Goal: Task Accomplishment & Management: Manage account settings

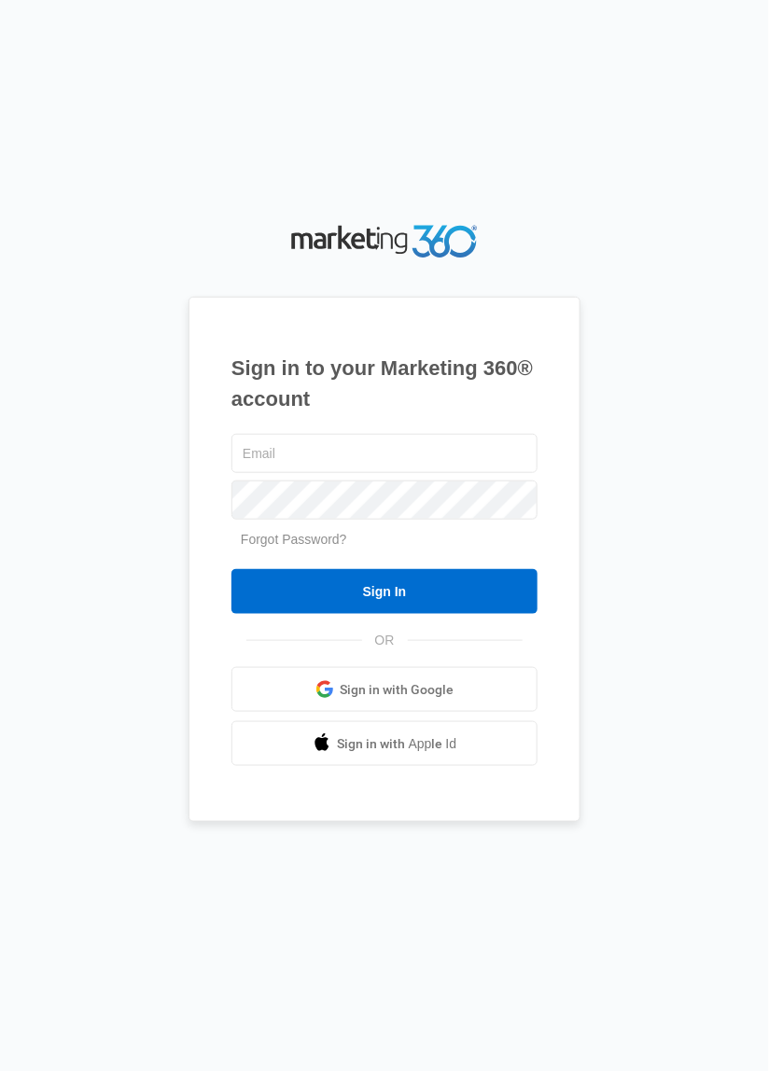
click at [324, 699] on span at bounding box center [324, 689] width 19 height 19
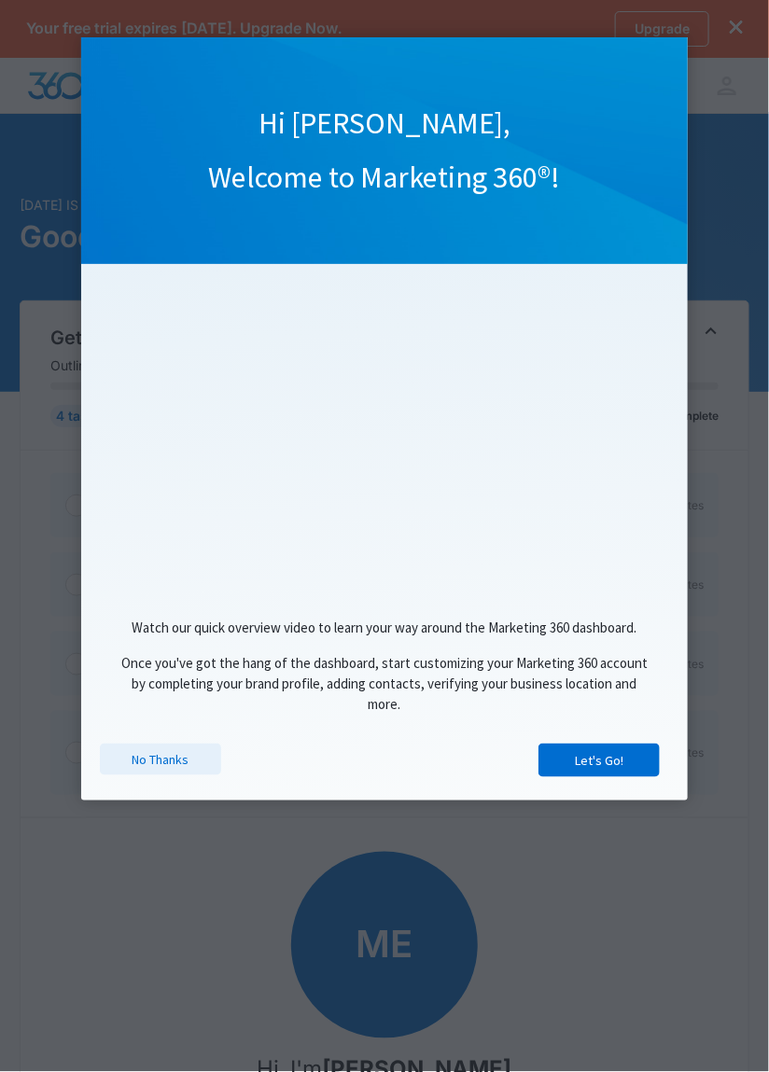
click at [154, 760] on link "No Thanks" at bounding box center [160, 760] width 121 height 32
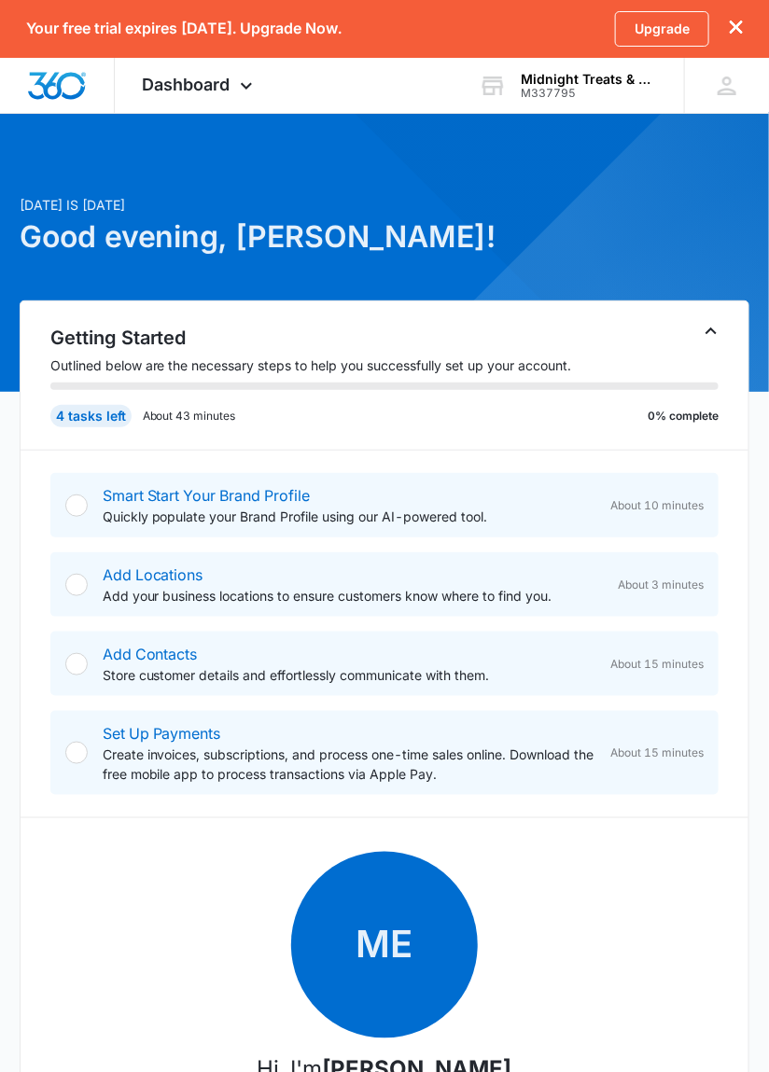
click at [75, 499] on div at bounding box center [76, 506] width 22 height 22
click at [536, 91] on div "M337795" at bounding box center [589, 93] width 136 height 13
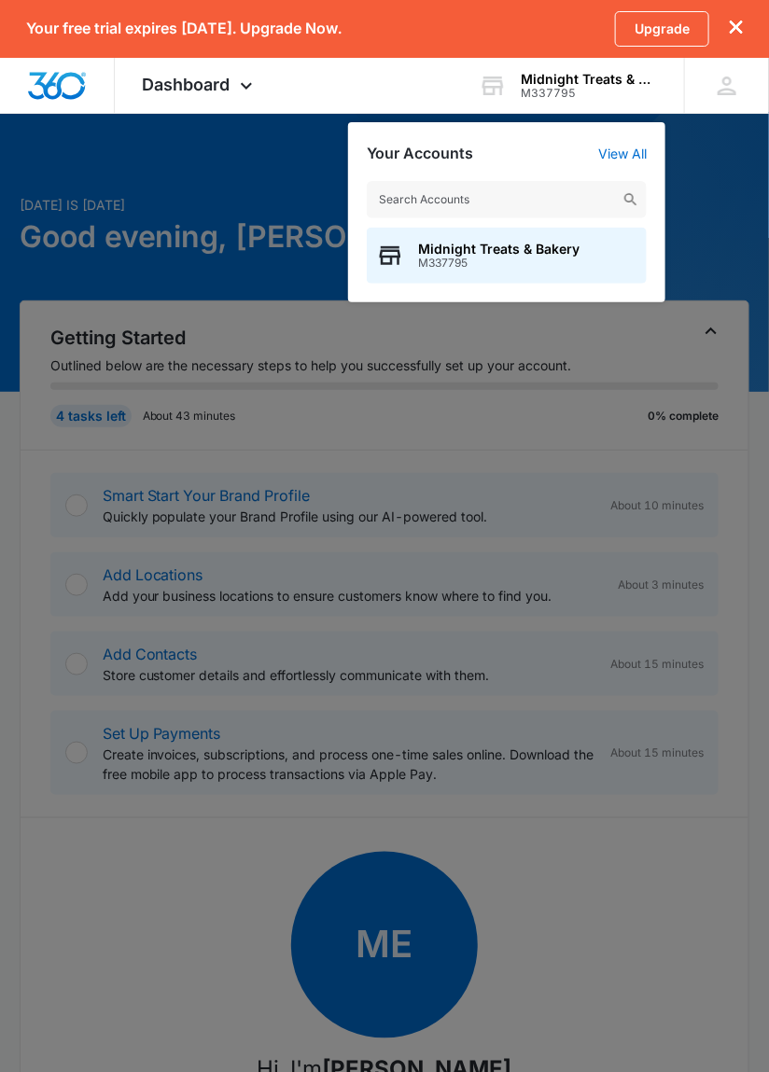
click at [735, 22] on icon "dismiss this dialog" at bounding box center [736, 27] width 13 height 13
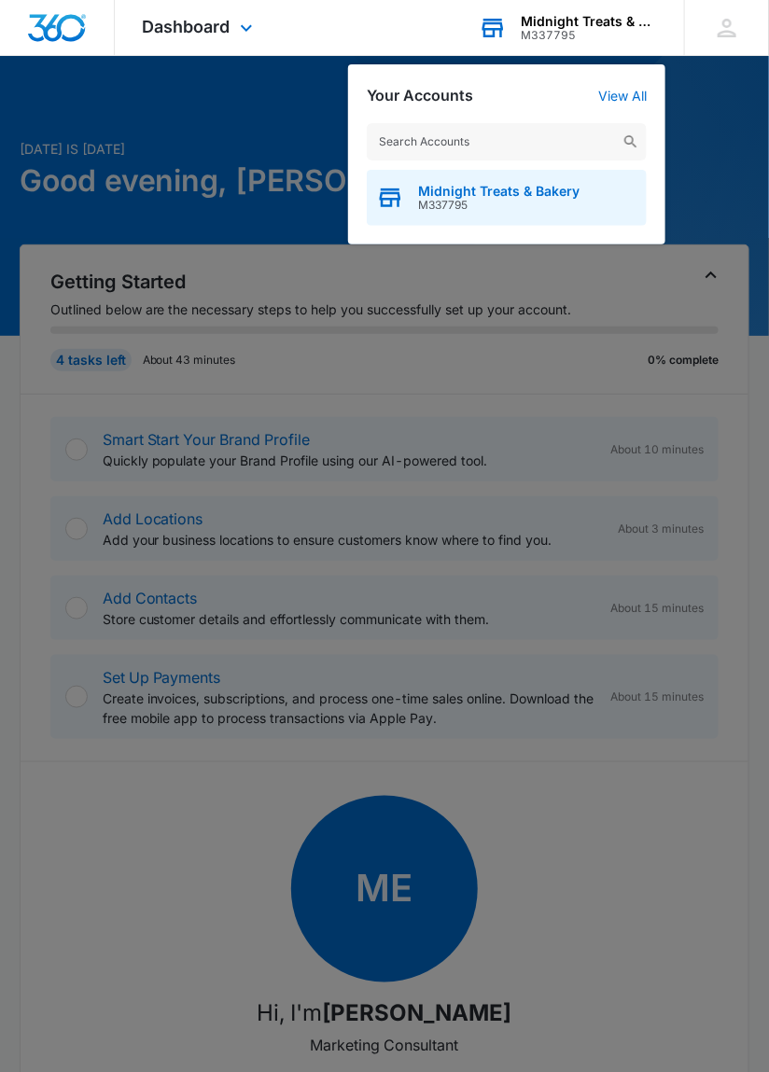
click at [439, 188] on span "Midnight Treats & Bakery" at bounding box center [498, 191] width 161 height 15
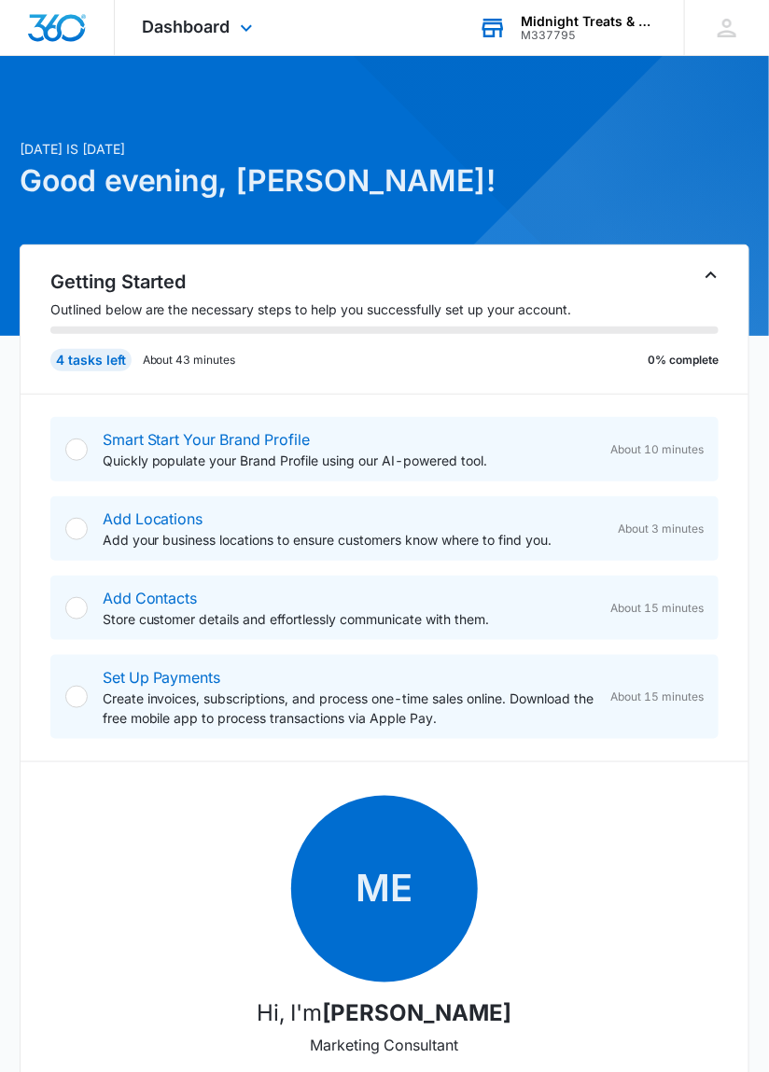
click at [75, 356] on div "4 tasks left" at bounding box center [90, 360] width 81 height 22
click at [44, 329] on div "Getting Started Outlined below are the necessary steps to help you successfully…" at bounding box center [385, 776] width 731 height 1065
click at [80, 292] on h2 "Getting Started" at bounding box center [384, 282] width 669 height 28
click at [127, 293] on h2 "Getting Started" at bounding box center [384, 282] width 669 height 28
click at [146, 440] on link "Smart Start Your Brand Profile" at bounding box center [207, 439] width 208 height 19
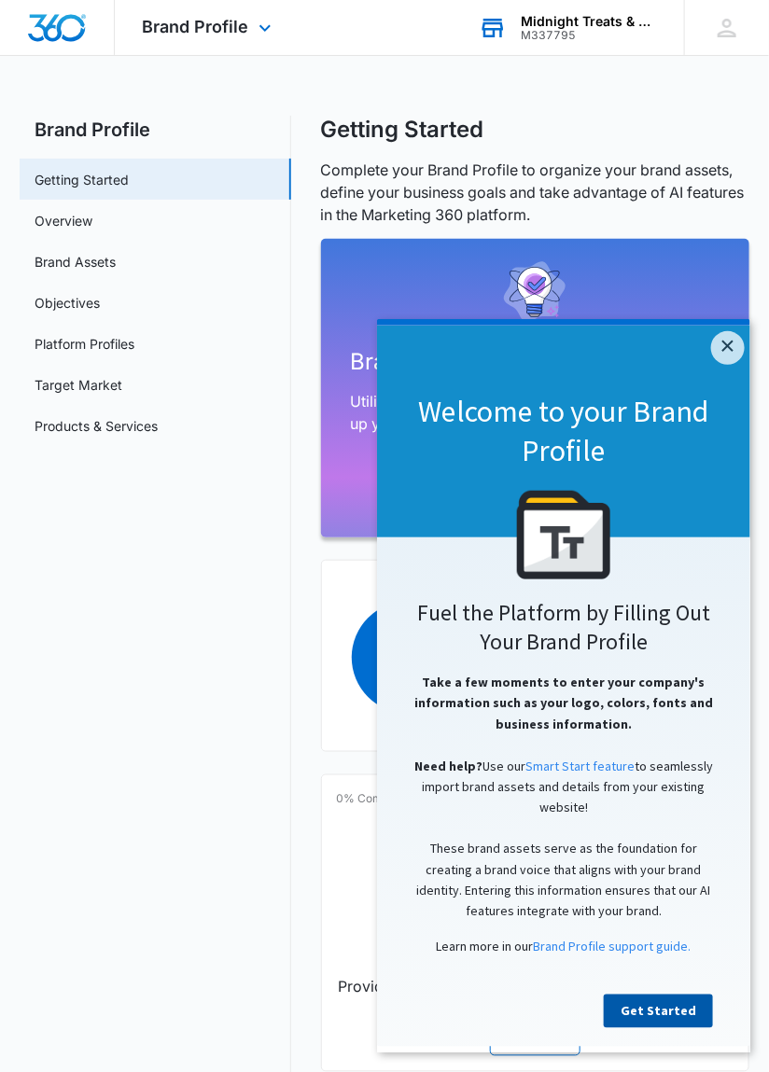
click at [680, 1011] on link "Get Started" at bounding box center [657, 1011] width 109 height 34
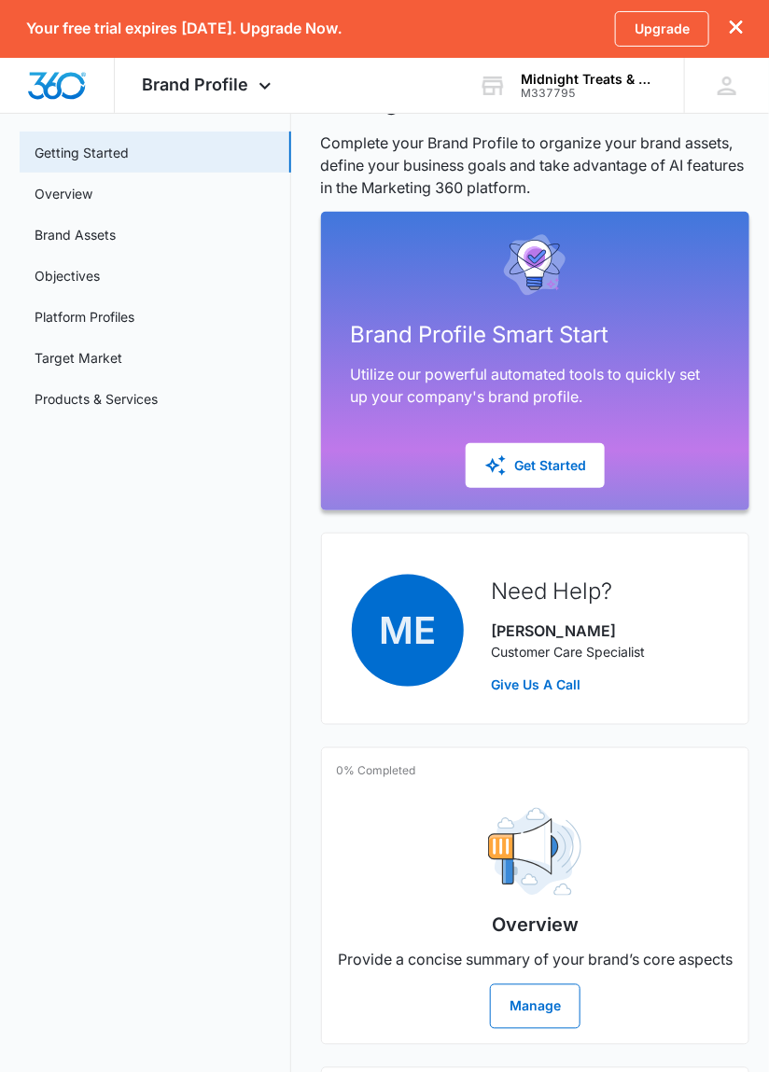
scroll to position [83, 0]
click at [577, 473] on div "Get Started" at bounding box center [535, 465] width 102 height 22
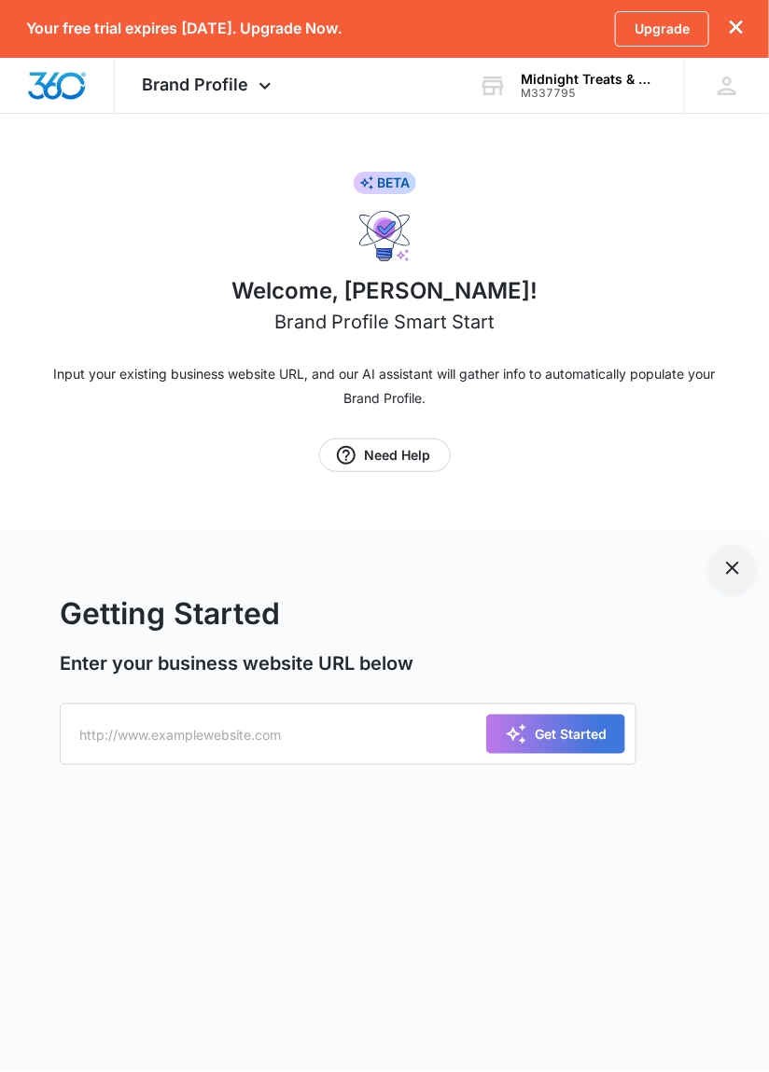
click at [739, 559] on icon "Exit Smart Start Wizard" at bounding box center [732, 568] width 22 height 22
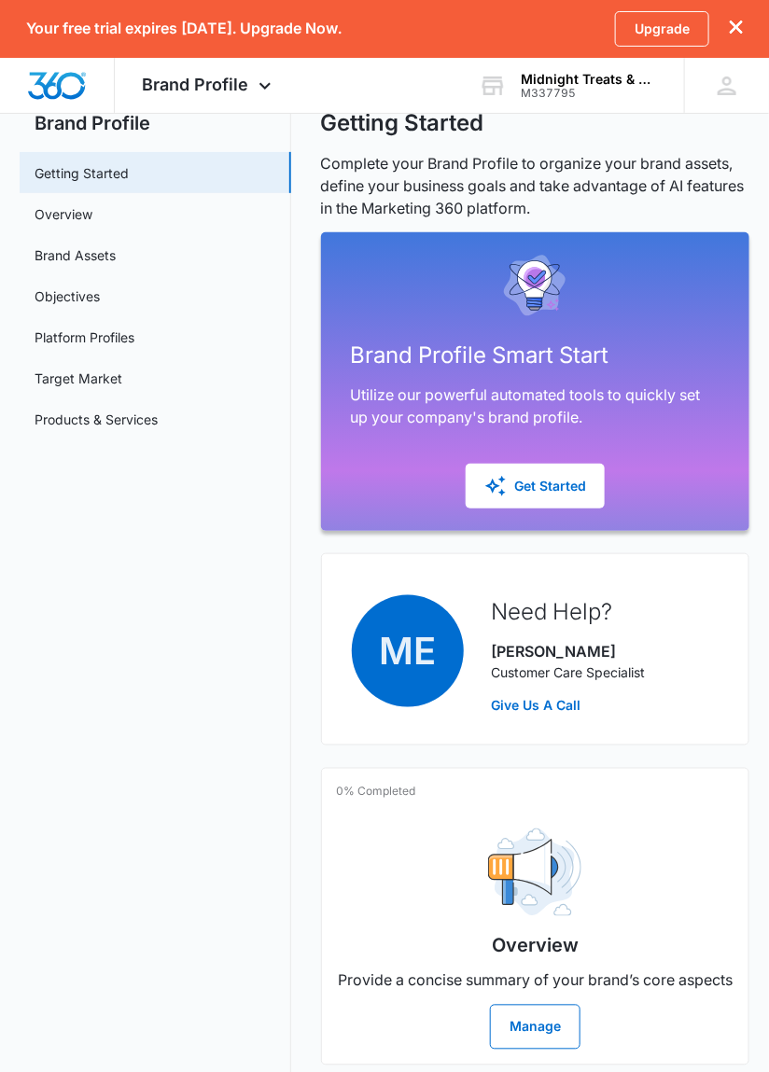
scroll to position [63, 0]
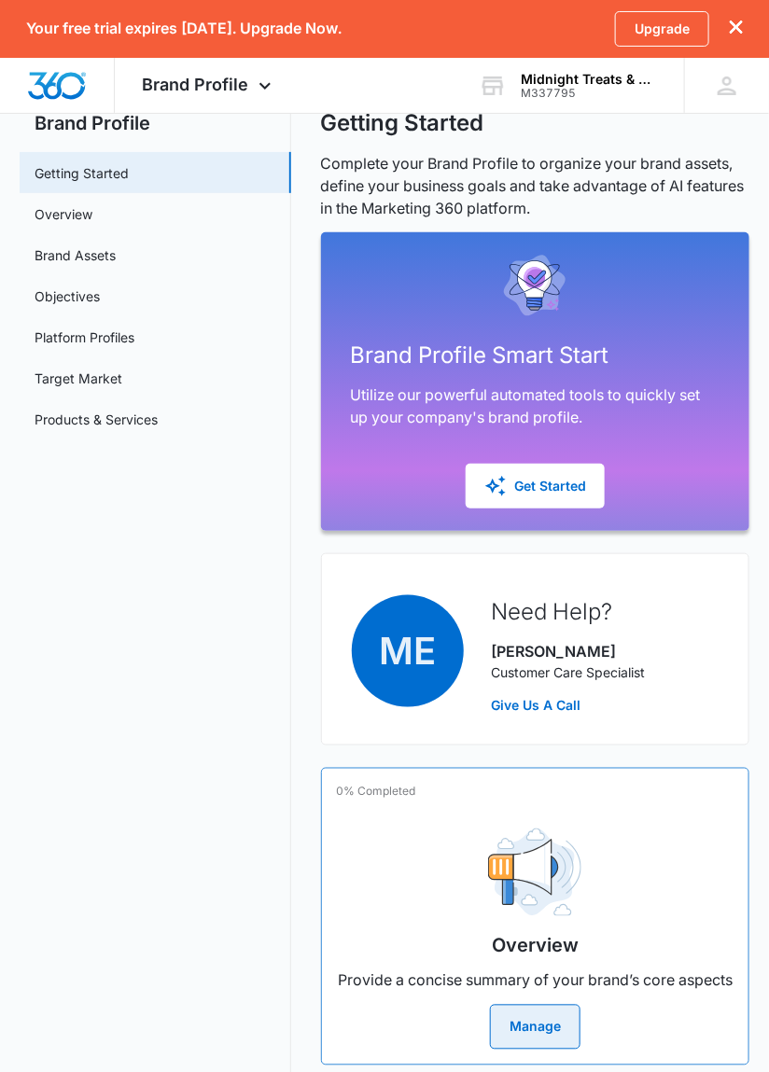
click at [555, 1050] on button "Manage" at bounding box center [535, 1027] width 91 height 45
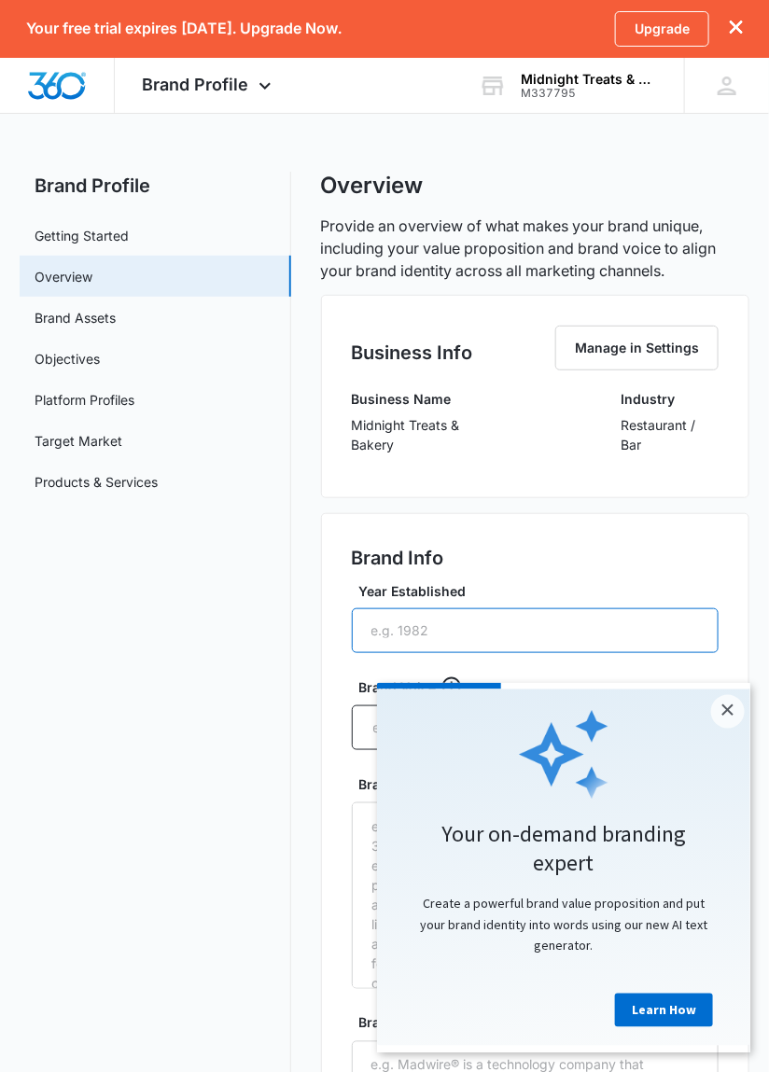
click at [433, 619] on input "Year Established" at bounding box center [536, 630] width 368 height 45
type input "2023"
click at [664, 560] on div "Brand Info" at bounding box center [536, 562] width 368 height 37
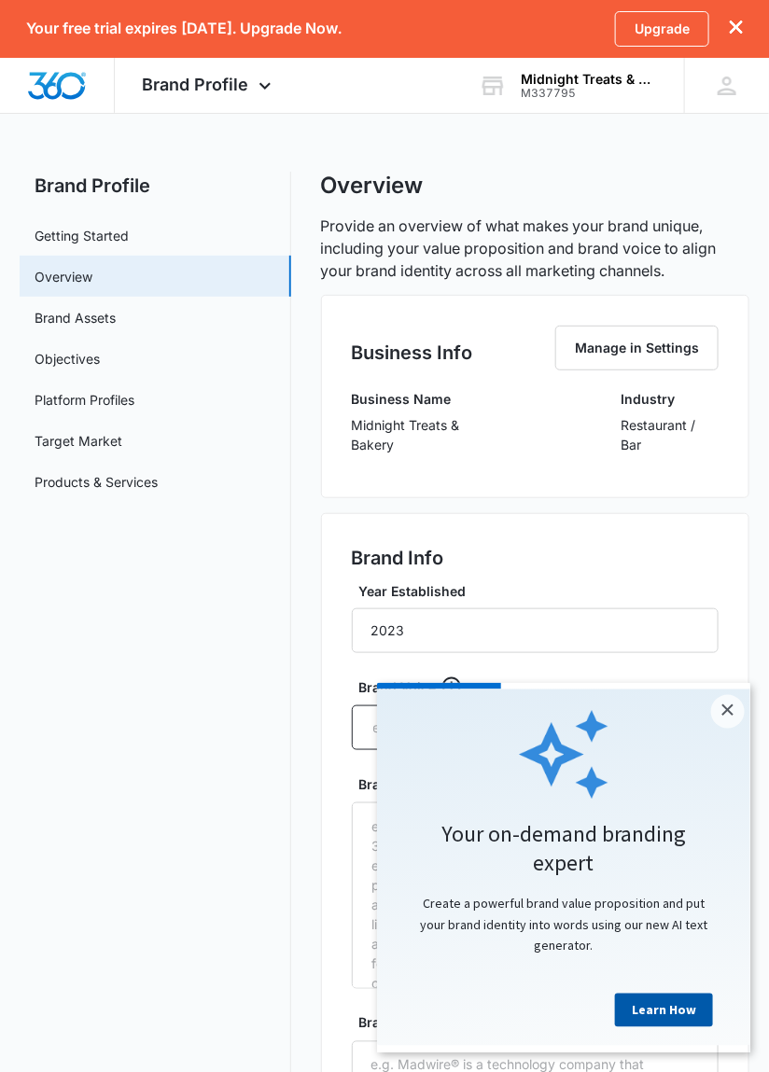
click at [681, 1018] on link "Learn How" at bounding box center [663, 1010] width 98 height 34
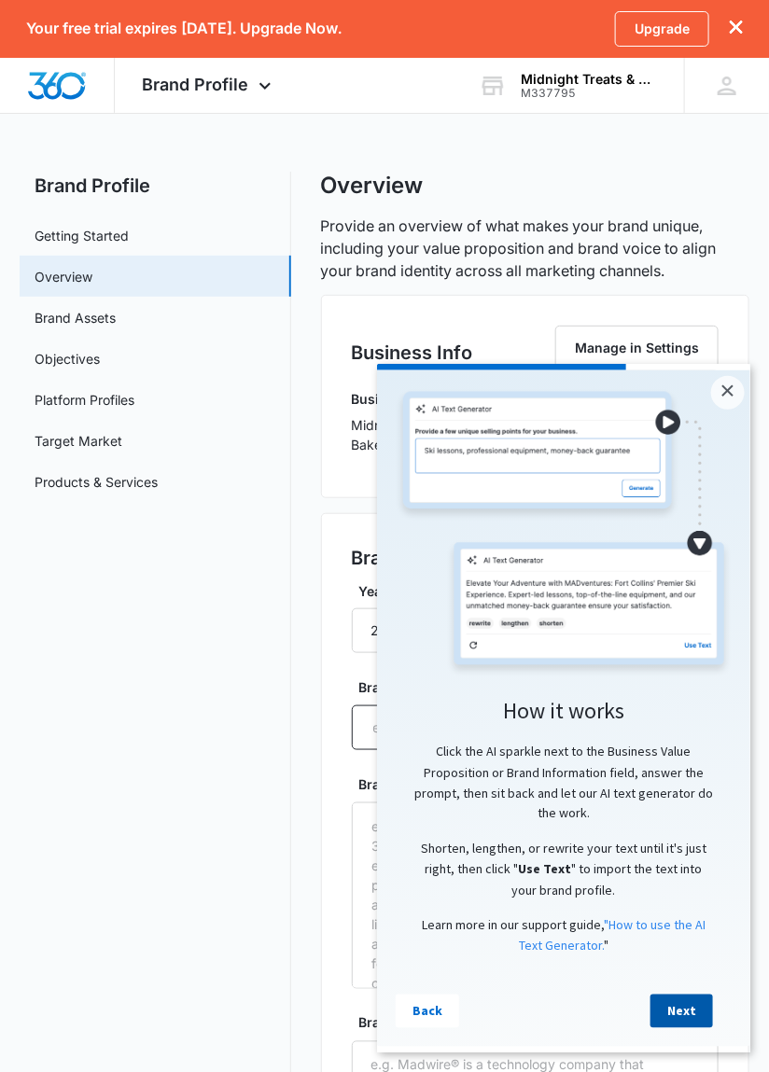
click at [687, 1011] on link "Next" at bounding box center [680, 1011] width 63 height 34
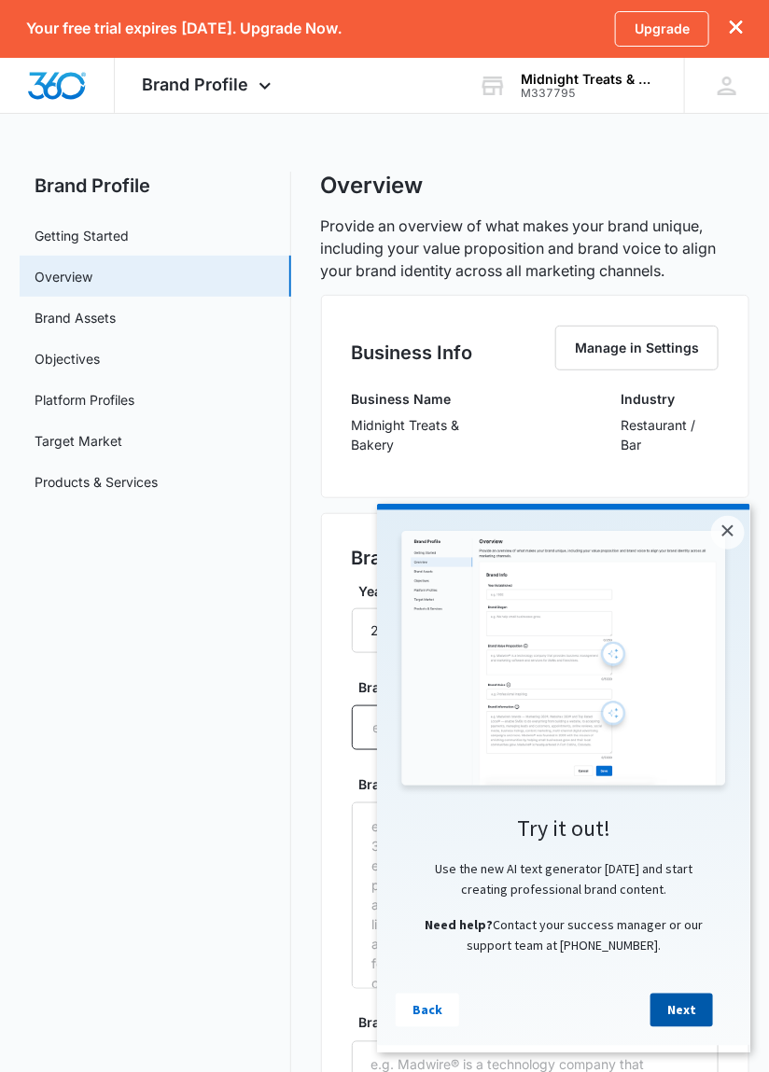
click at [684, 1018] on link "Next" at bounding box center [680, 1010] width 63 height 34
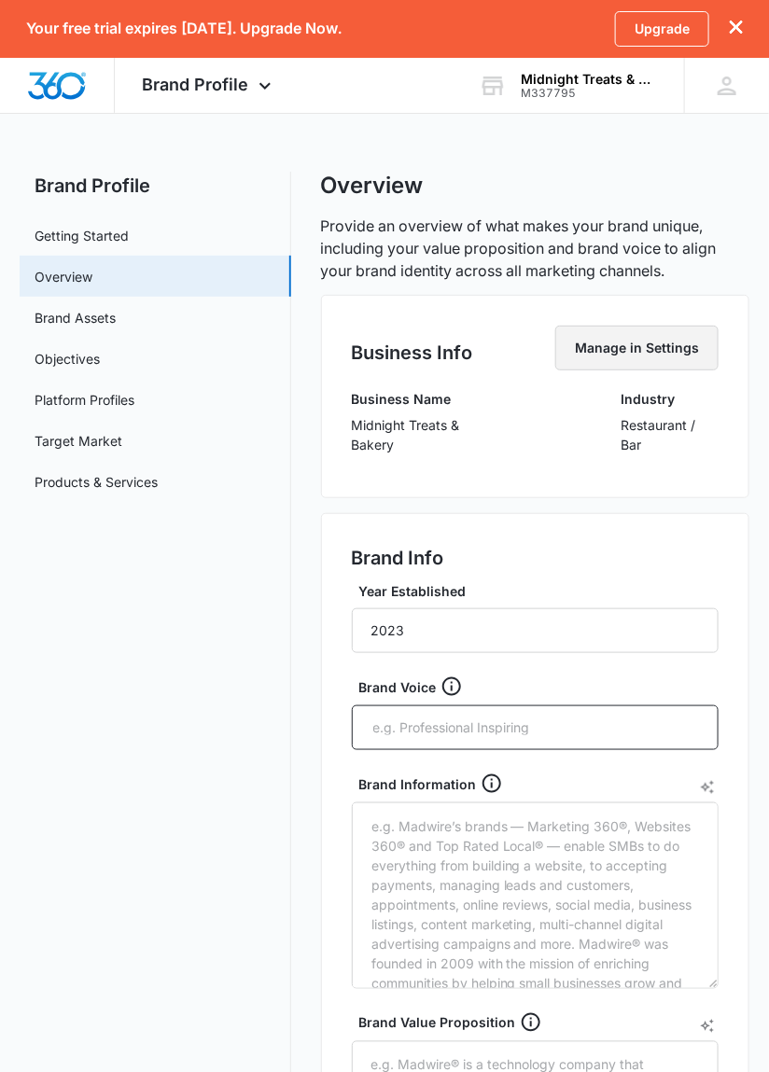
click at [660, 353] on button "Manage in Settings" at bounding box center [636, 348] width 163 height 45
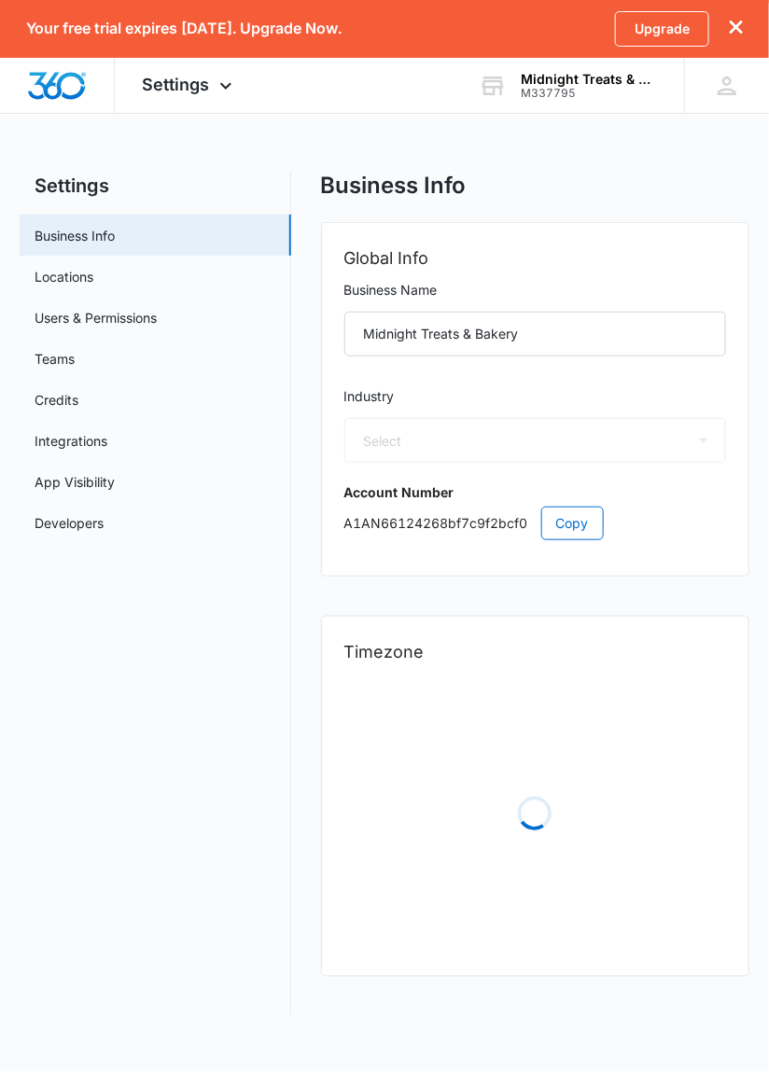
select select "11"
select select "US"
select select "America/Chicago"
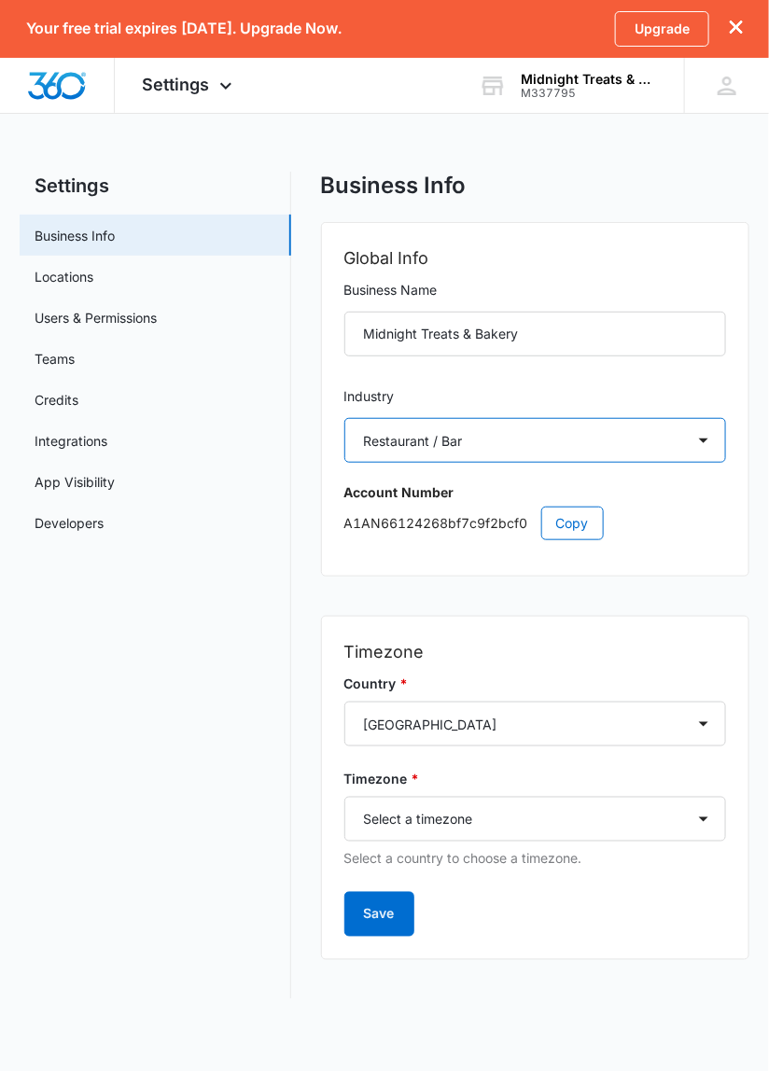
click at [705, 443] on select "Select Accounting / CPA Assisted Living Attorney / Law Firm Auto Repair Carpet …" at bounding box center [535, 440] width 383 height 45
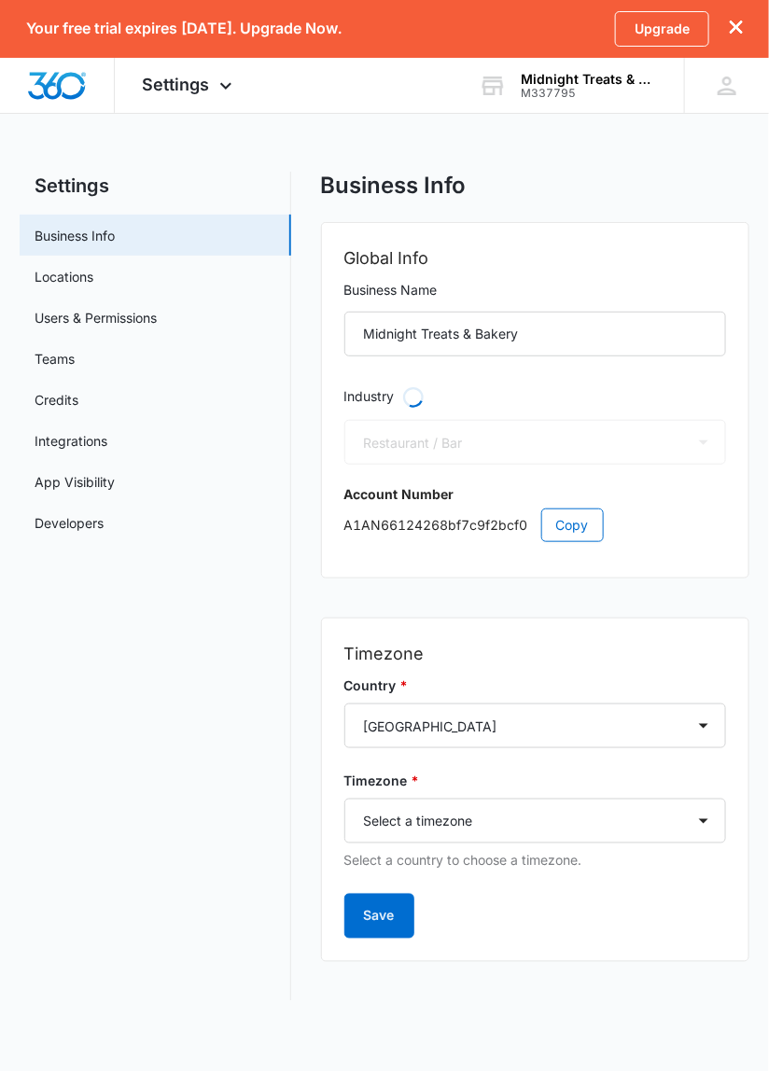
select select "52"
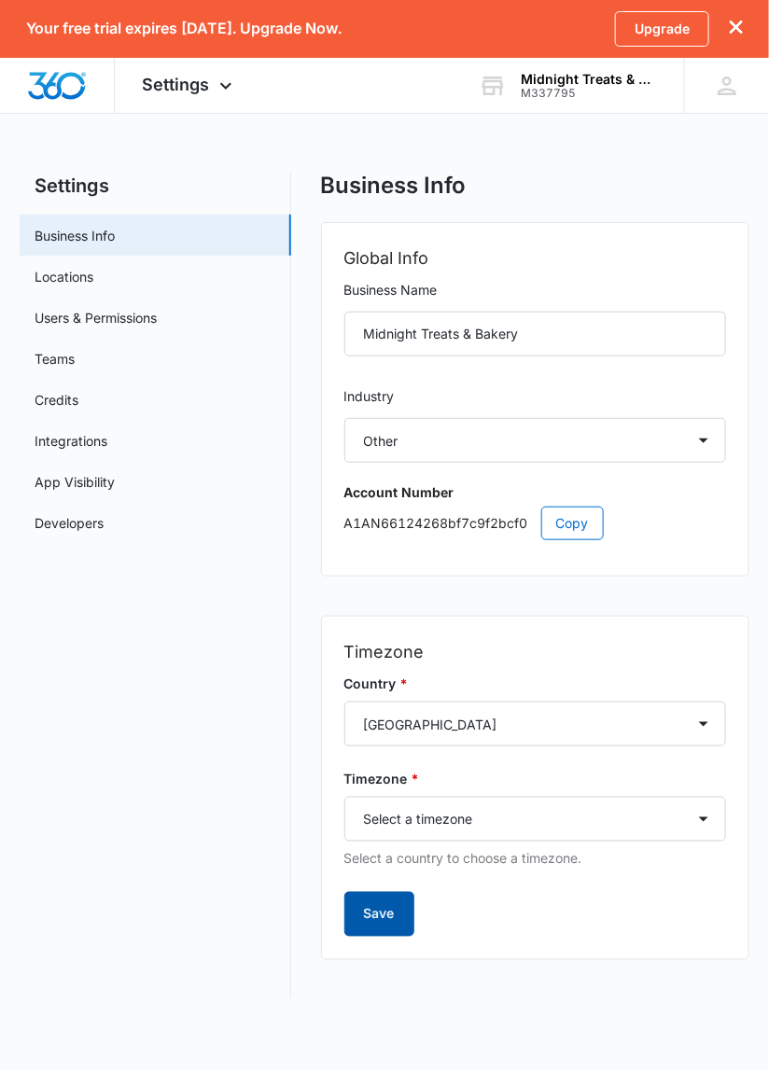
click at [384, 933] on button "Save" at bounding box center [379, 914] width 70 height 45
click at [93, 279] on link "Locations" at bounding box center [64, 277] width 59 height 20
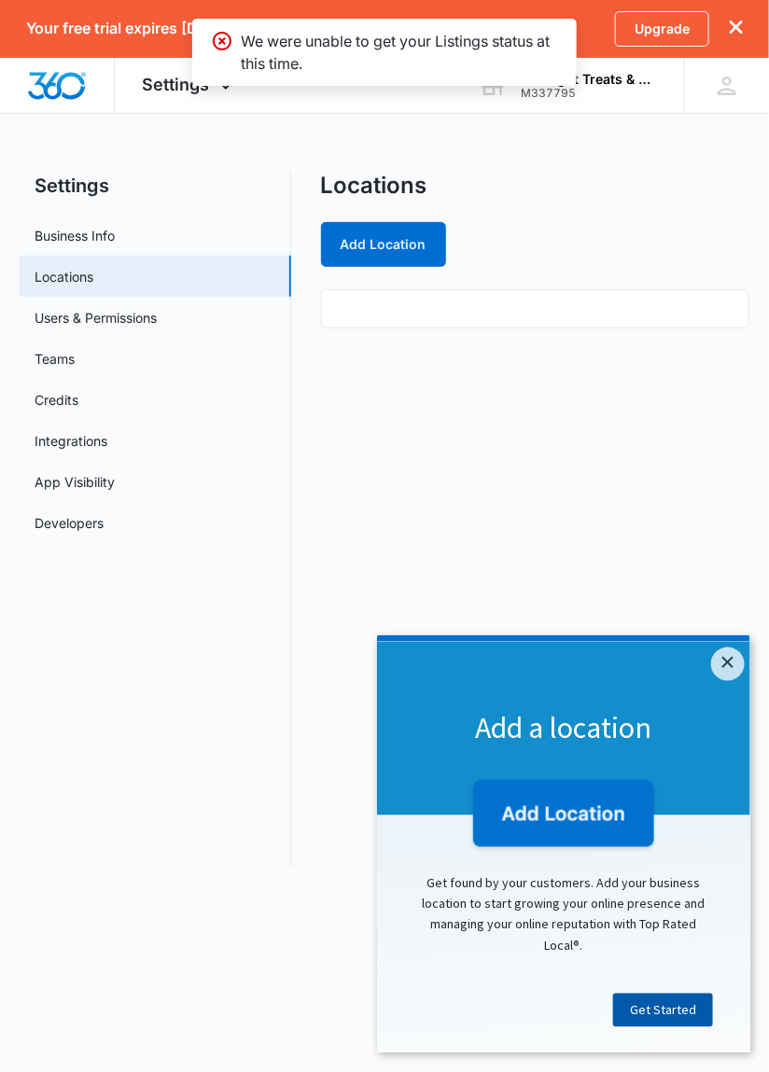
click at [666, 1017] on link "Get Started" at bounding box center [662, 1010] width 100 height 34
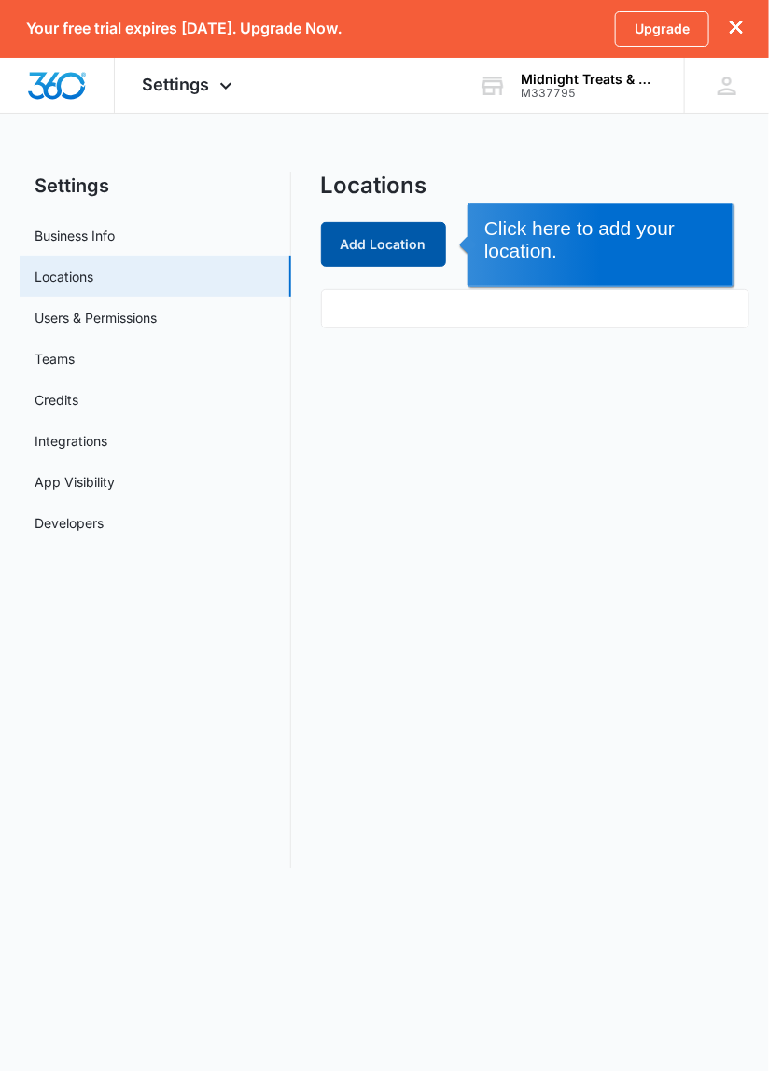
click at [414, 250] on button "Add Location" at bounding box center [383, 244] width 125 height 45
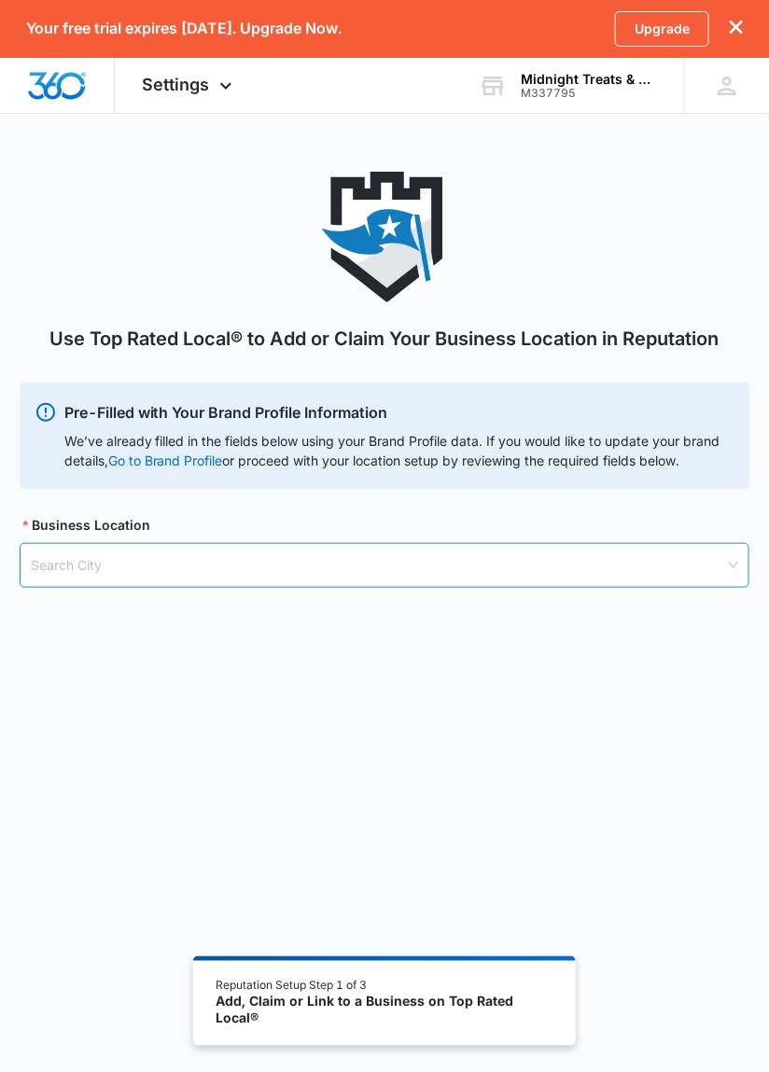
click at [57, 562] on input "search" at bounding box center [378, 565] width 695 height 43
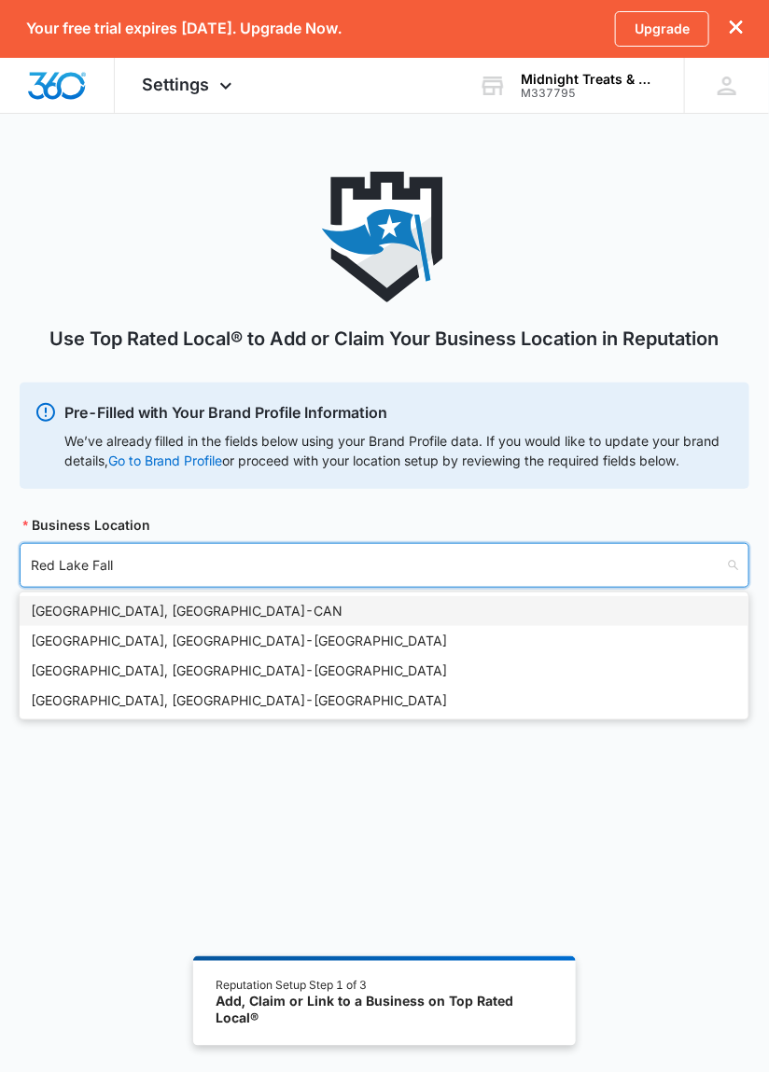
type input "Red Lake Falls"
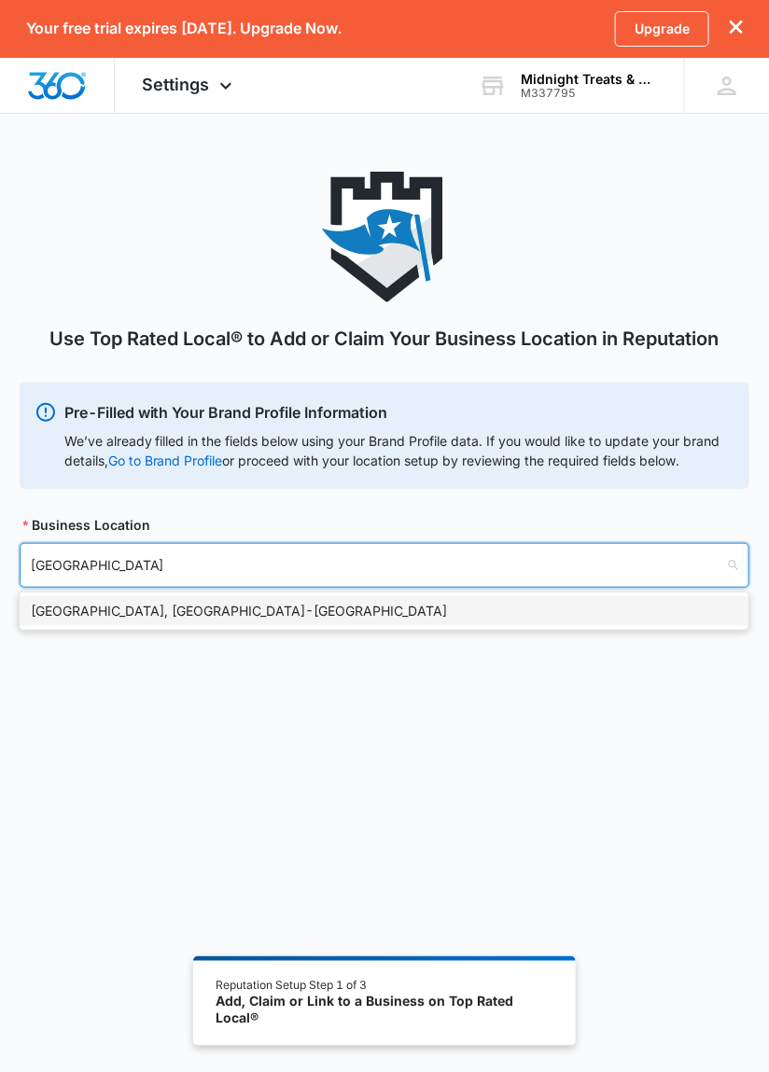
click at [49, 612] on div "Red Lake Falls, MN - USA" at bounding box center [384, 611] width 706 height 21
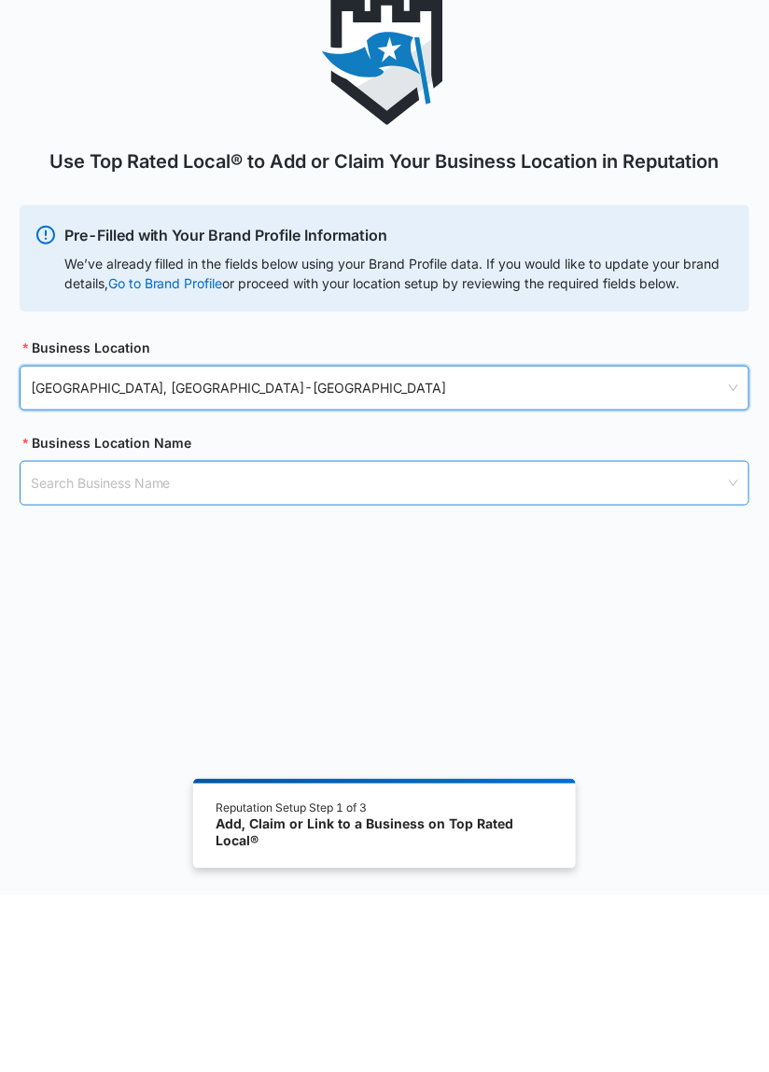
click at [263, 655] on input "search" at bounding box center [378, 660] width 695 height 43
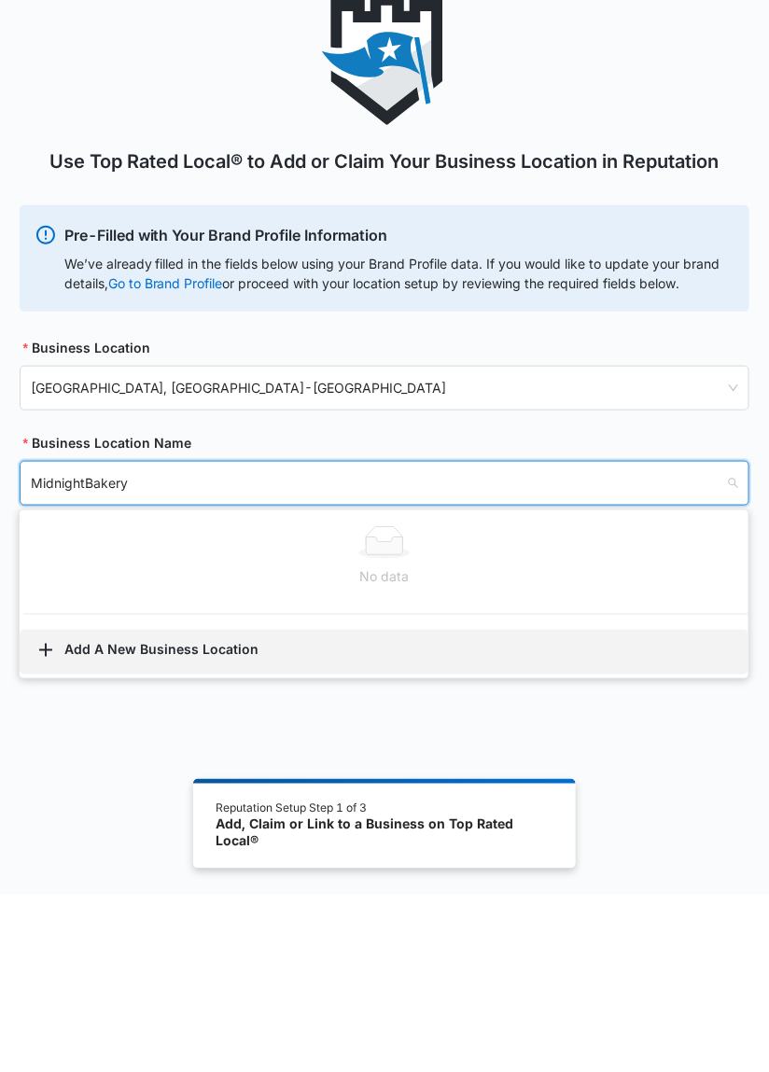
type input "MidnightBakery"
click at [53, 830] on icon "button" at bounding box center [46, 827] width 22 height 22
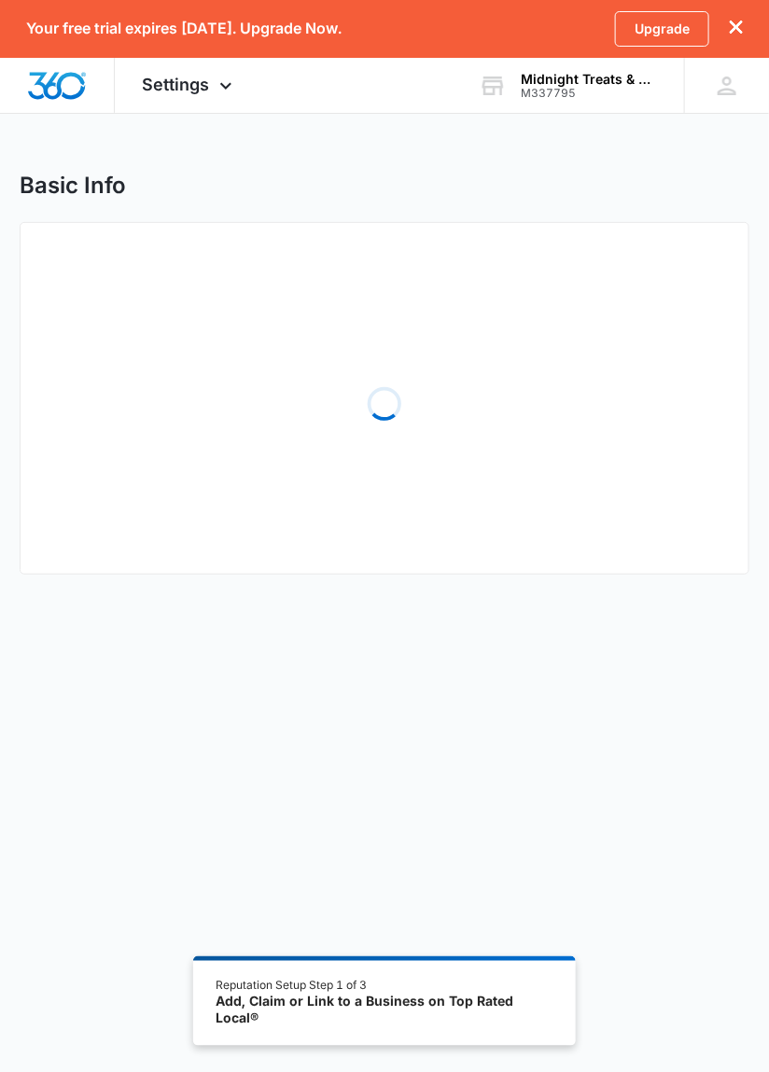
select select "Minnesota"
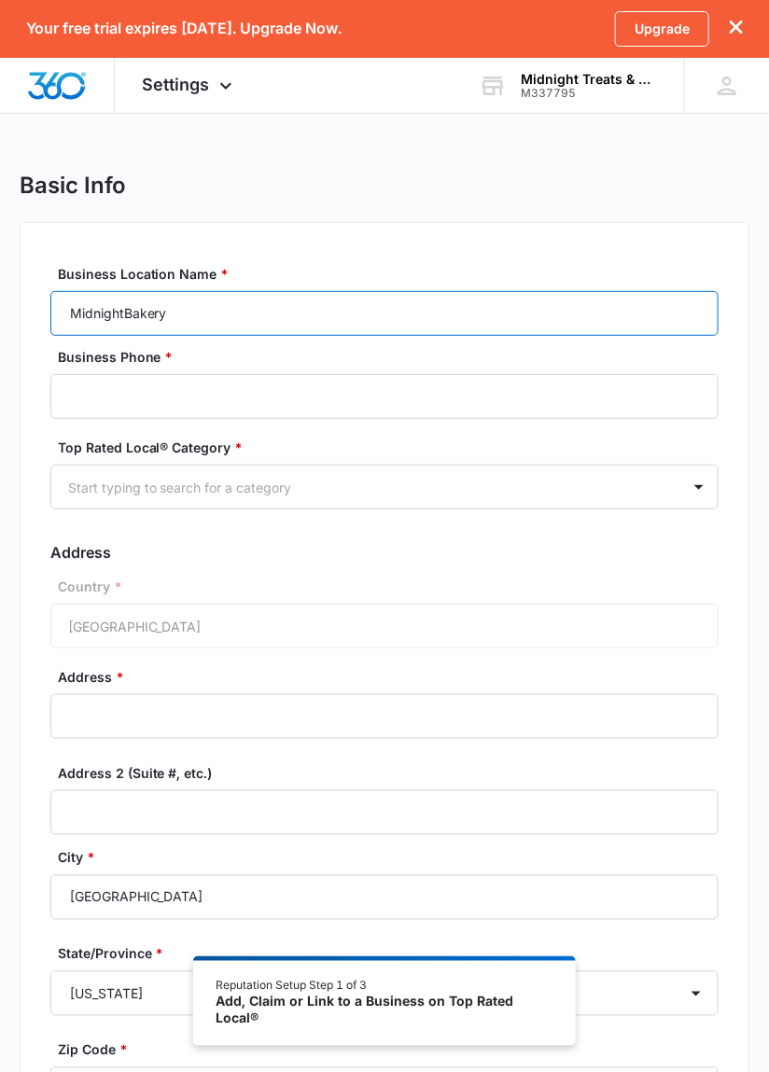
click at [127, 307] on input "MidnightBakery" at bounding box center [384, 313] width 669 height 45
type input "Midnight Treats & Bakery"
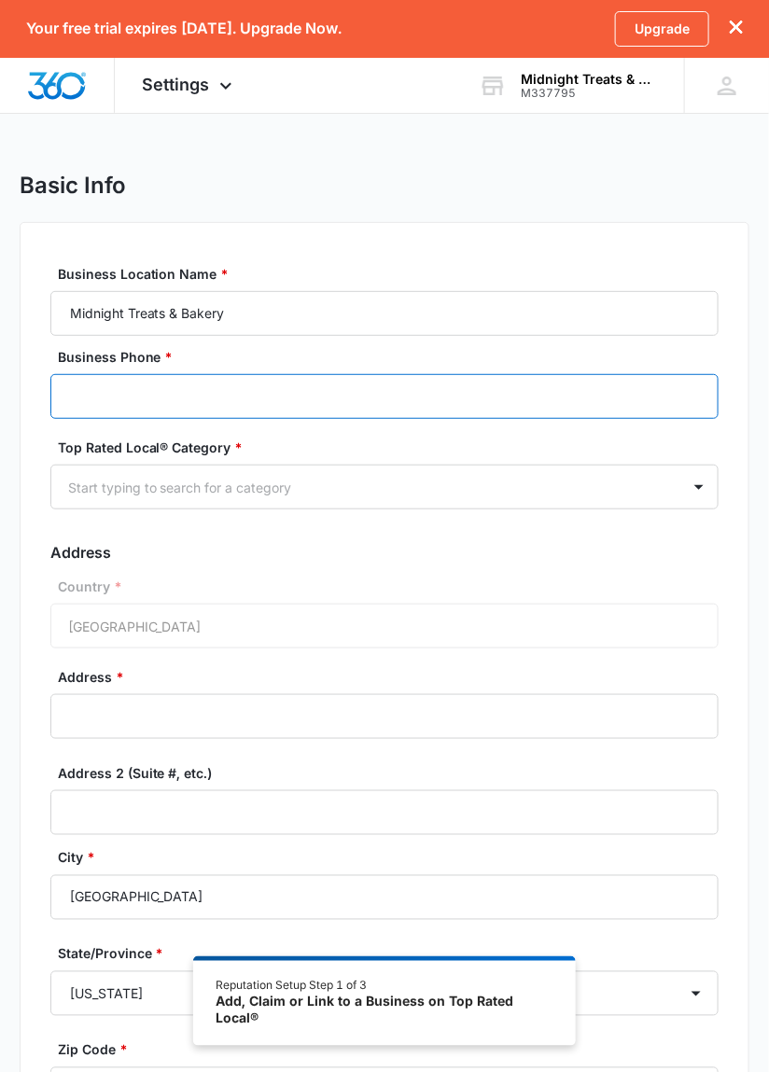
click at [374, 399] on input "Business Phone *" at bounding box center [384, 396] width 669 height 45
type input "(701) 610-5987"
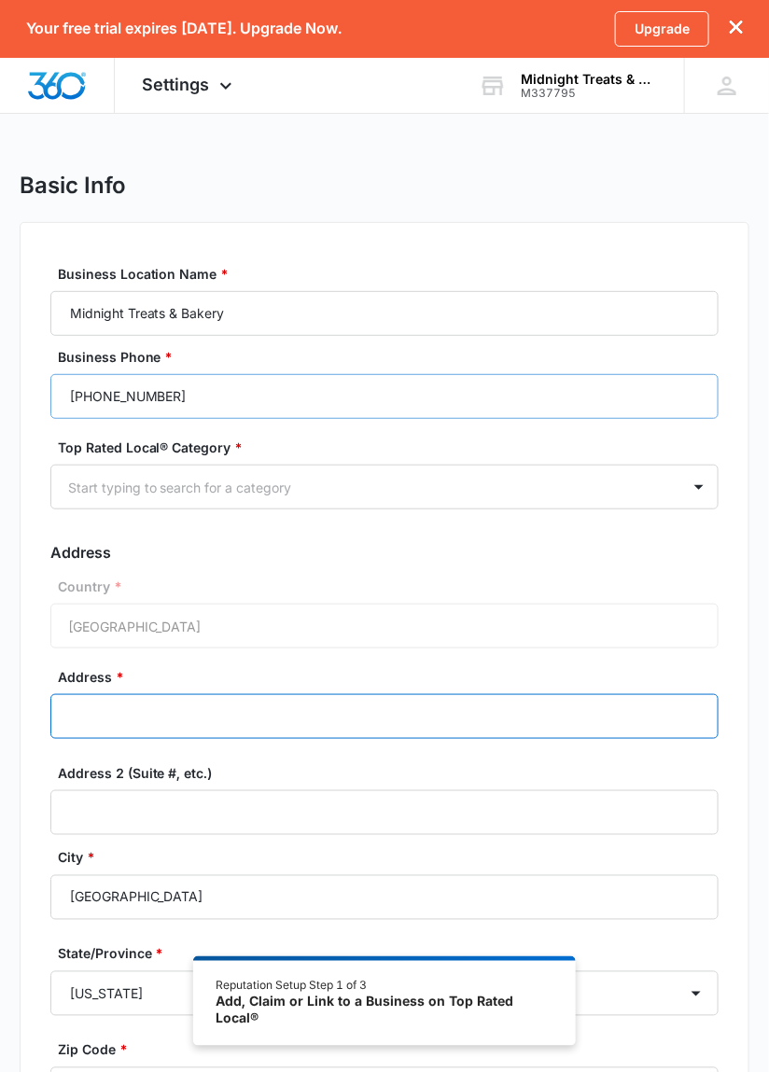
type input "315 State Ave SW"
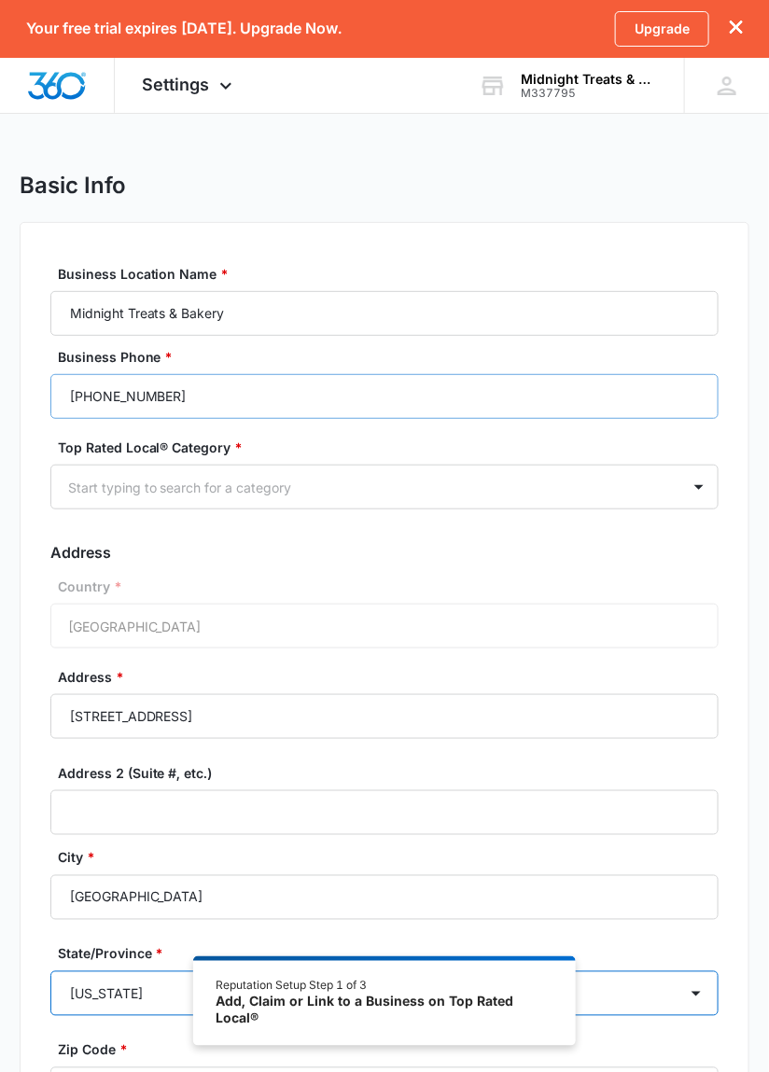
select select "Alabama"
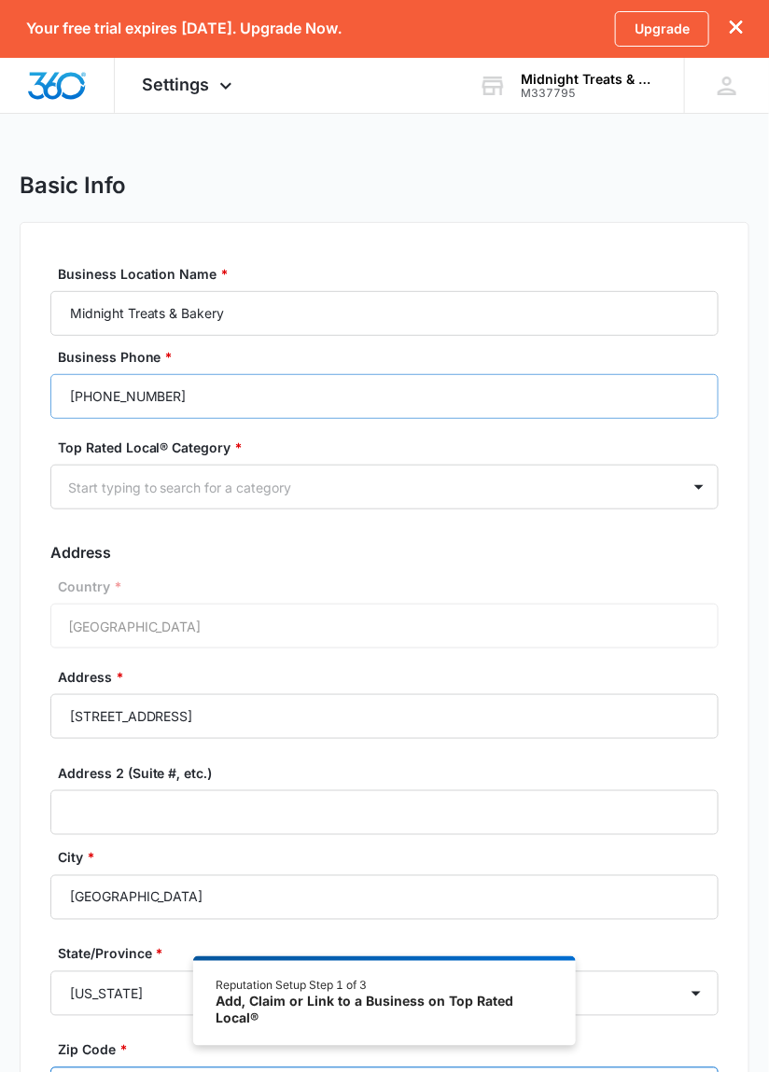
type input "56750"
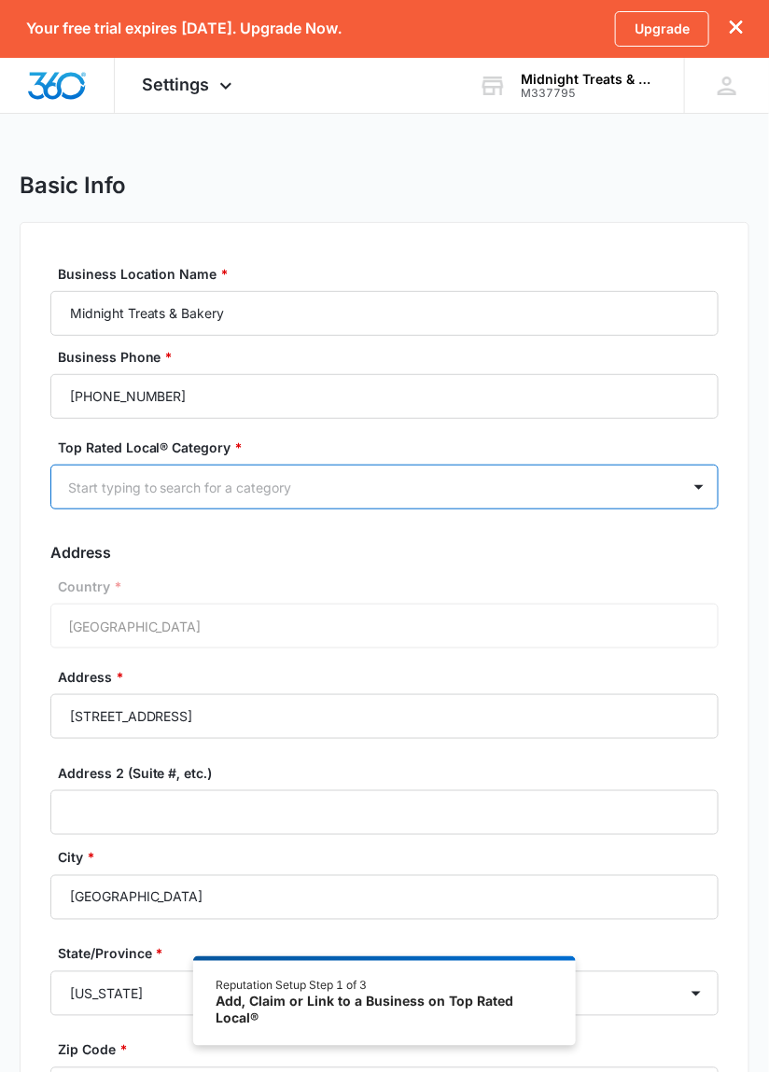
click at [530, 440] on label "Top Rated Local® Category *" at bounding box center [392, 448] width 669 height 20
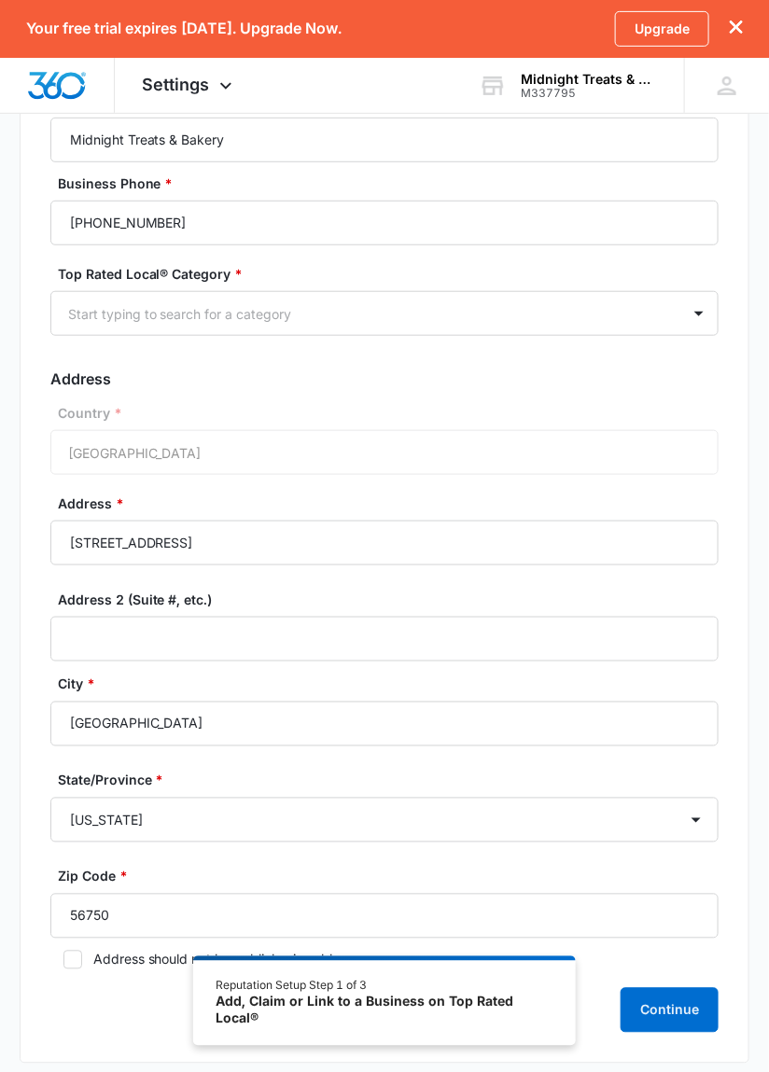
scroll to position [193, 0]
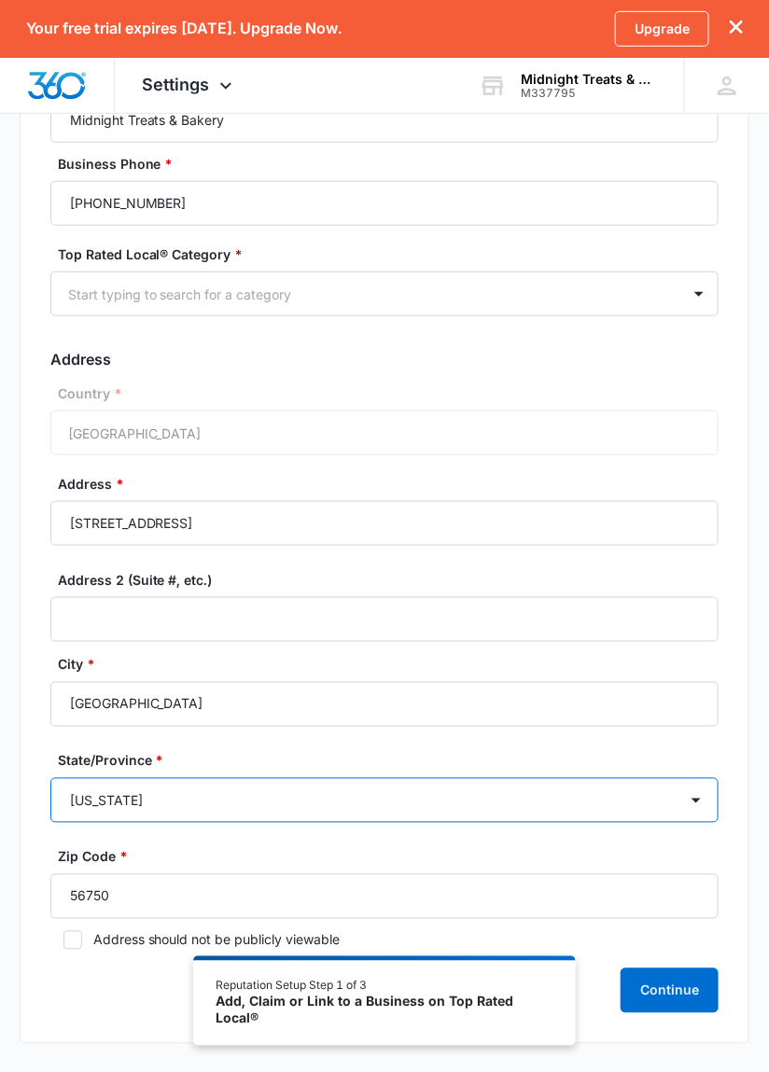
click at [289, 788] on select "Alabama Alaska Arizona Arkansas California Colorado Connecticut Delaware Distri…" at bounding box center [384, 800] width 669 height 45
select select "Minnesota"
click at [50, 778] on select "Alabama Alaska Arizona Arkansas California Colorado Connecticut Delaware Distri…" at bounding box center [384, 800] width 669 height 45
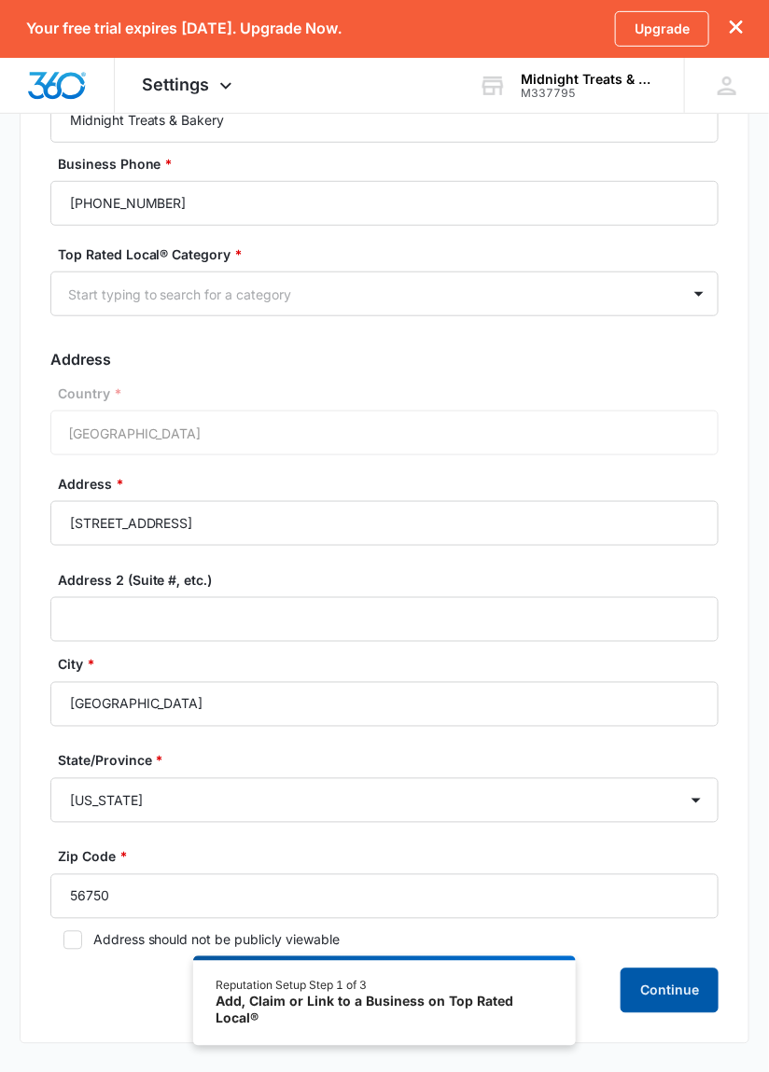
click at [677, 1005] on button "Continue" at bounding box center [670, 991] width 98 height 45
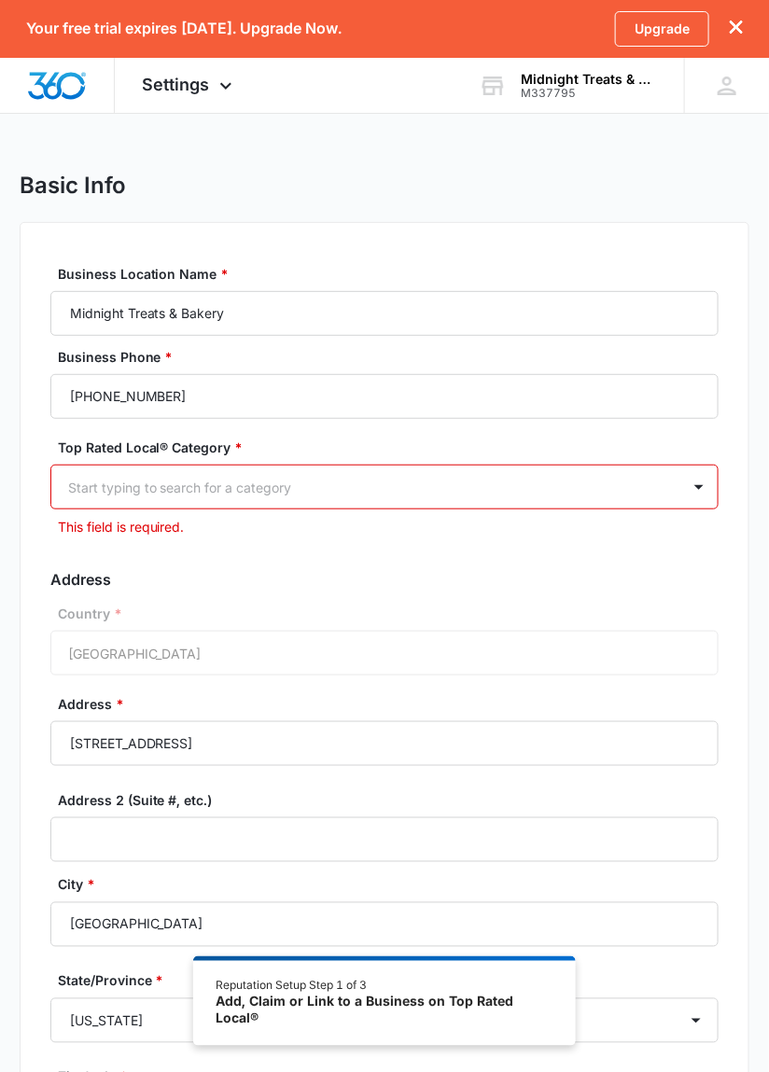
scroll to position [0, 0]
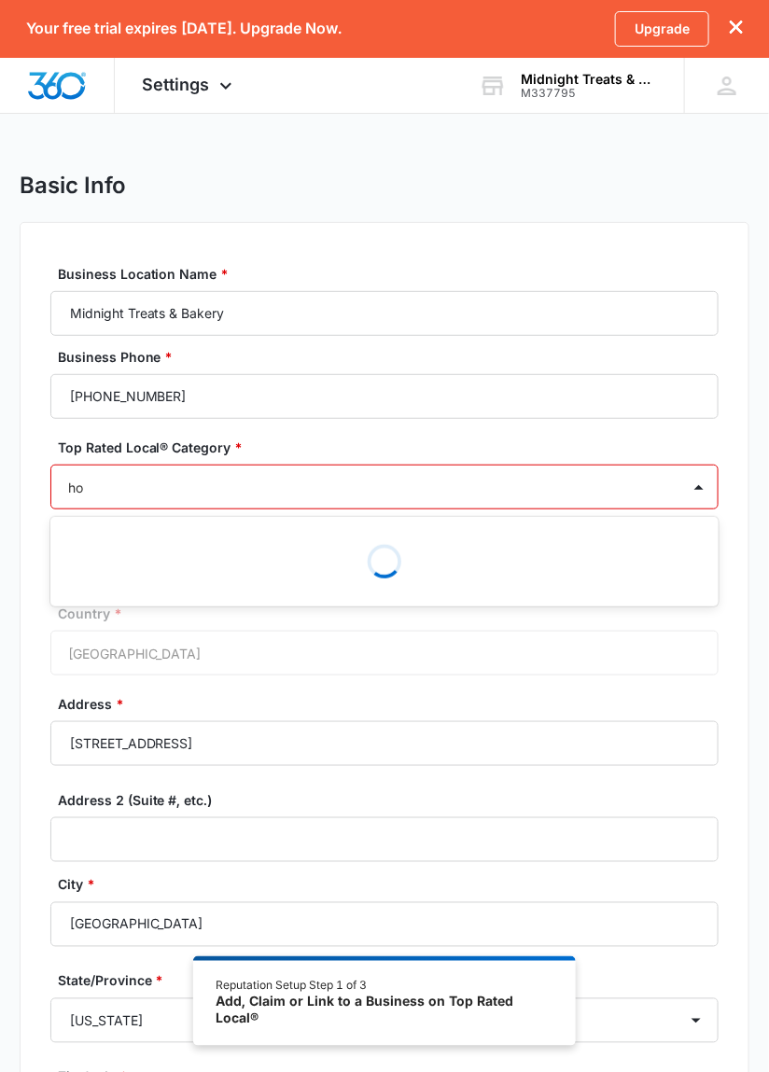
type input "h"
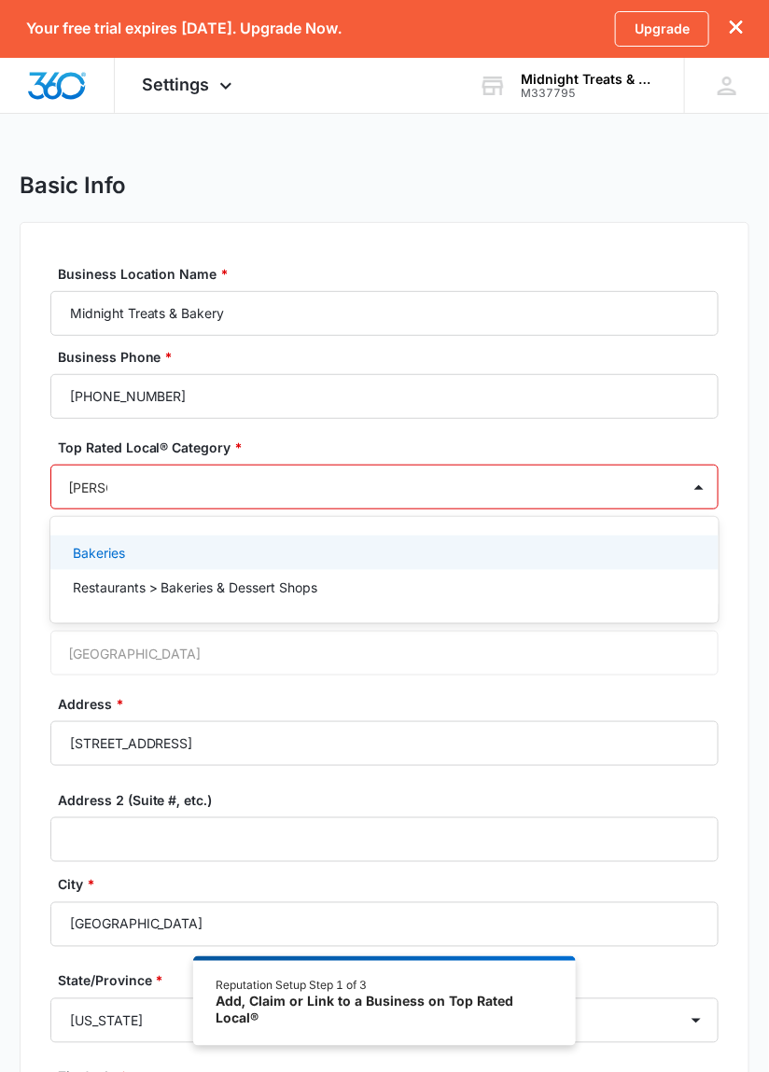
click at [109, 580] on p "Restaurants > Bakeries & Dessert Shops" at bounding box center [195, 588] width 245 height 20
type input "Baker"
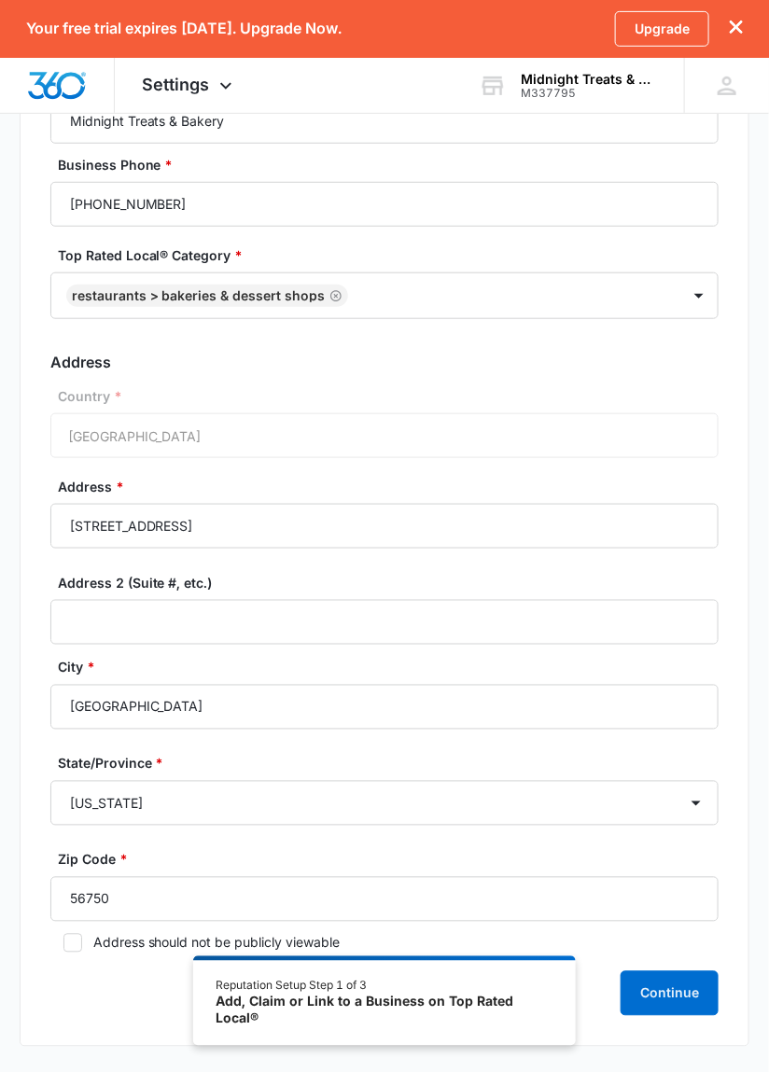
scroll to position [193, 0]
click at [672, 1002] on button "Continue" at bounding box center [670, 992] width 98 height 45
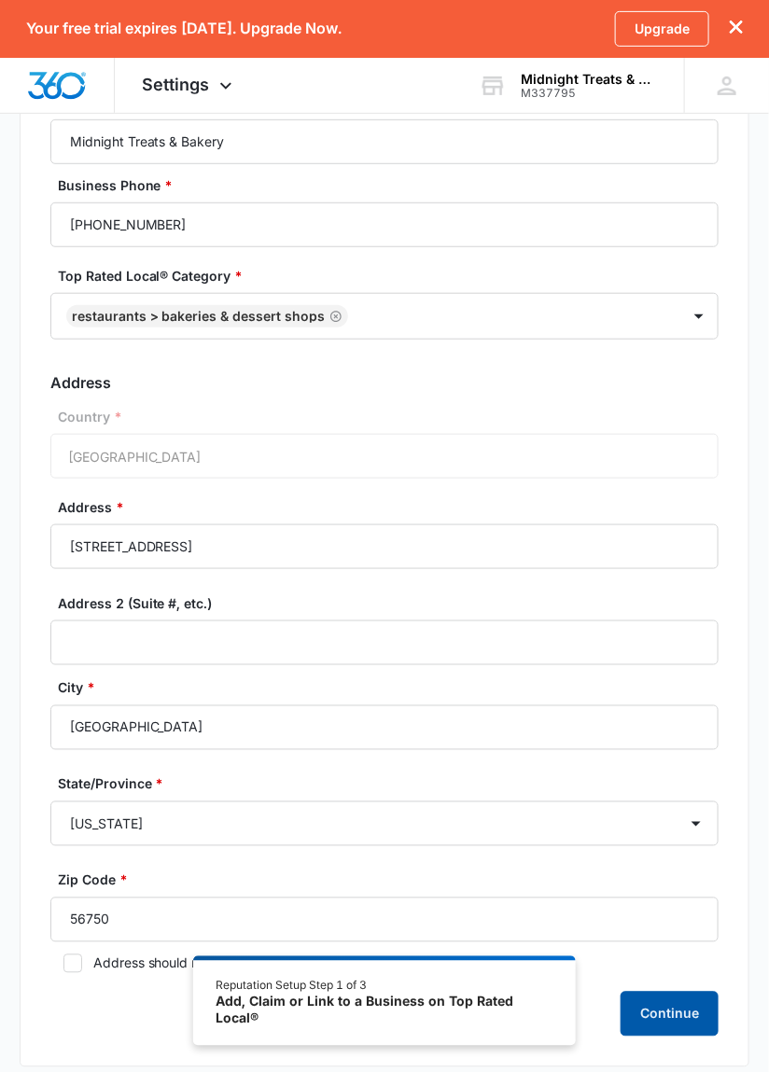
scroll to position [194, 0]
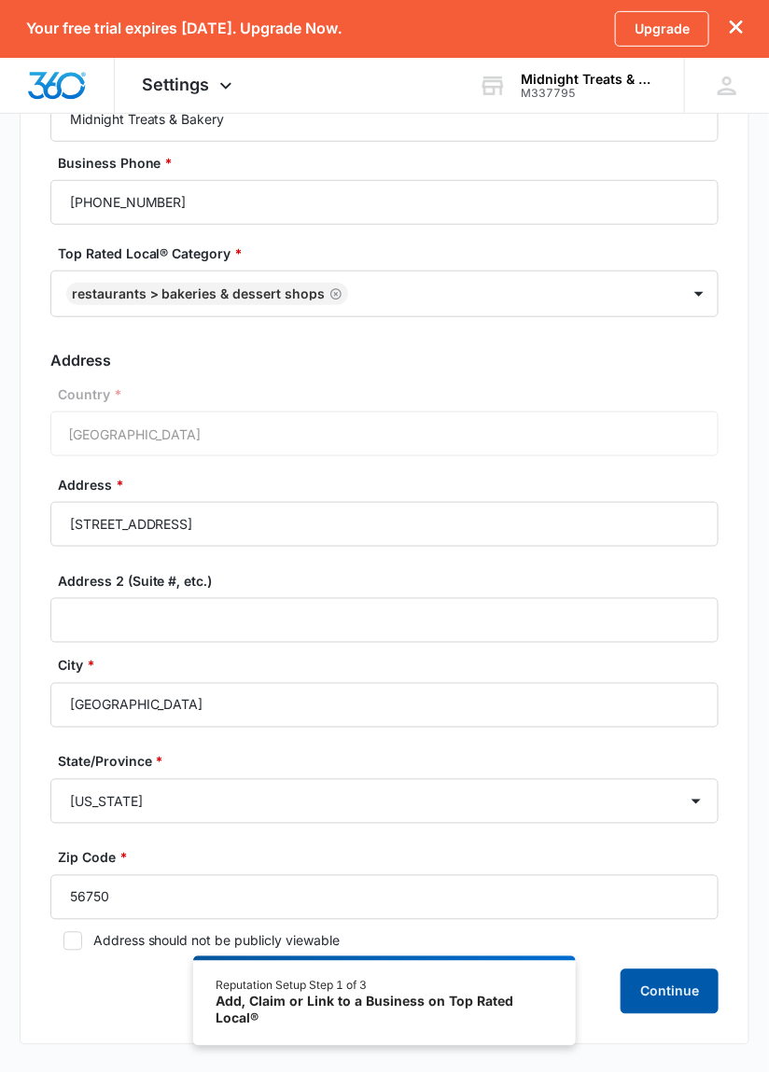
click at [660, 995] on button "Continue" at bounding box center [670, 992] width 98 height 45
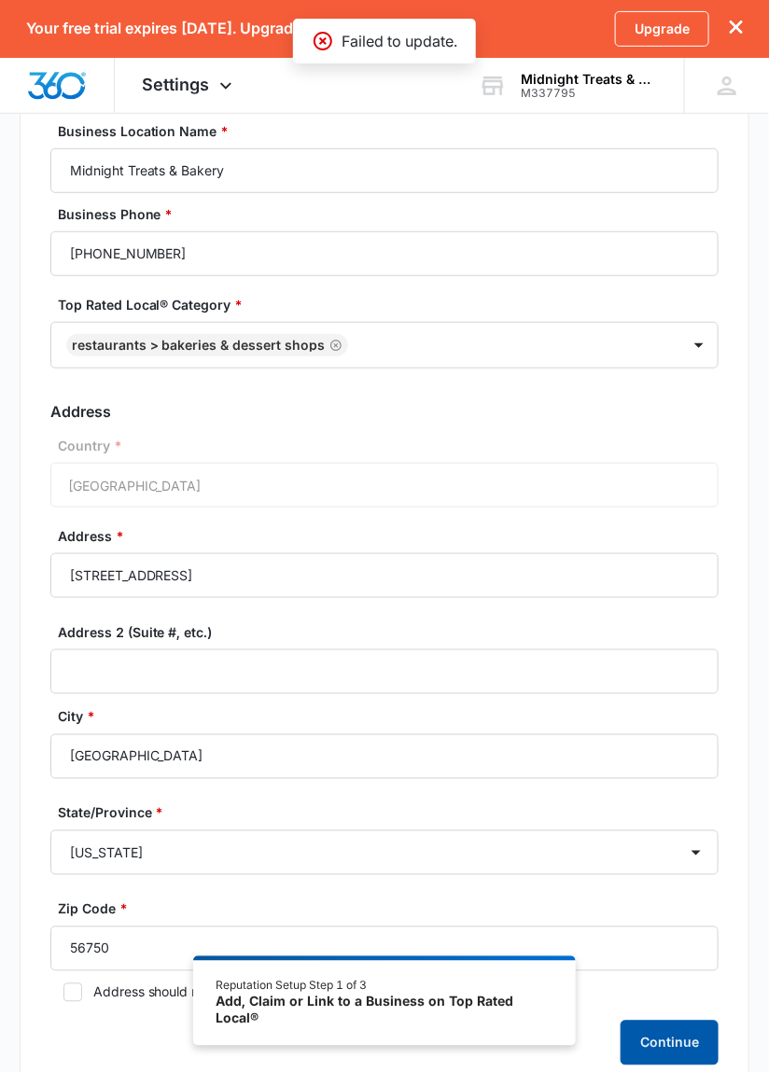
scroll to position [0, 0]
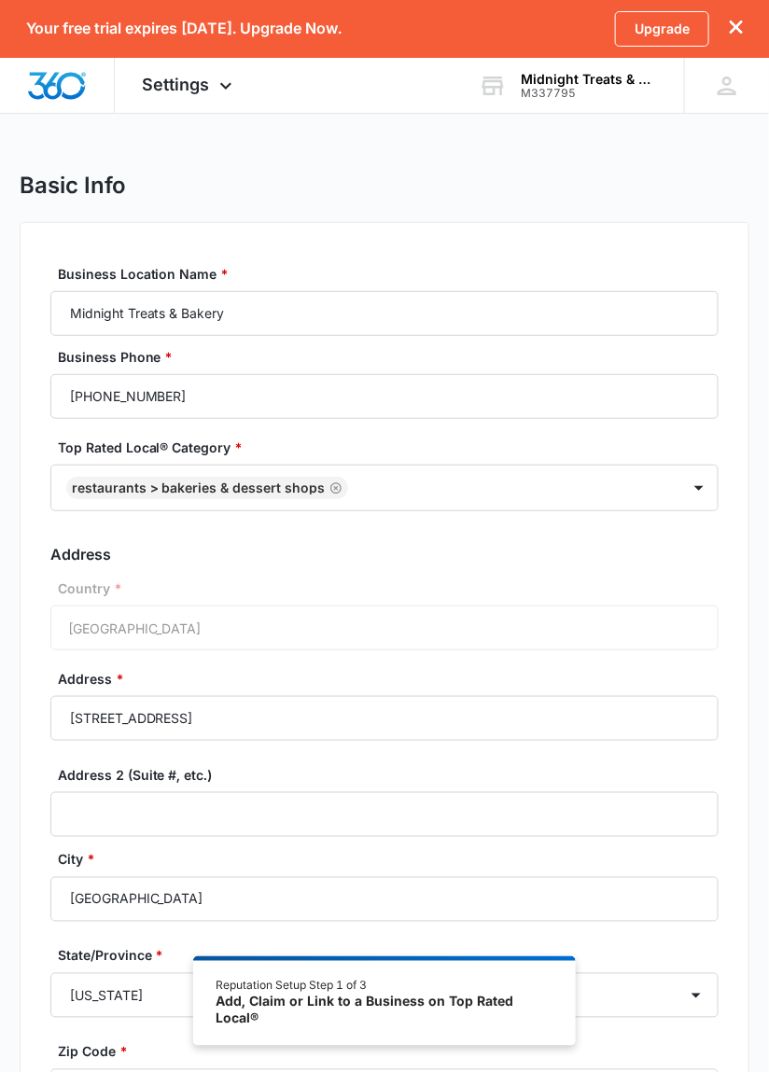
click at [461, 1005] on div "Add, Claim or Link to a Business on Top Rated Local®" at bounding box center [384, 1010] width 337 height 33
click at [737, 30] on icon "dismiss this dialog" at bounding box center [736, 27] width 13 height 13
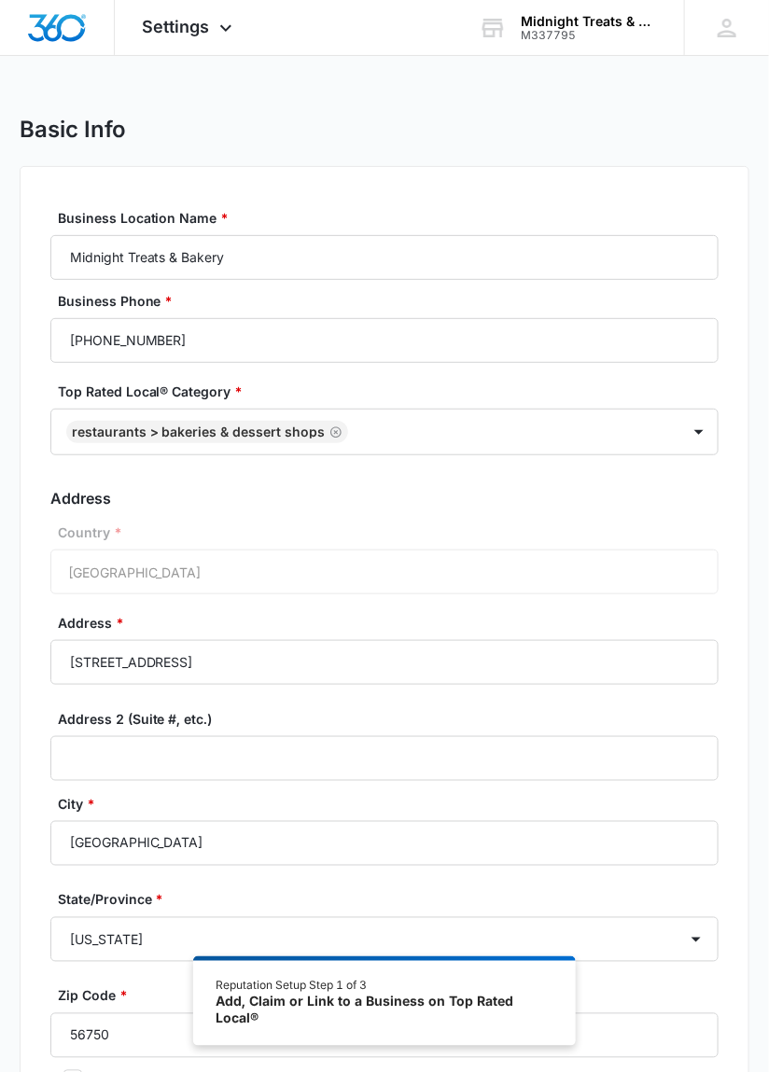
click at [498, 1000] on div "Add, Claim or Link to a Business on Top Rated Local®" at bounding box center [384, 1010] width 337 height 33
click at [460, 1006] on div "Add, Claim or Link to a Business on Top Rated Local®" at bounding box center [384, 1010] width 337 height 33
click at [469, 1019] on div "Add, Claim or Link to a Business on Top Rated Local®" at bounding box center [384, 1010] width 337 height 33
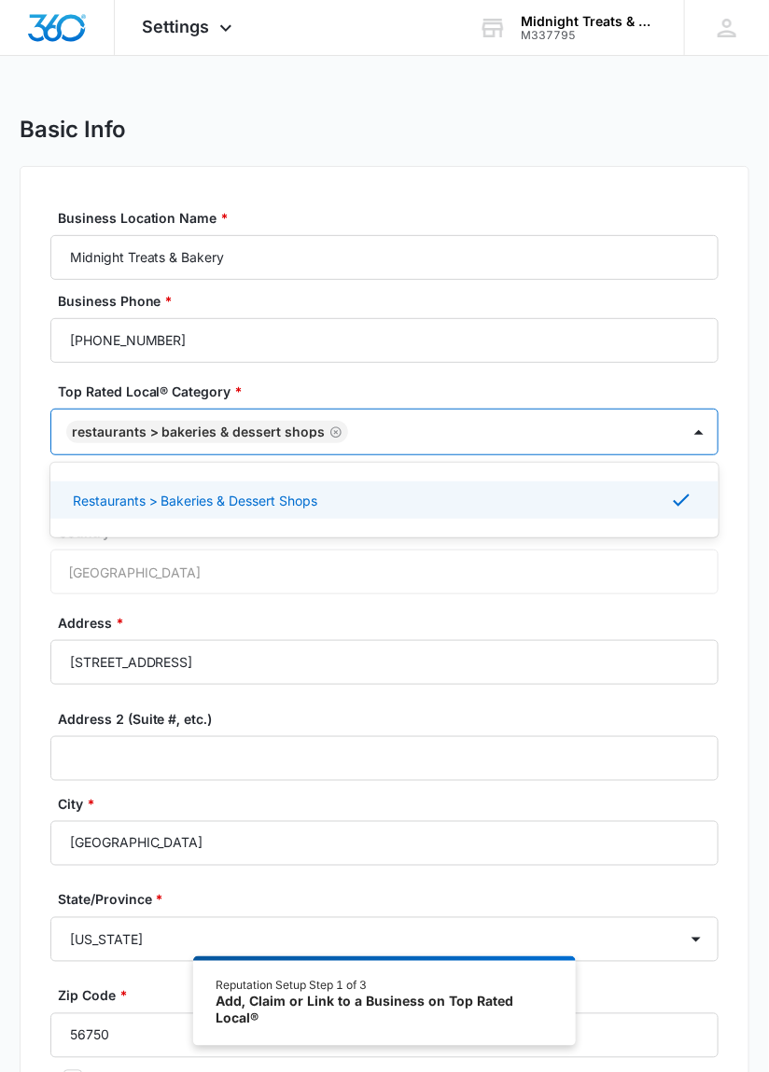
click at [555, 497] on div "Restaurants > Bakeries & Dessert Shops" at bounding box center [383, 500] width 621 height 22
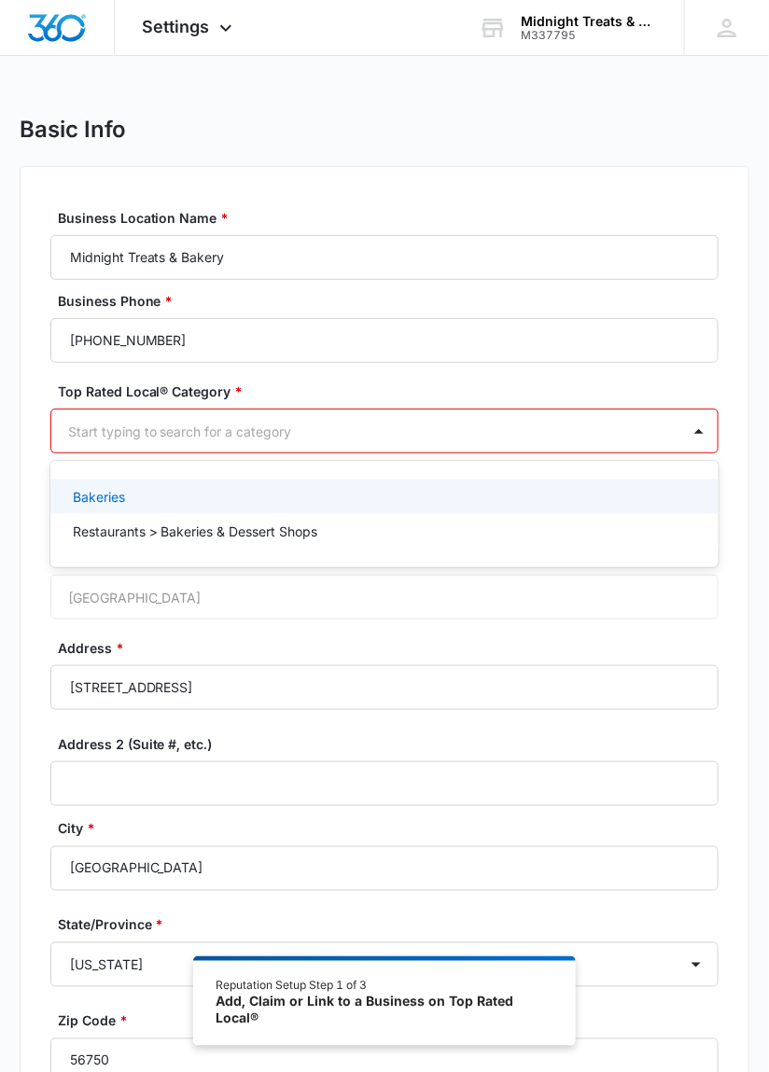
click at [478, 537] on div "Restaurants > Bakeries & Dessert Shops" at bounding box center [383, 532] width 621 height 20
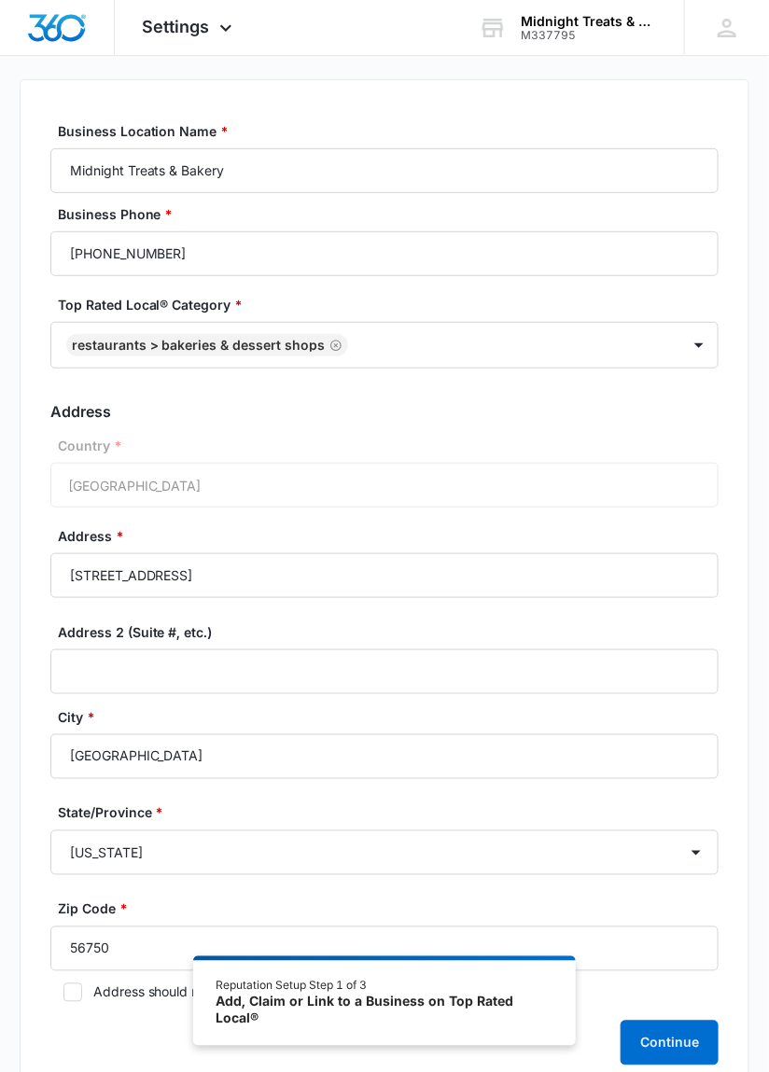
scroll to position [139, 0]
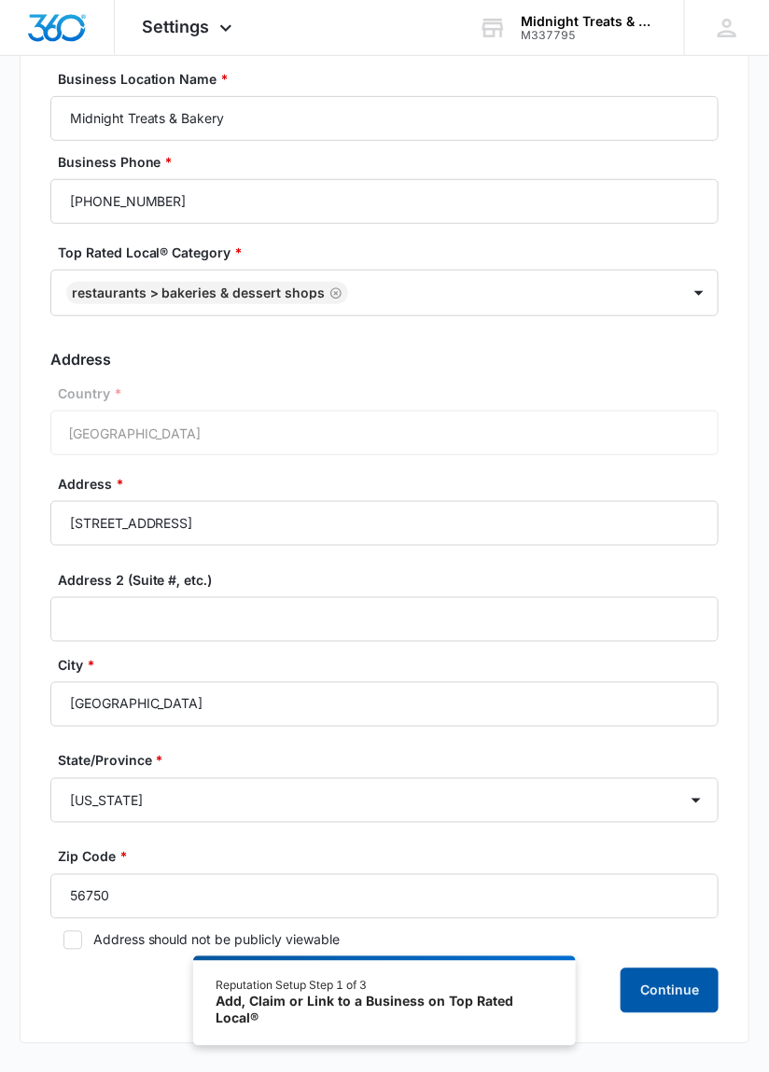
click at [673, 1003] on button "Continue" at bounding box center [670, 991] width 98 height 45
click at [66, 948] on icon at bounding box center [72, 940] width 17 height 17
click at [63, 947] on input "Address should not be publicly viewable" at bounding box center [56, 940] width 13 height 13
checkbox input "true"
click at [675, 995] on button "Continue" at bounding box center [670, 991] width 98 height 45
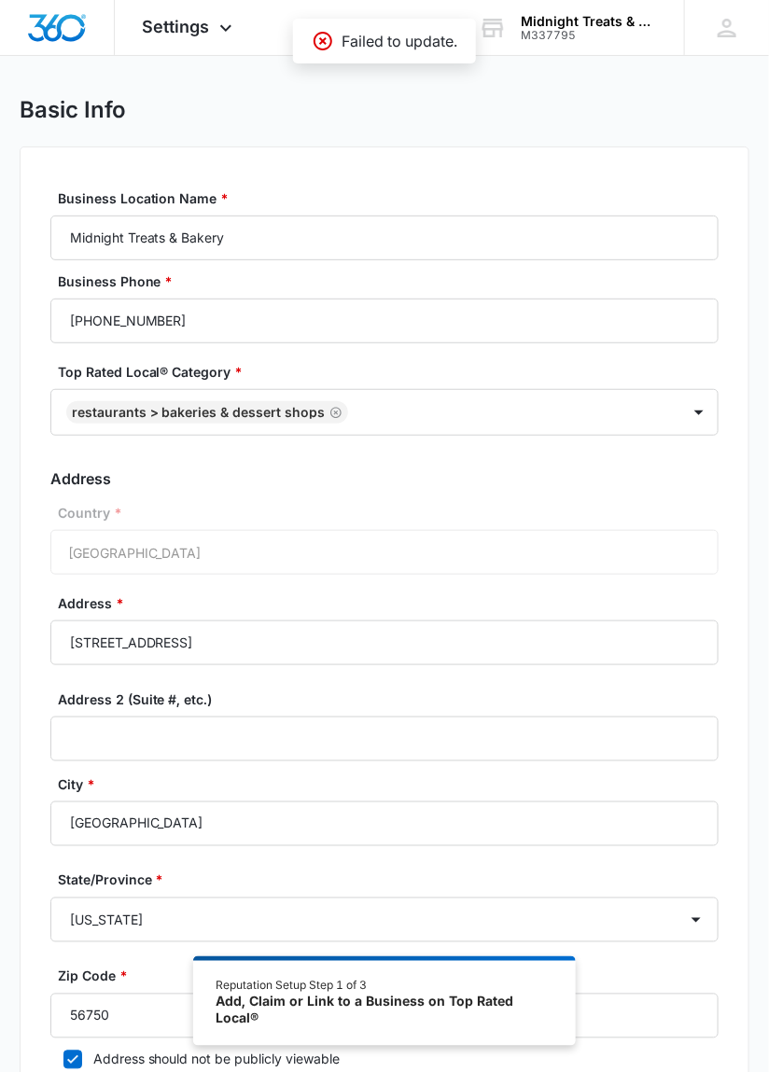
scroll to position [0, 0]
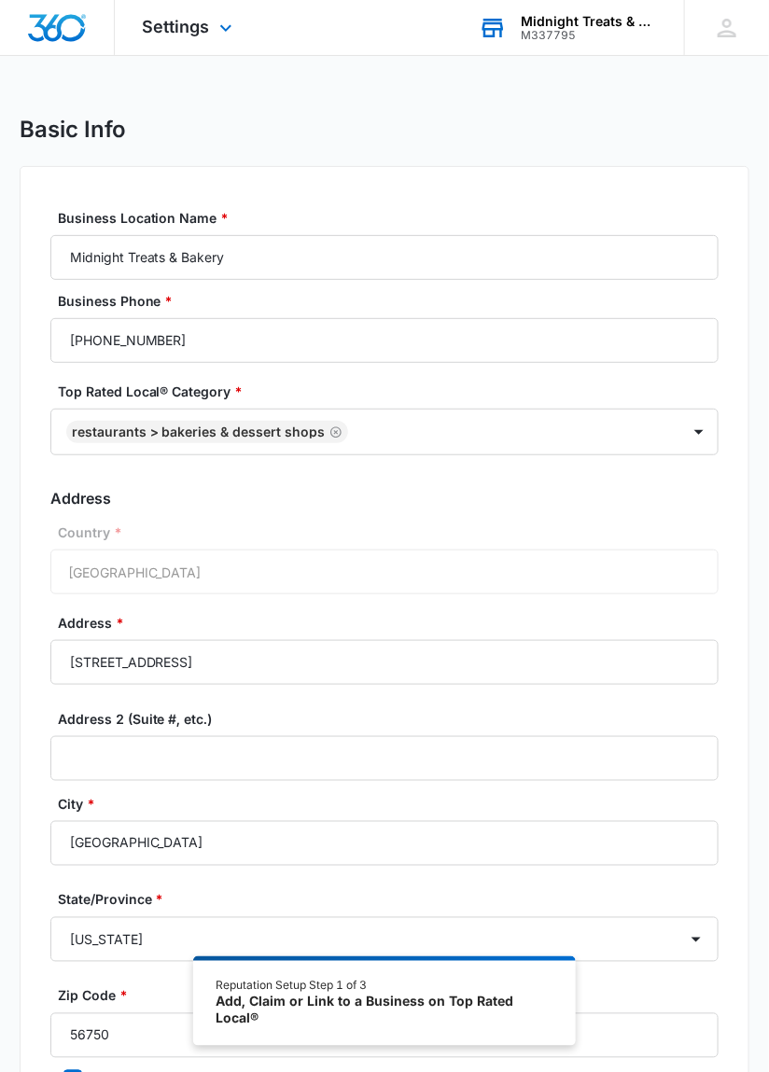
click at [579, 26] on div "Midnight Treats & Bakery" at bounding box center [589, 21] width 136 height 15
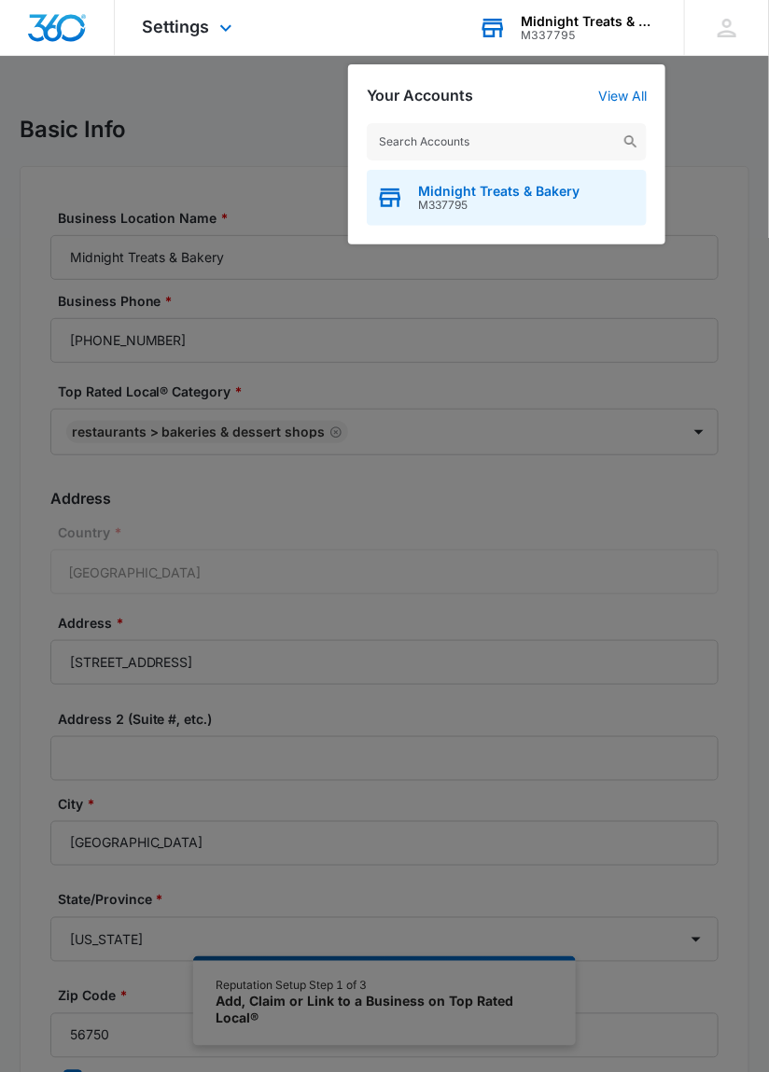
click at [524, 200] on span "M337795" at bounding box center [498, 205] width 161 height 13
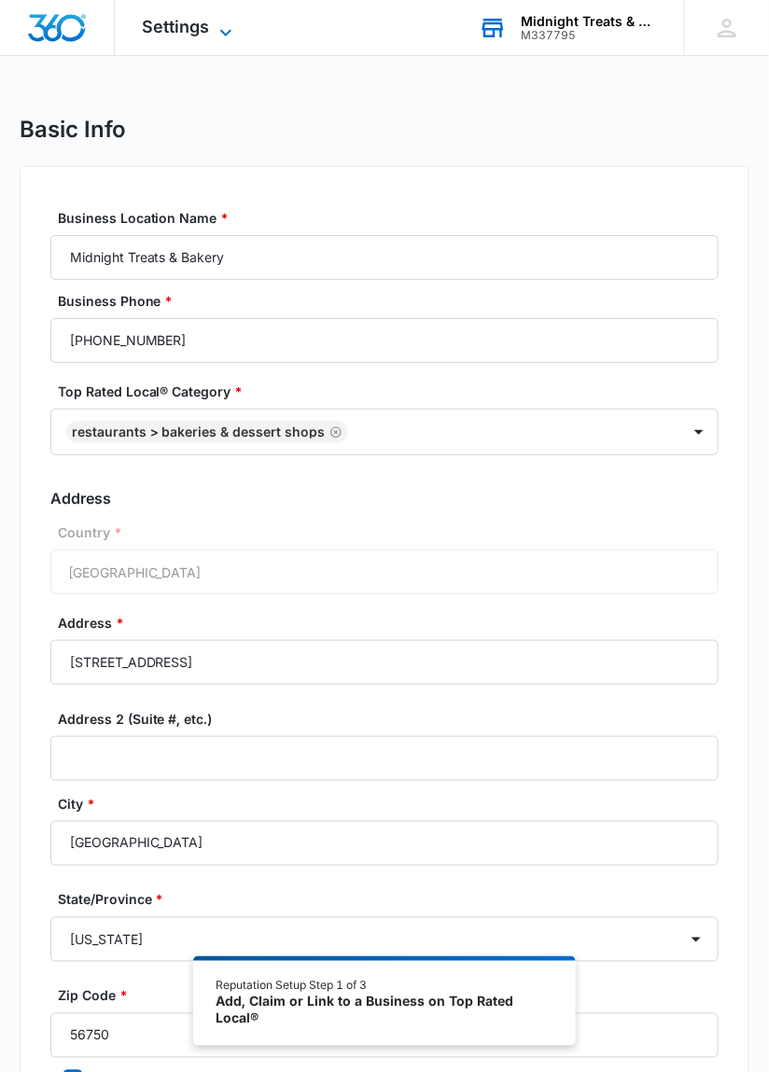
click at [218, 27] on icon at bounding box center [226, 32] width 22 height 22
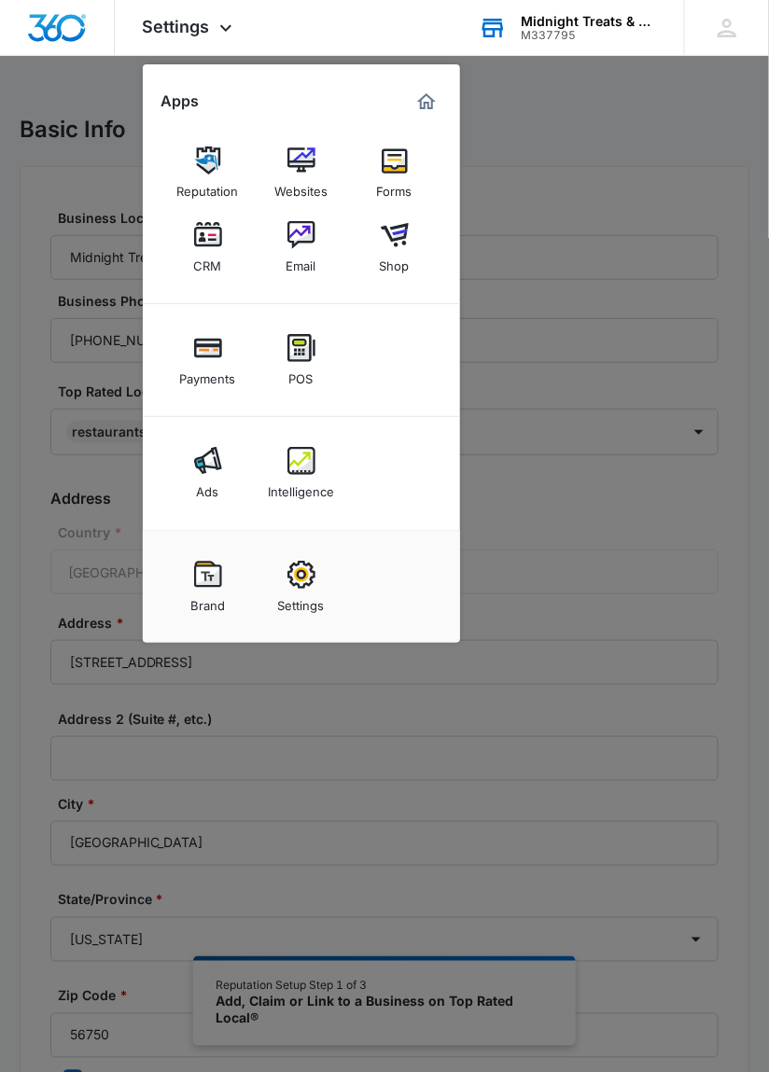
click at [551, 131] on div at bounding box center [384, 536] width 769 height 1072
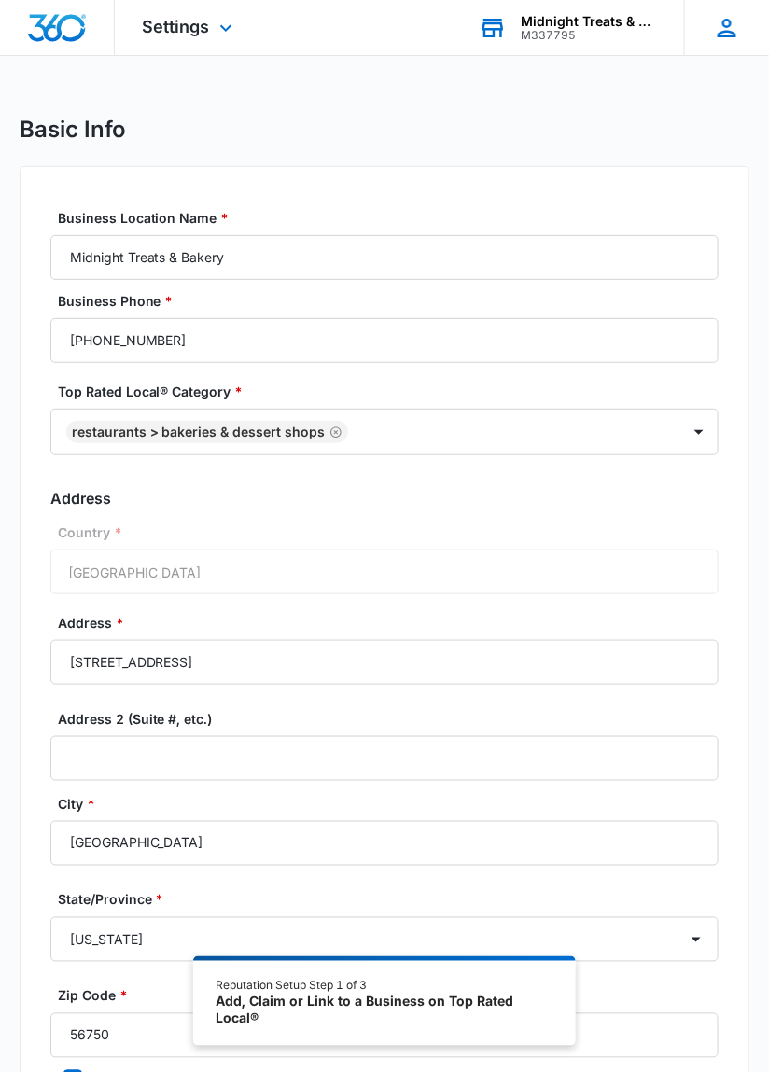
click at [738, 32] on icon at bounding box center [727, 28] width 28 height 28
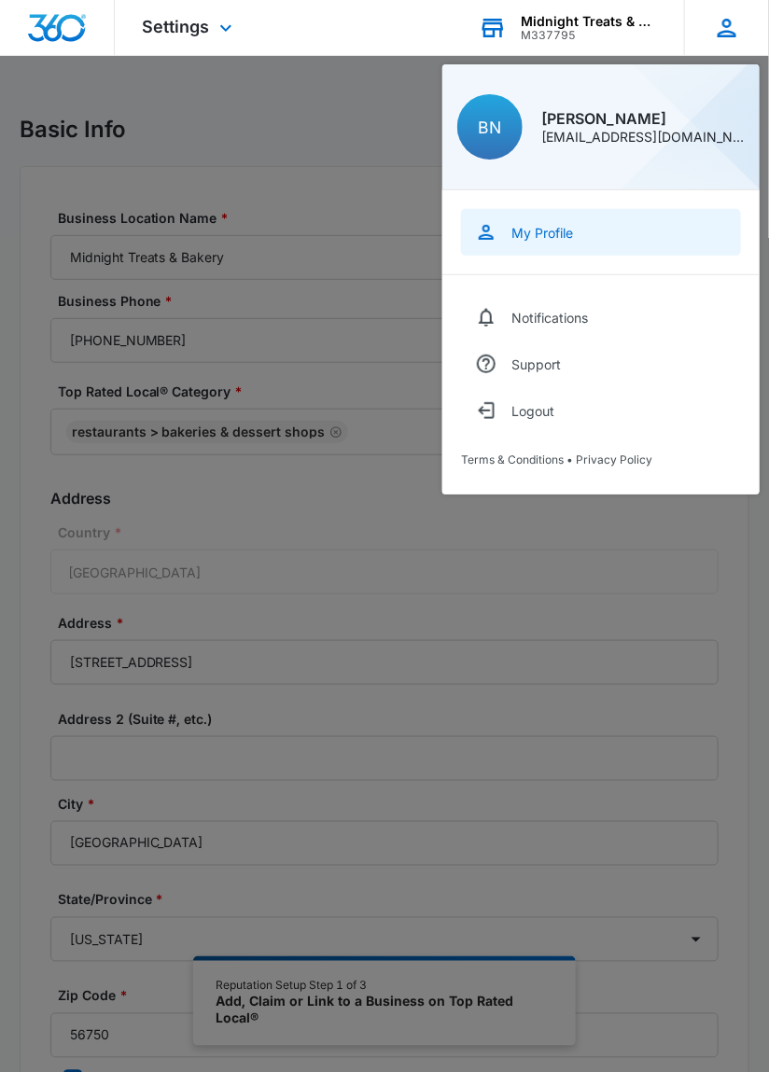
click at [580, 253] on link "My Profile" at bounding box center [601, 232] width 280 height 47
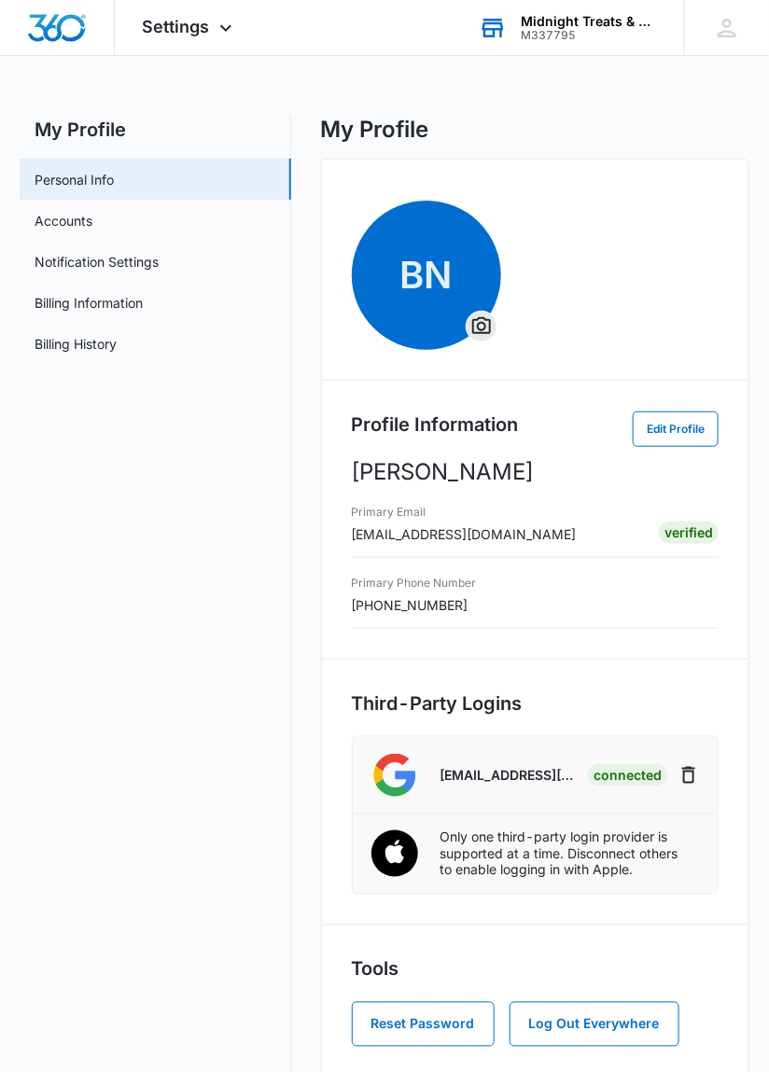
click at [440, 269] on span "BN" at bounding box center [426, 275] width 149 height 149
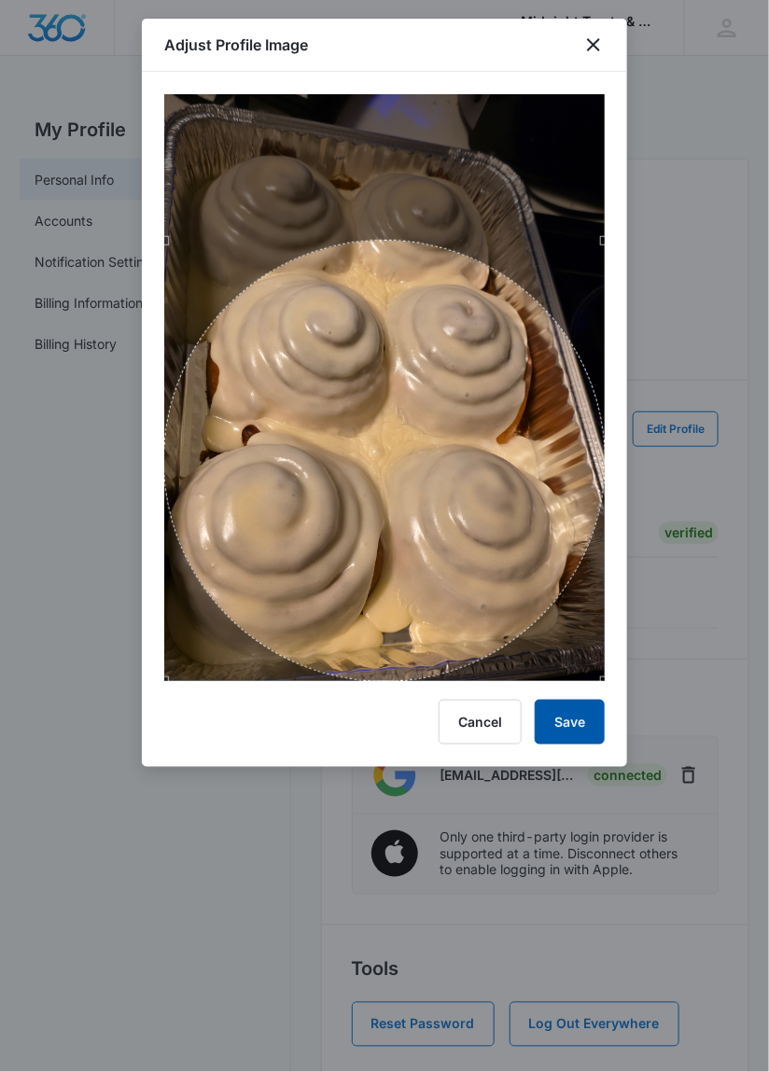
click at [583, 722] on button "Save" at bounding box center [570, 722] width 70 height 45
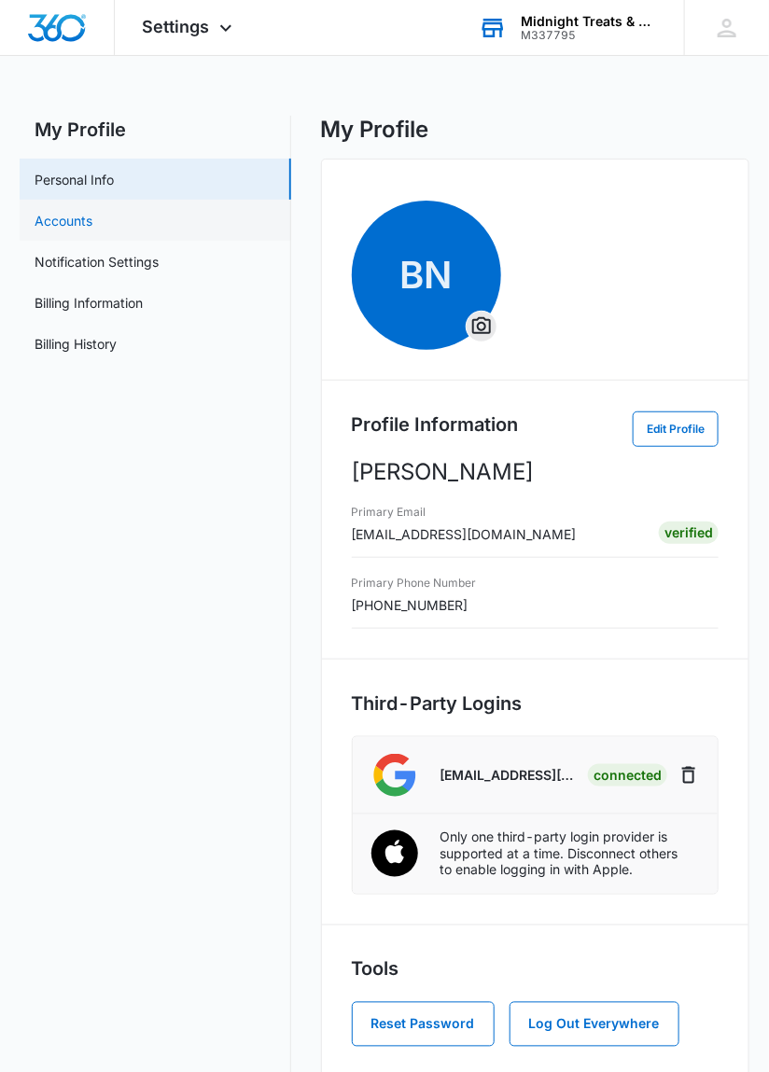
click at [57, 213] on link "Accounts" at bounding box center [64, 221] width 58 height 20
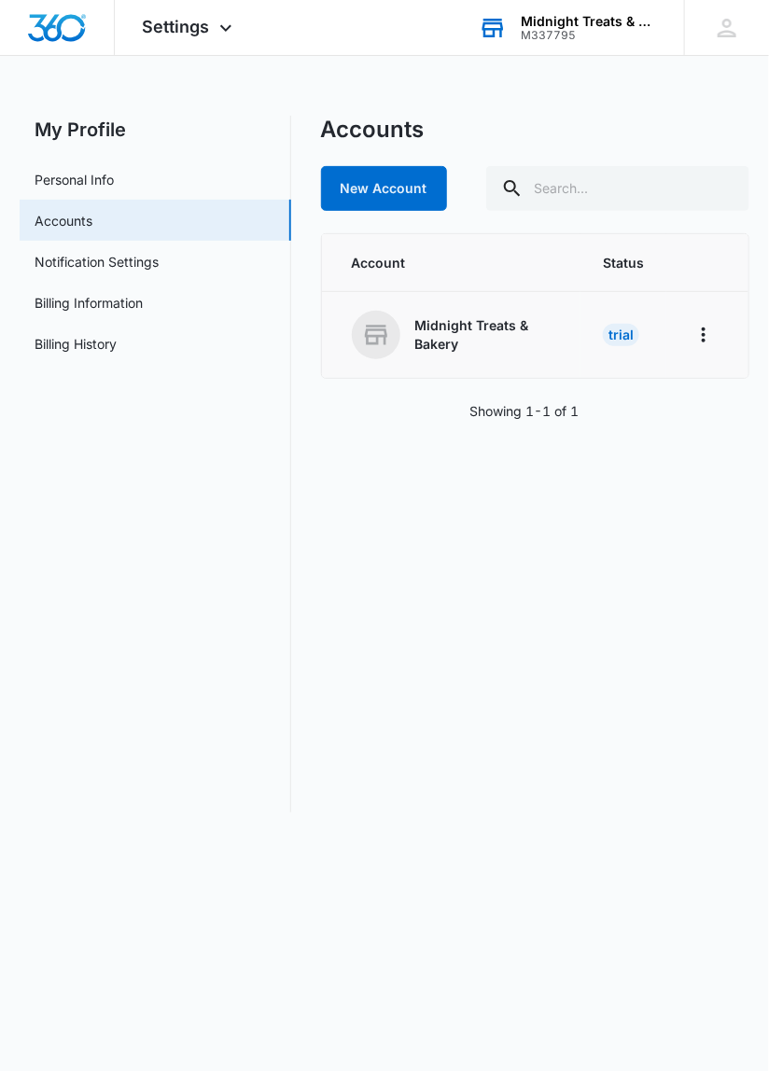
click at [491, 331] on p "Midnight Treats & Bakery" at bounding box center [487, 334] width 144 height 36
click at [449, 342] on p "Midnight Treats & Bakery" at bounding box center [487, 334] width 144 height 36
click at [616, 322] on td "Trial" at bounding box center [623, 335] width 86 height 87
click at [703, 326] on icon "Home" at bounding box center [703, 335] width 22 height 22
click at [628, 382] on div "Go to Dashboard" at bounding box center [622, 386] width 104 height 13
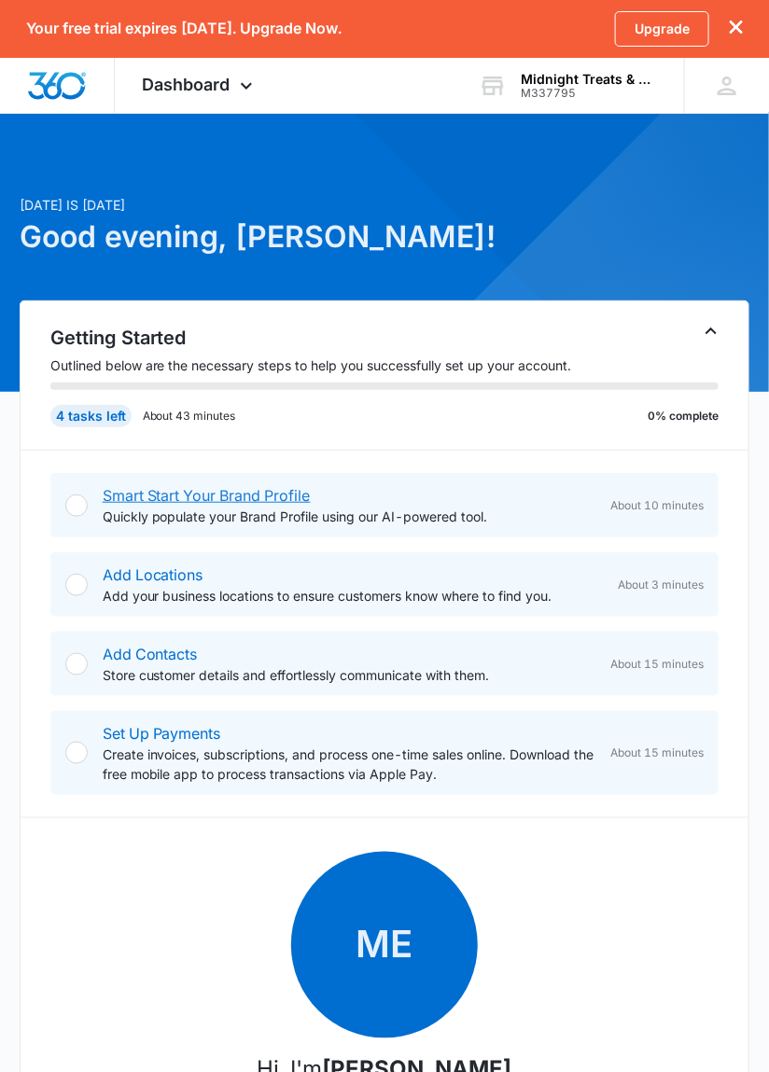
click at [133, 500] on link "Smart Start Your Brand Profile" at bounding box center [207, 495] width 208 height 19
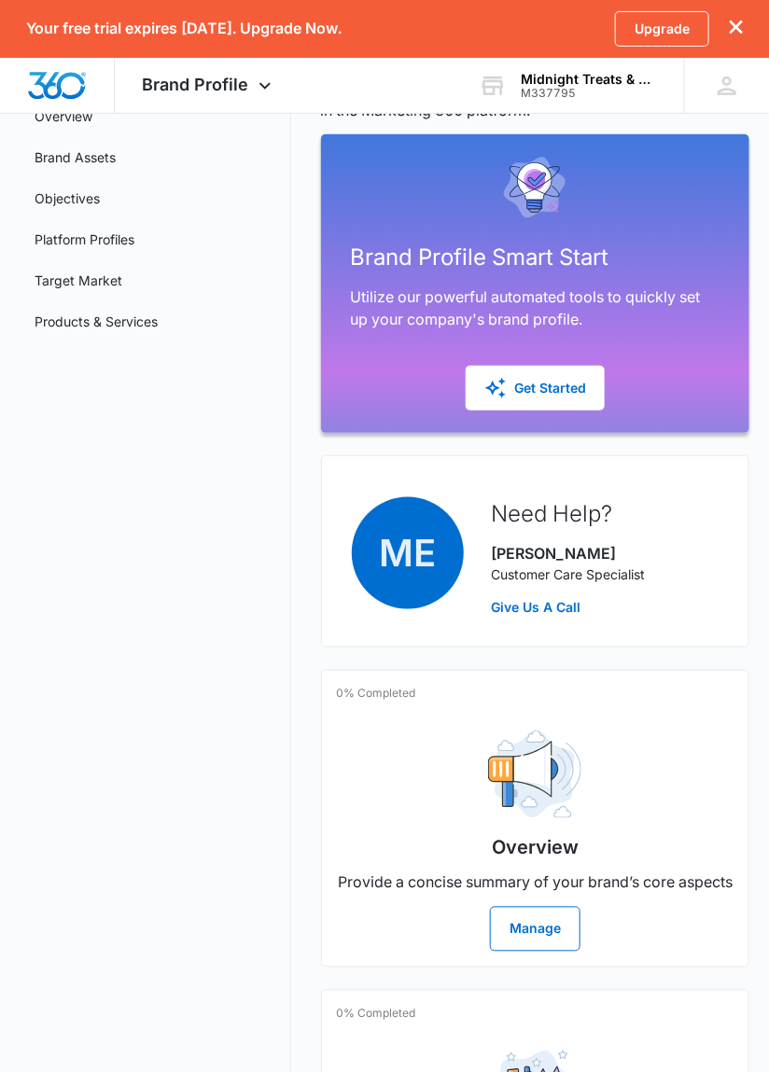
scroll to position [170, 0]
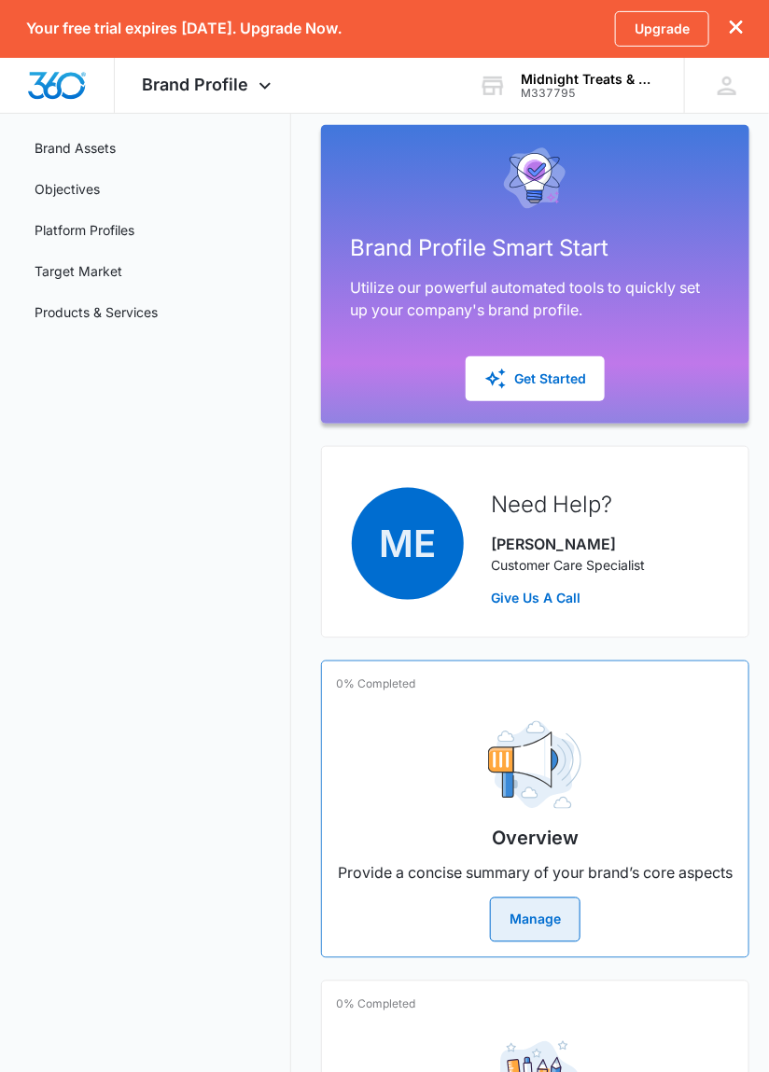
click at [545, 940] on button "Manage" at bounding box center [535, 920] width 91 height 45
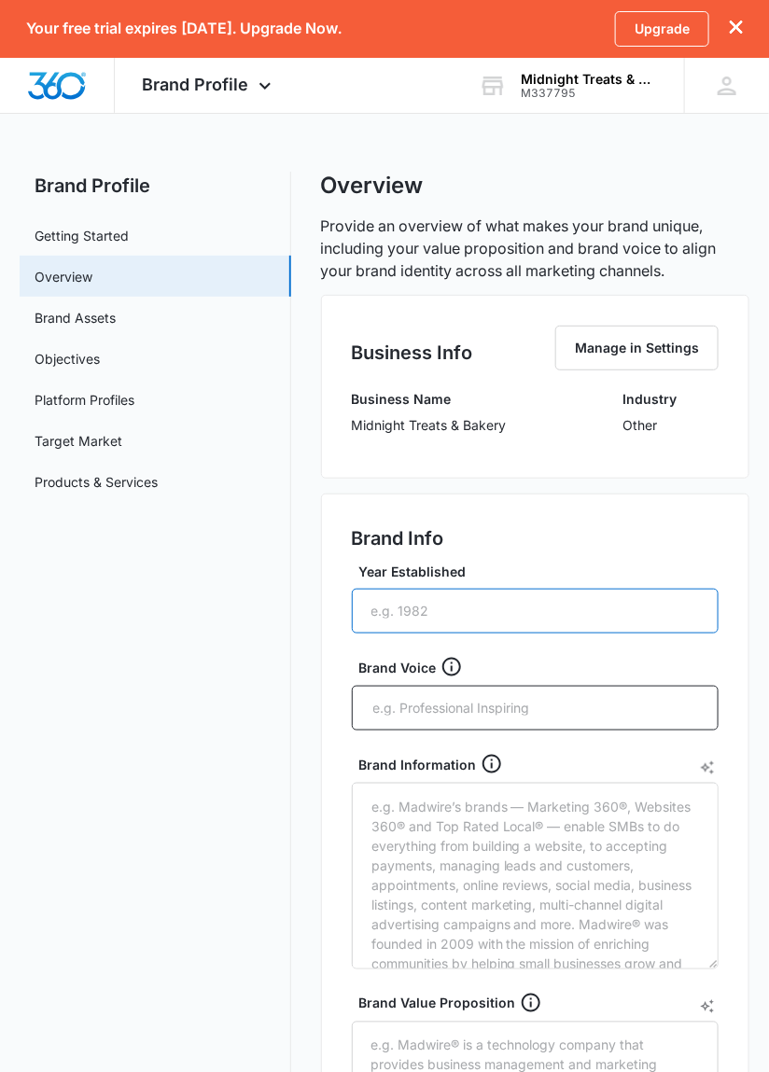
click at [430, 607] on input "Year Established" at bounding box center [536, 611] width 368 height 45
type input "2023"
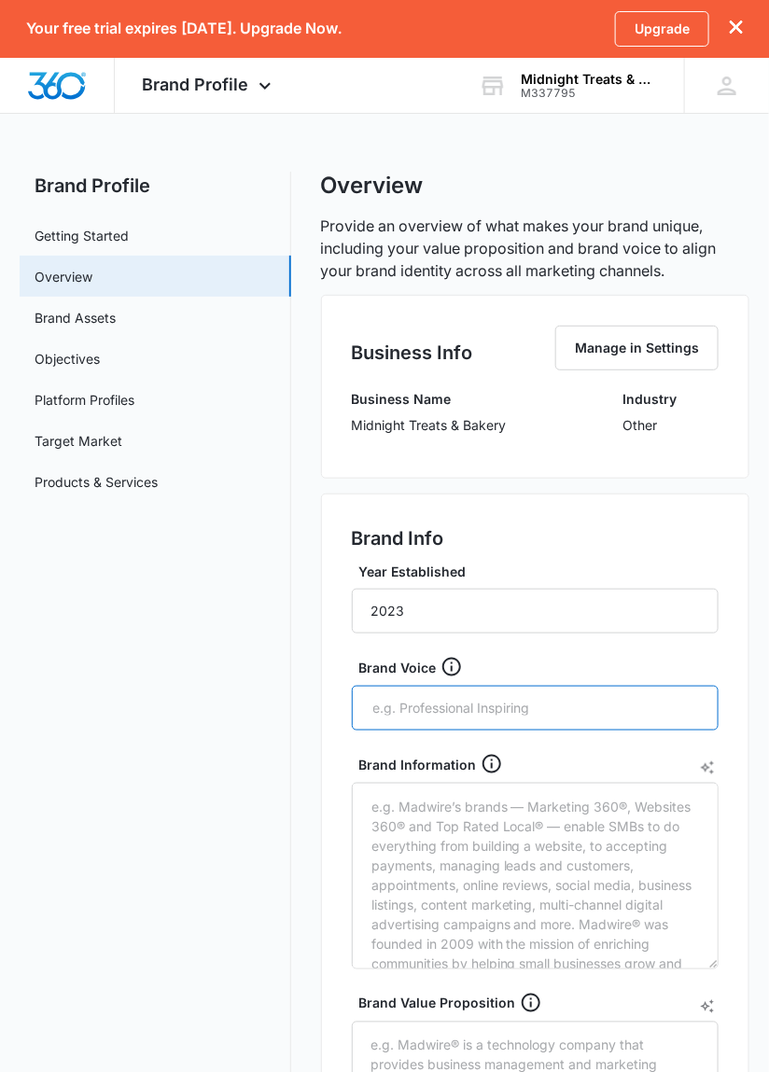
click at [536, 714] on input "text" at bounding box center [537, 708] width 332 height 28
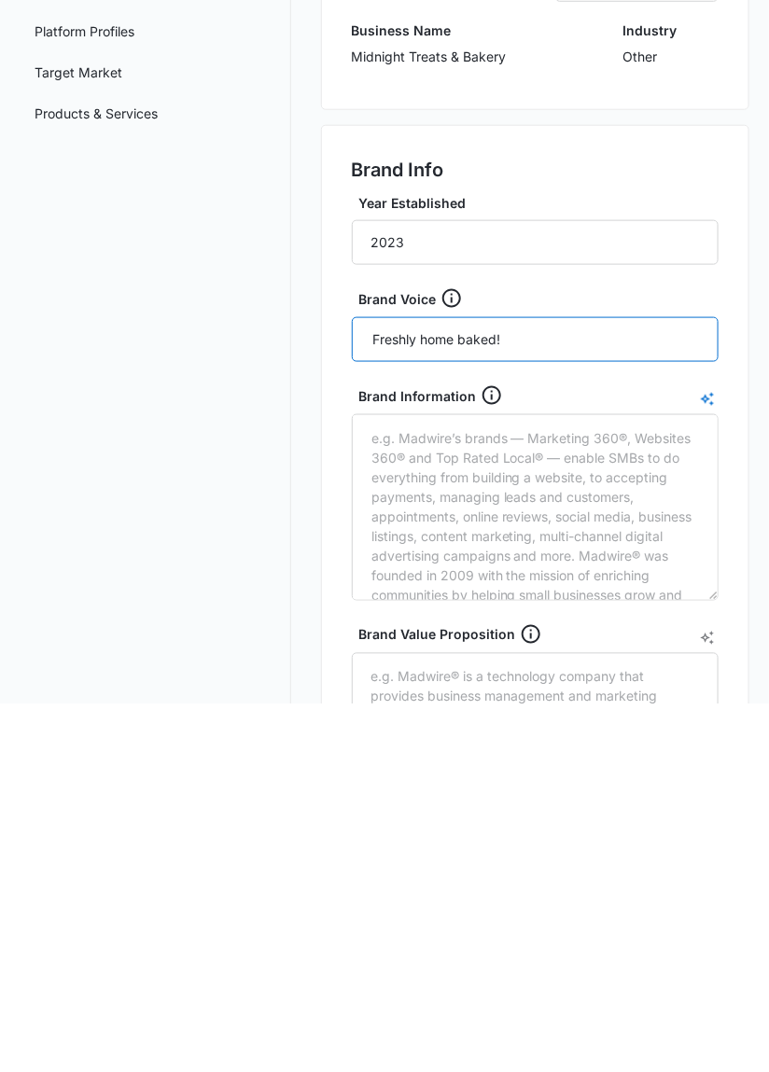
type input "Freshly home baked!"
click at [709, 764] on form "Year Established 2023 Brand Voice Freshly home baked! Brand Information Brand V…" at bounding box center [536, 958] width 368 height 793
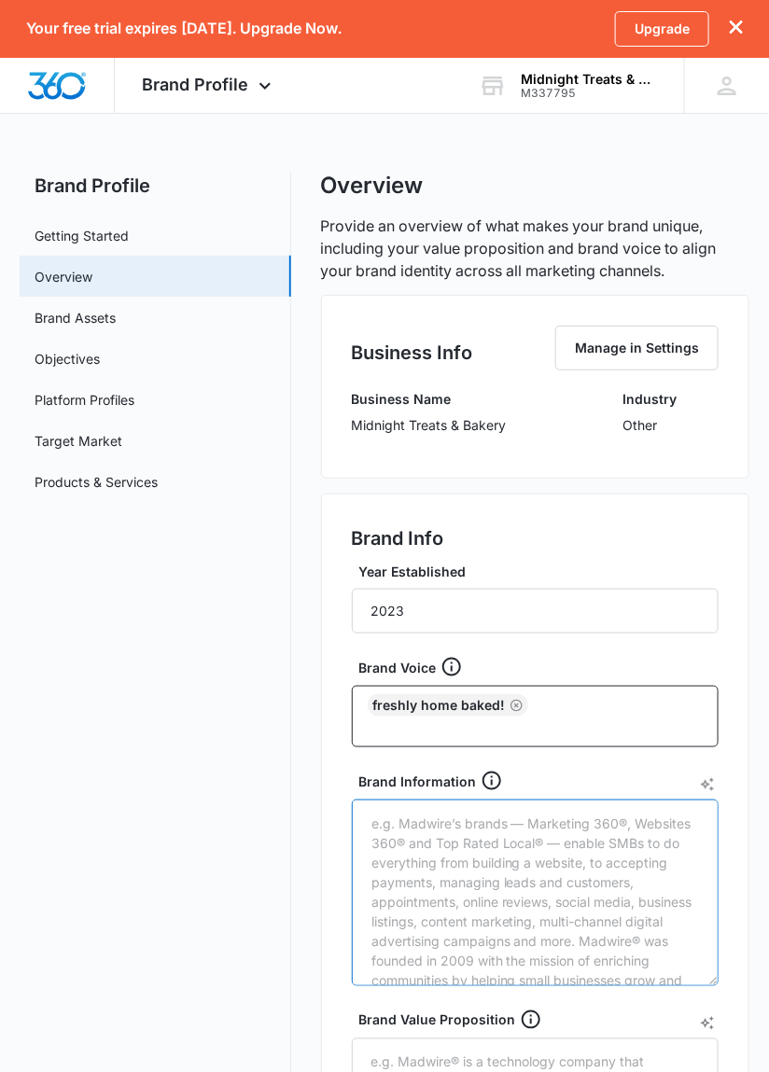
click at [617, 870] on textarea "Brand Information" at bounding box center [536, 893] width 368 height 187
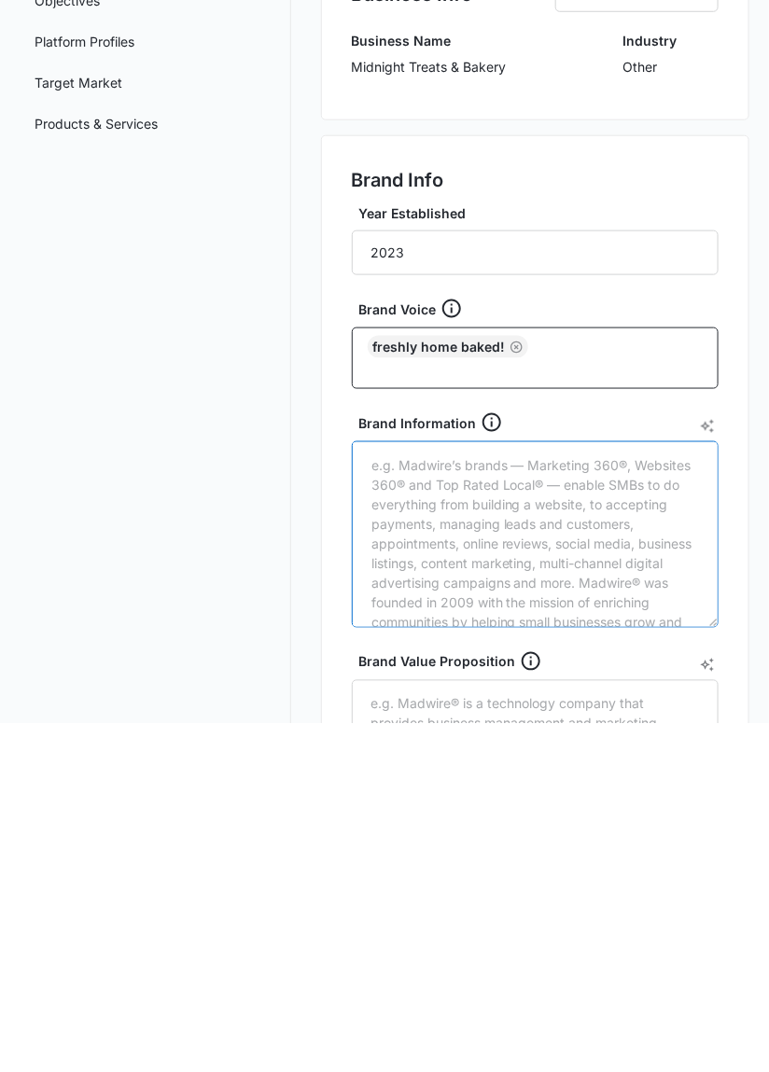
scroll to position [136, 0]
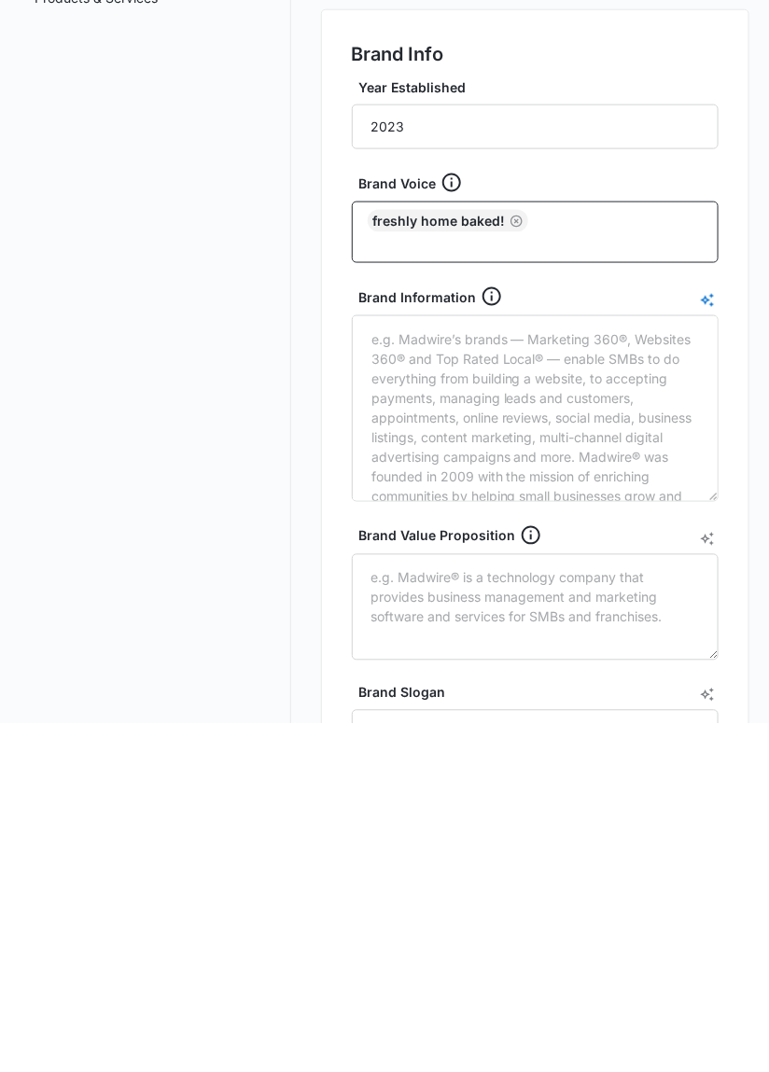
click at [705, 645] on icon "AI Text Generator" at bounding box center [708, 649] width 14 height 14
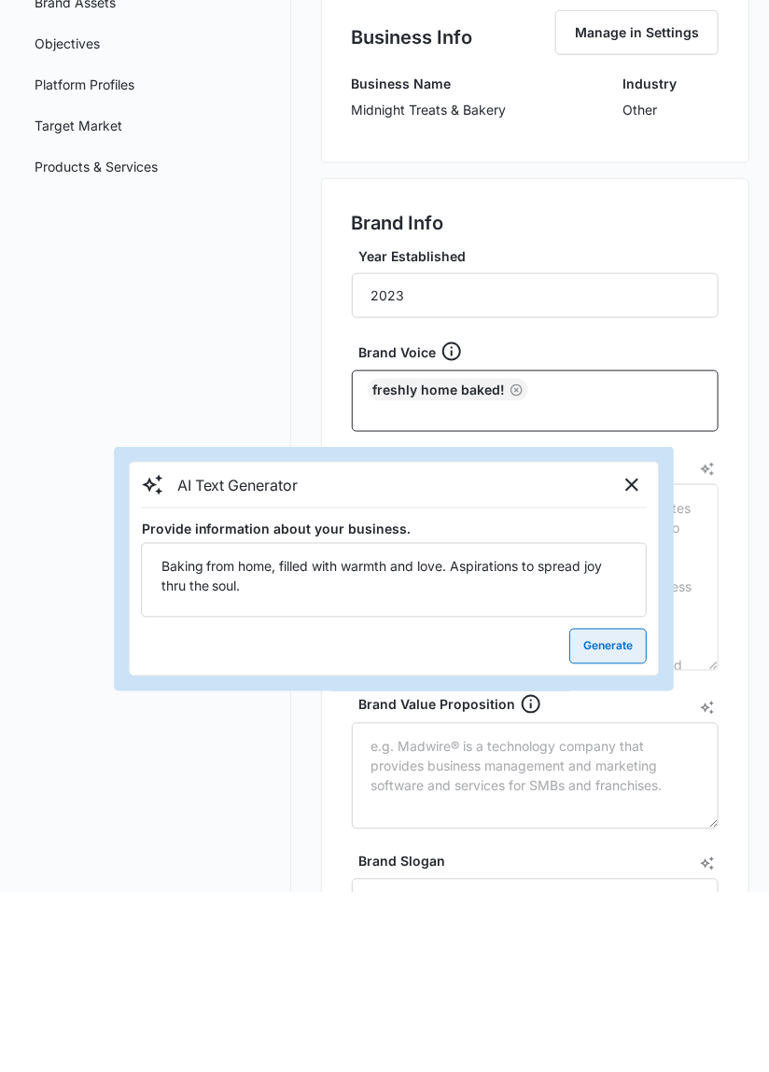
click at [617, 826] on button "Generate" at bounding box center [608, 825] width 77 height 35
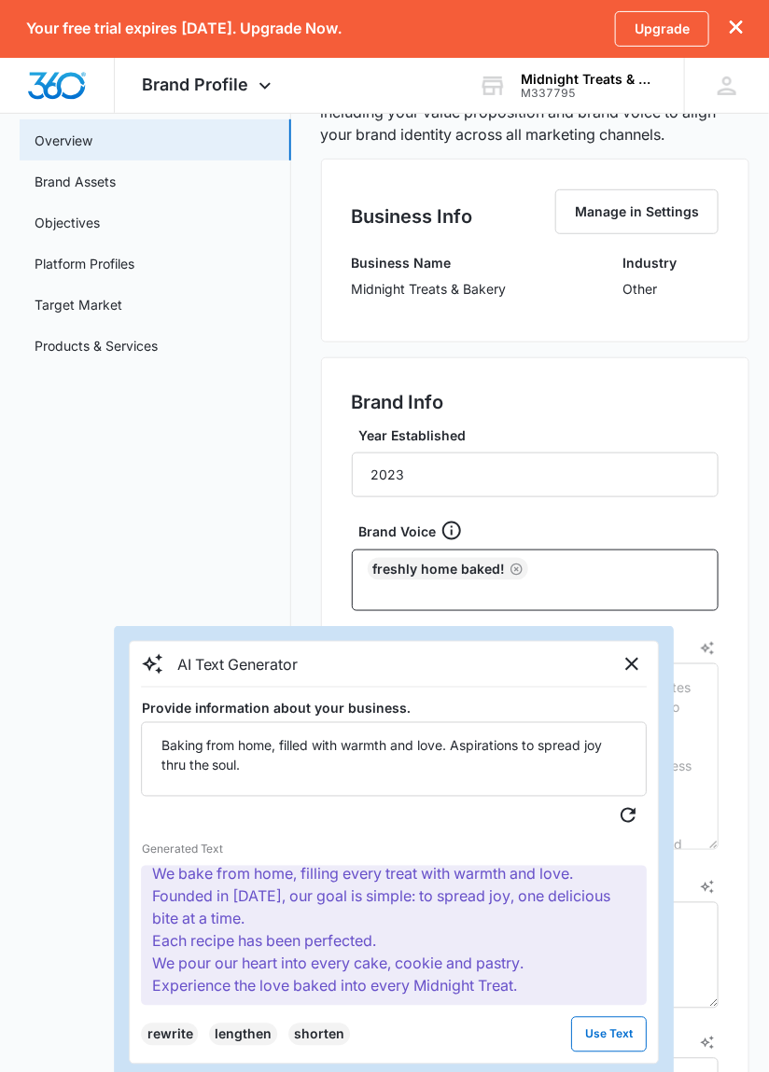
scroll to position [61, 0]
click at [236, 1043] on button "lengthen" at bounding box center [244, 1035] width 68 height 22
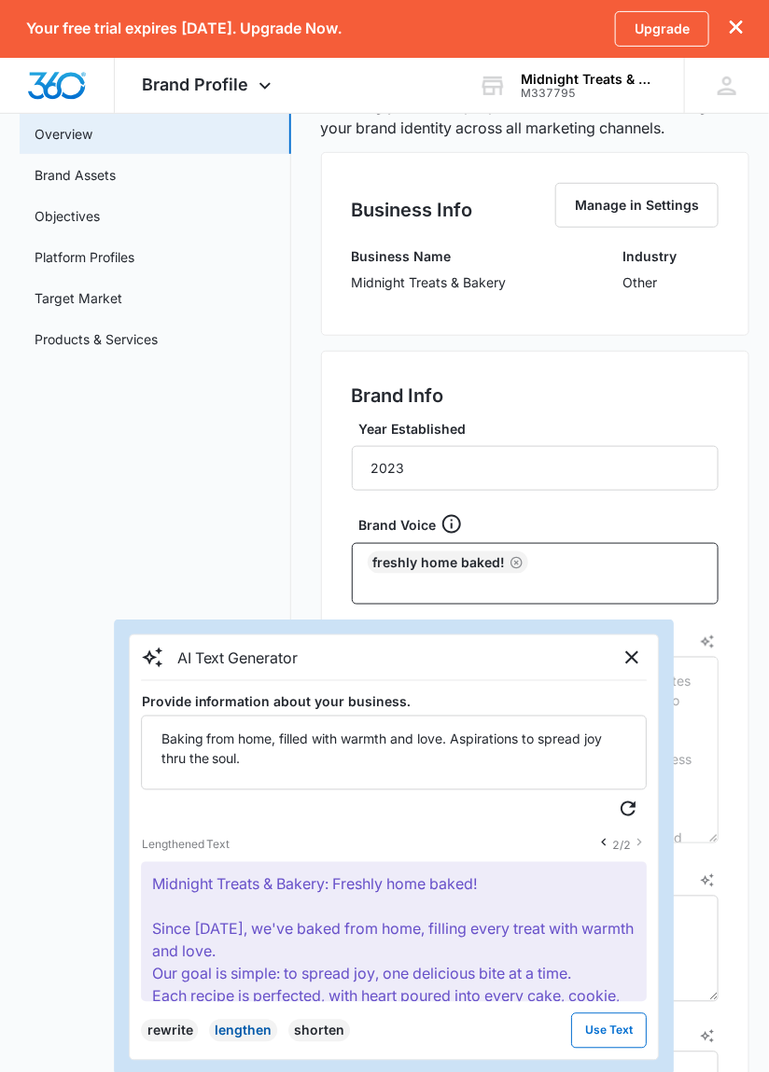
scroll to position [168, 0]
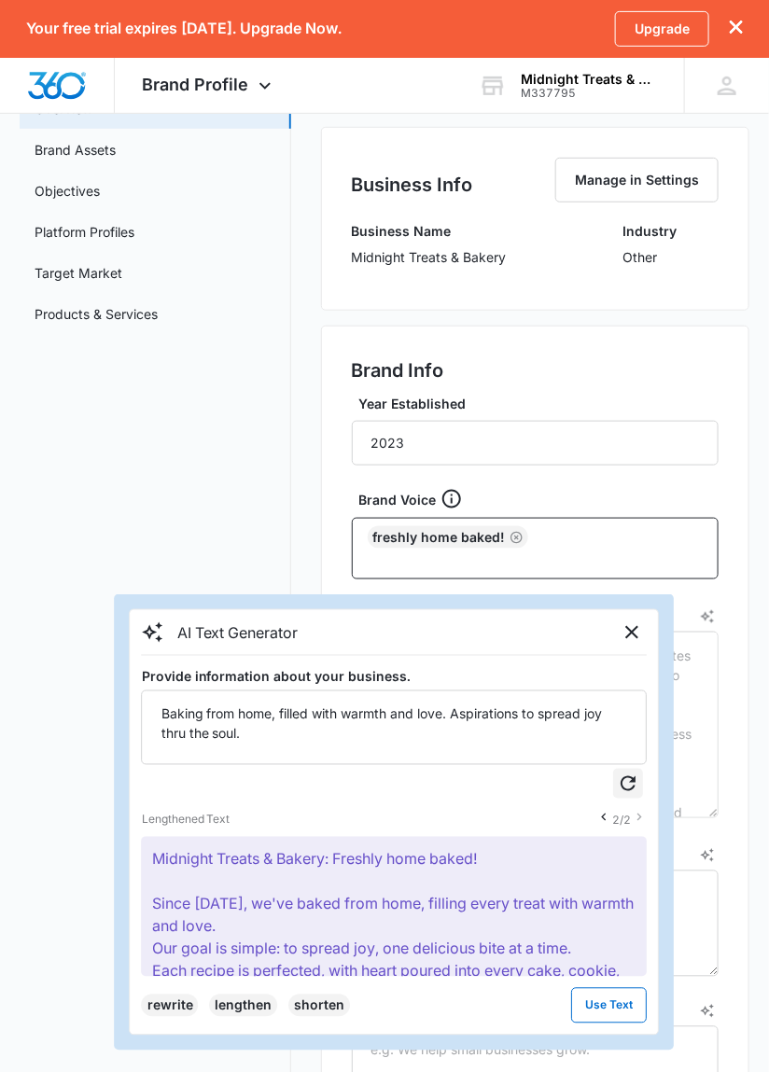
click at [629, 785] on icon "Regenerate Text" at bounding box center [629, 784] width 22 height 22
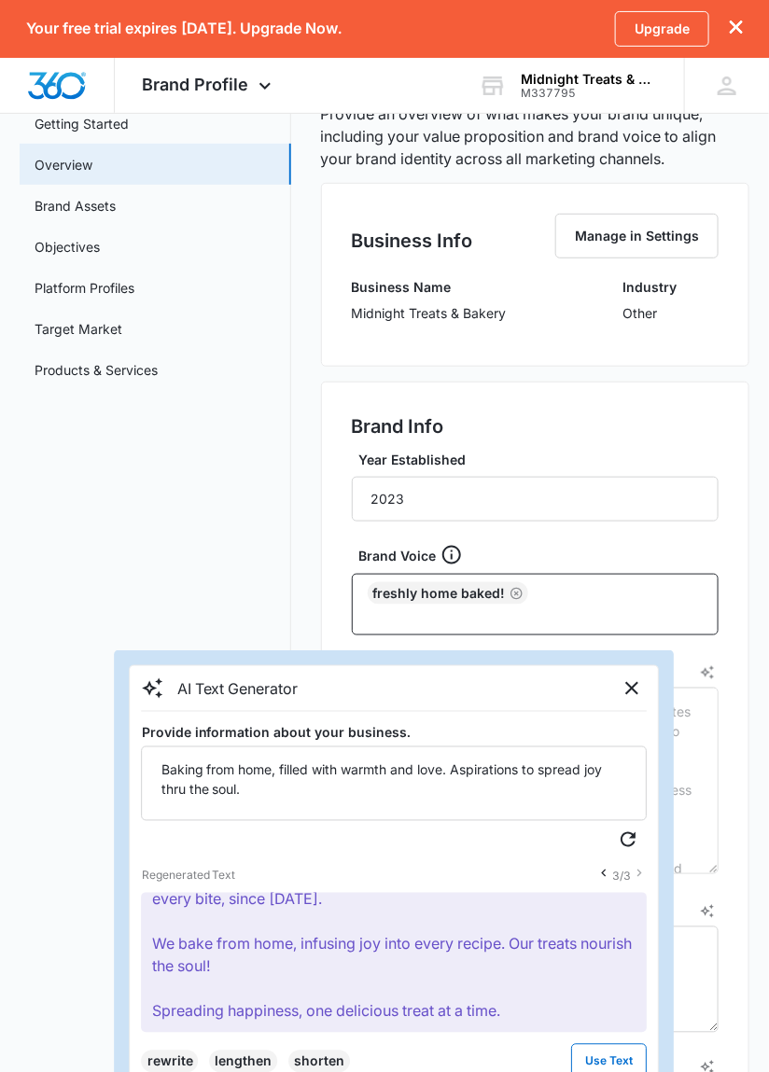
scroll to position [143, 0]
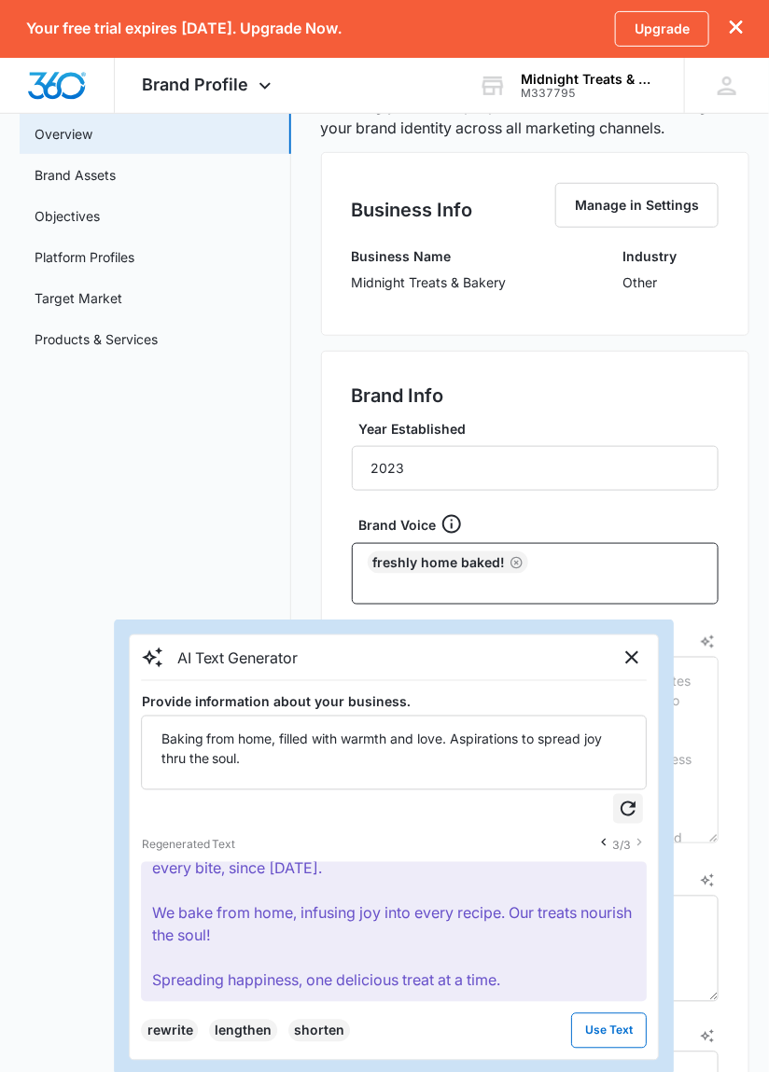
click at [629, 811] on icon "Regenerate Text" at bounding box center [629, 809] width 22 height 22
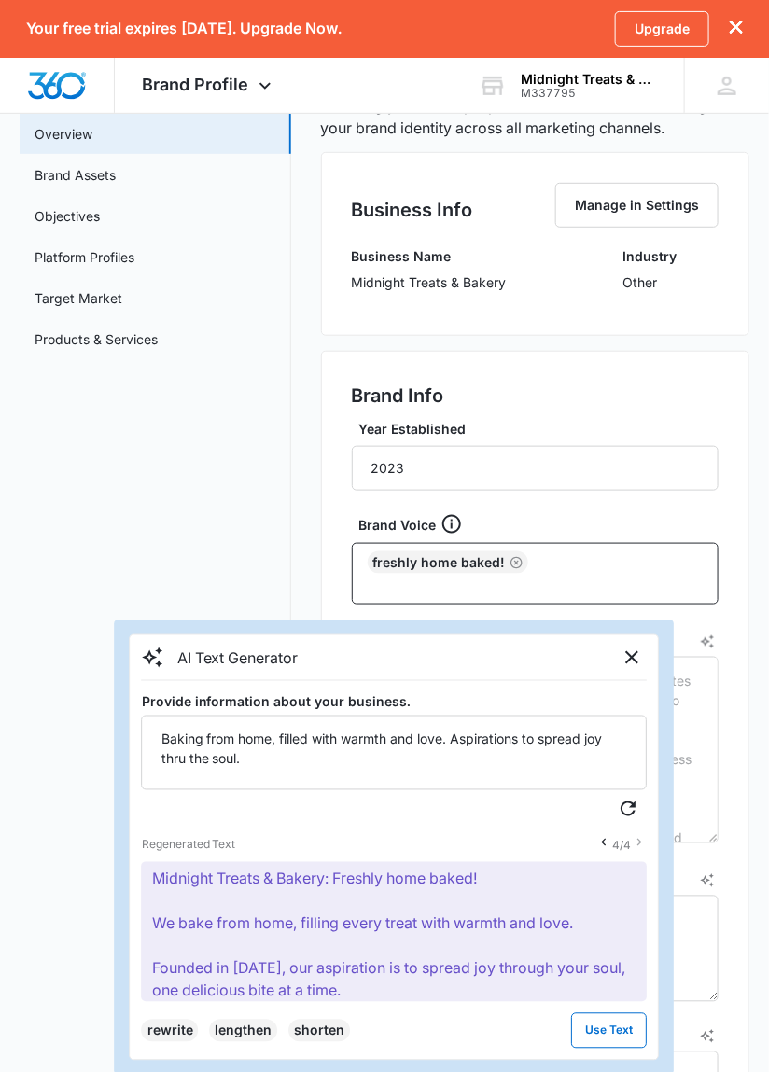
scroll to position [16, 0]
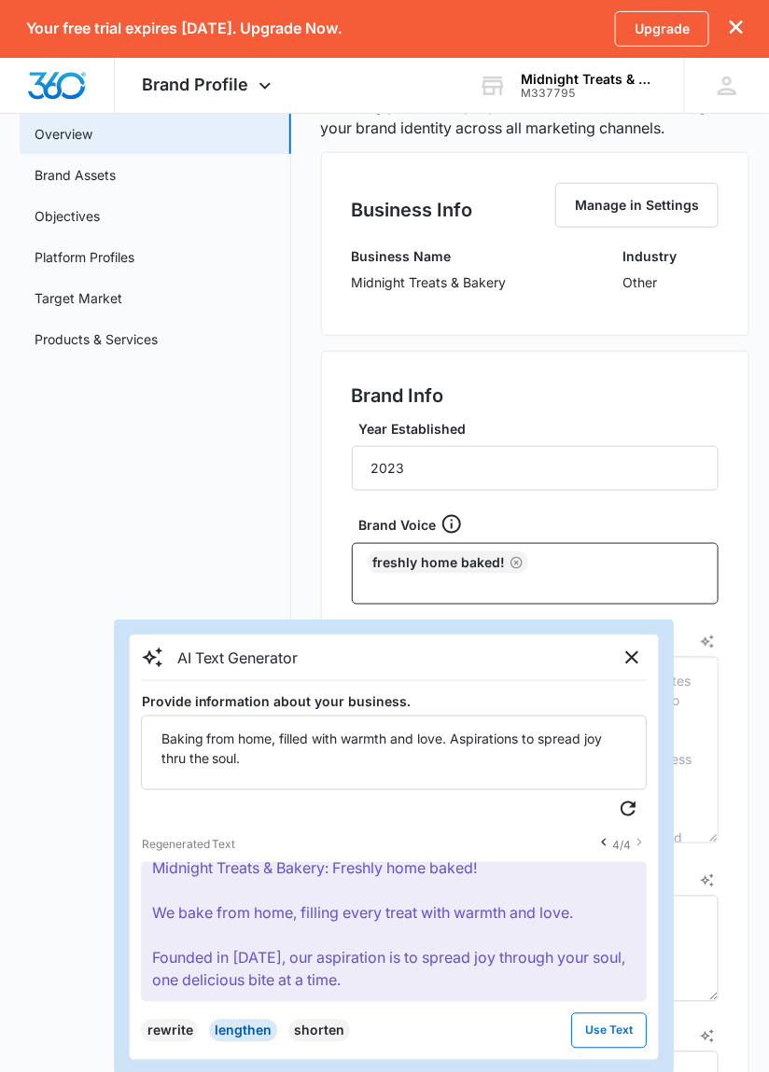
click at [244, 1037] on button "lengthen" at bounding box center [244, 1031] width 68 height 22
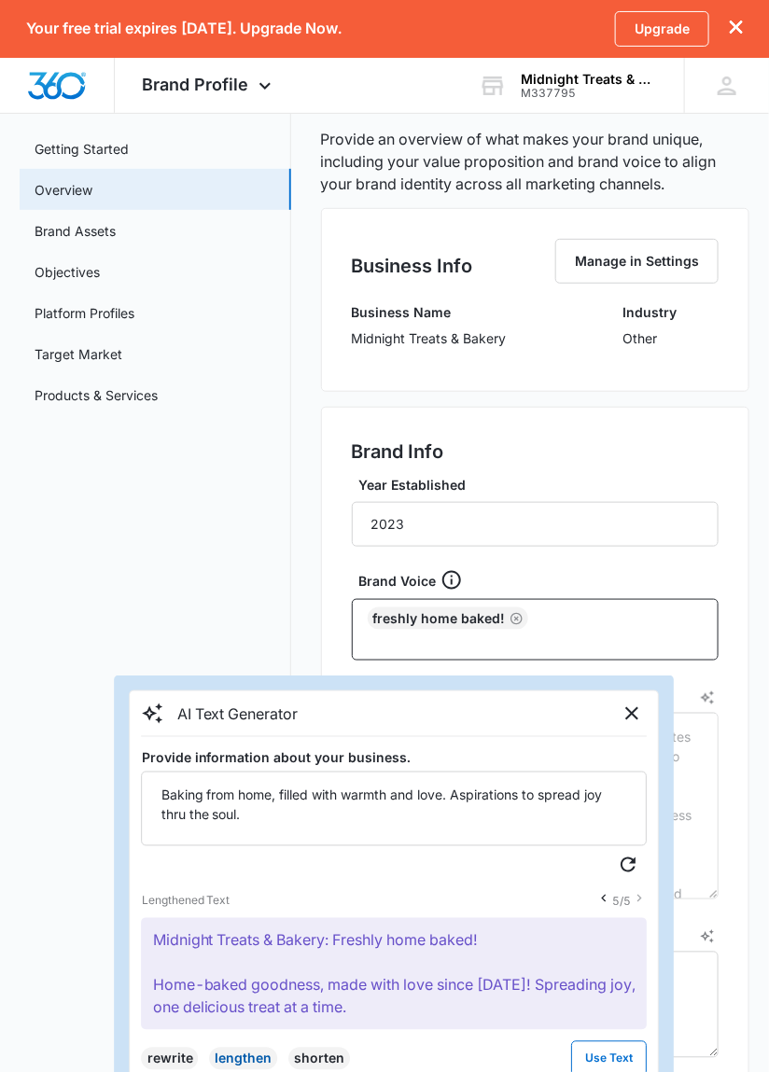
scroll to position [90, 0]
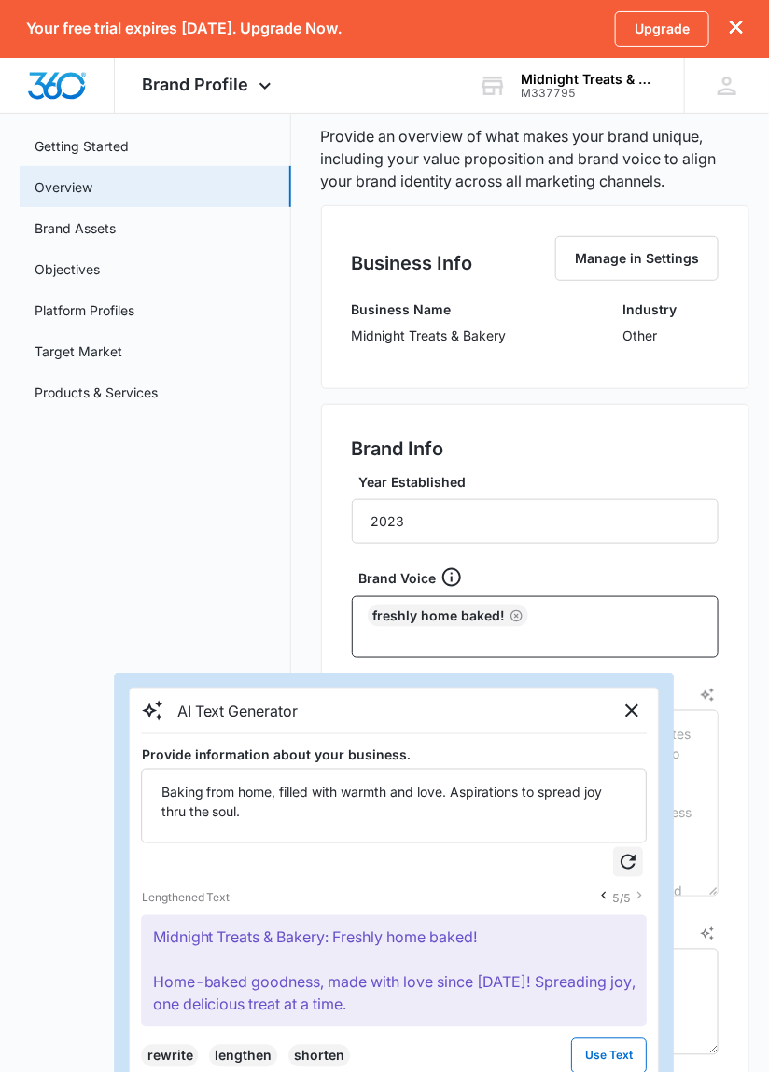
click at [623, 864] on icon "Regenerate Text" at bounding box center [628, 862] width 15 height 15
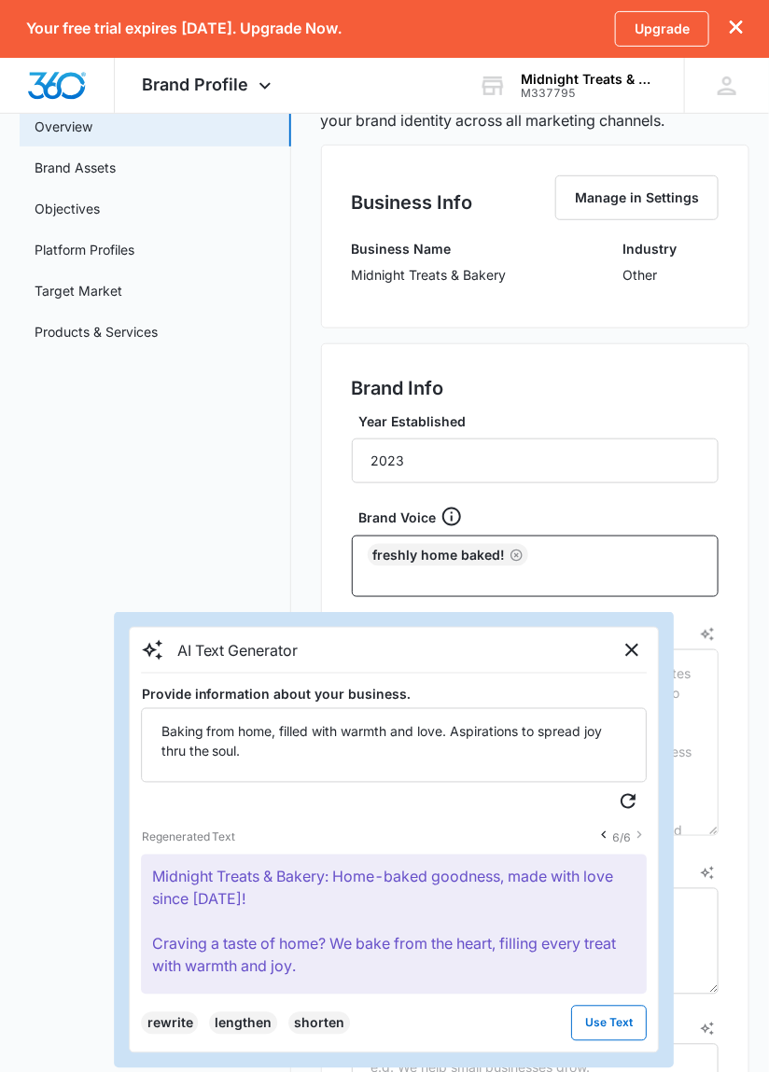
scroll to position [171, 0]
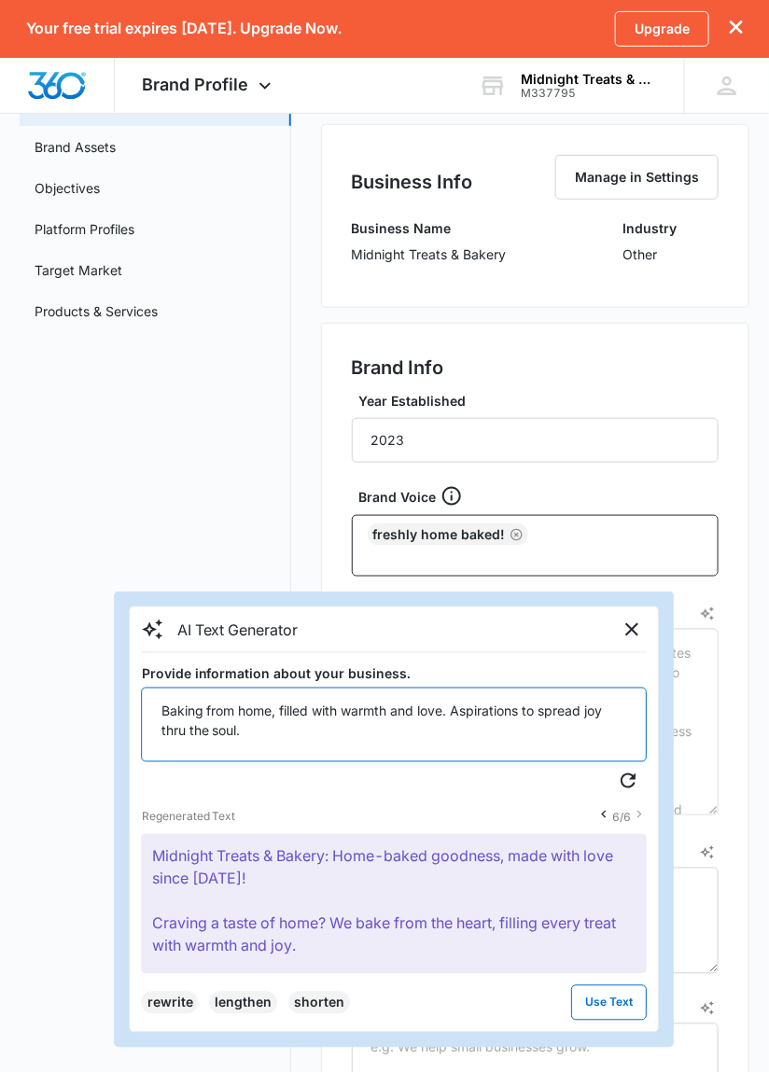
click at [241, 735] on textarea "Baking from home, filled with warmth and love. Aspirations to spread joy thru t…" at bounding box center [395, 725] width 506 height 75
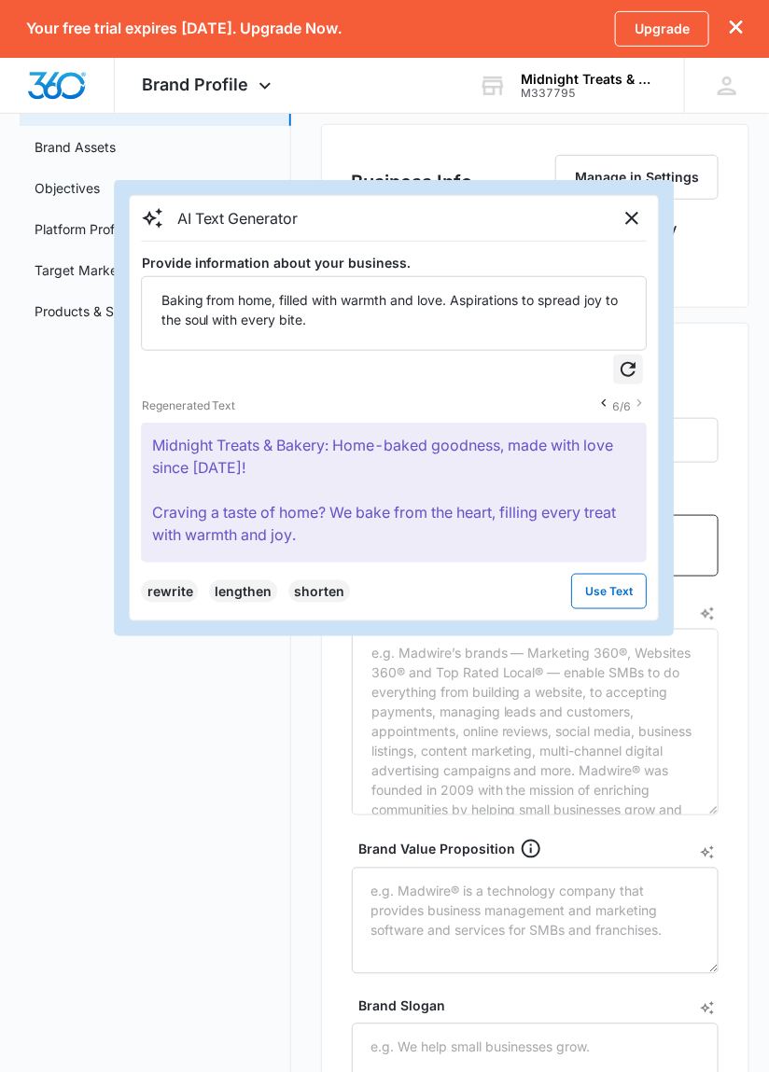
click at [631, 372] on icon "Regenerate Text" at bounding box center [629, 369] width 22 height 22
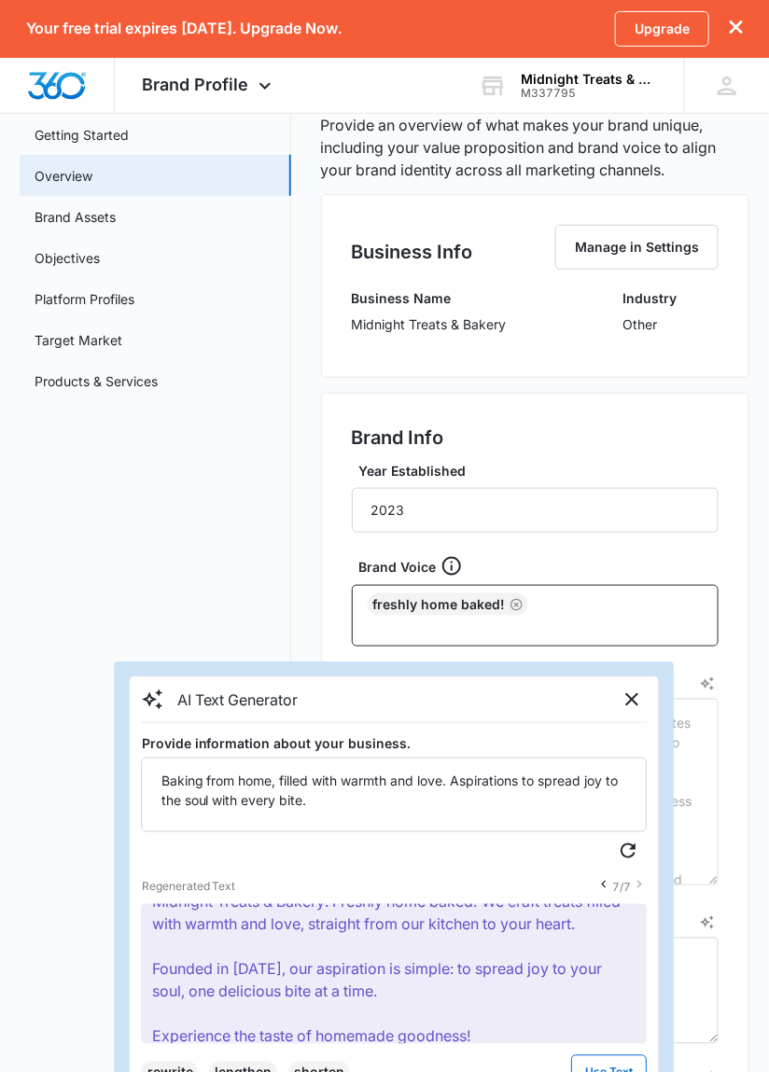
scroll to position [38, 0]
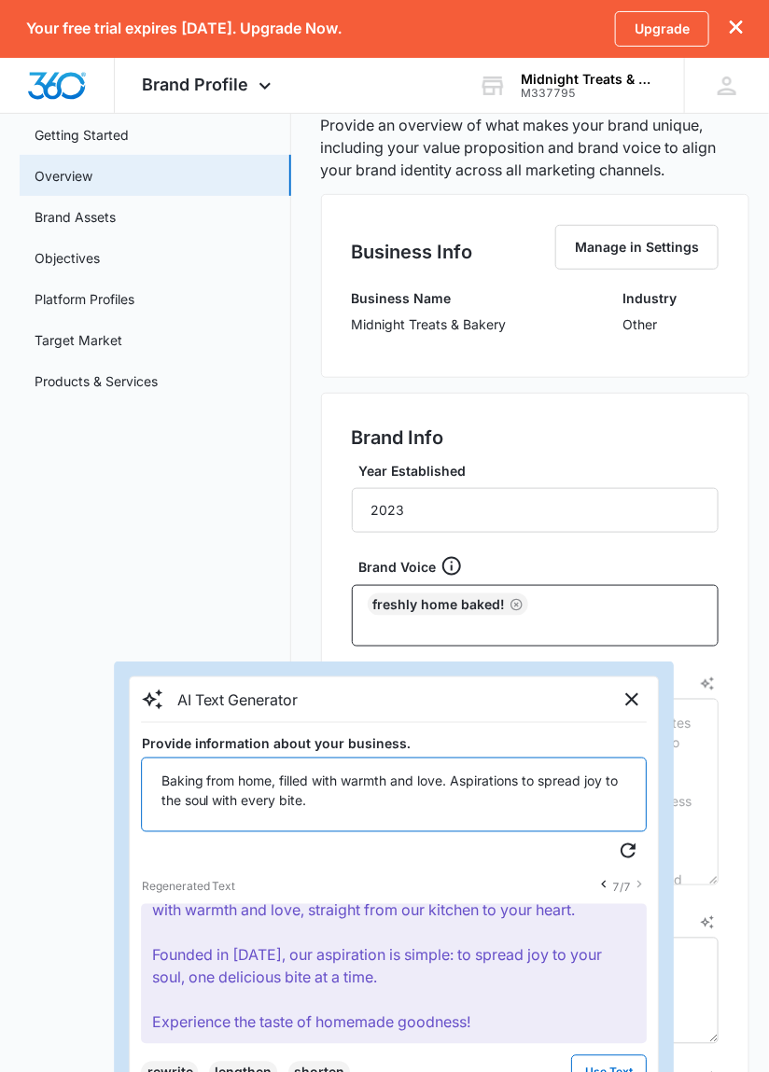
click at [347, 805] on textarea "Baking from home, filled with warmth and love. Aspirations to spread joy to the…" at bounding box center [395, 795] width 506 height 75
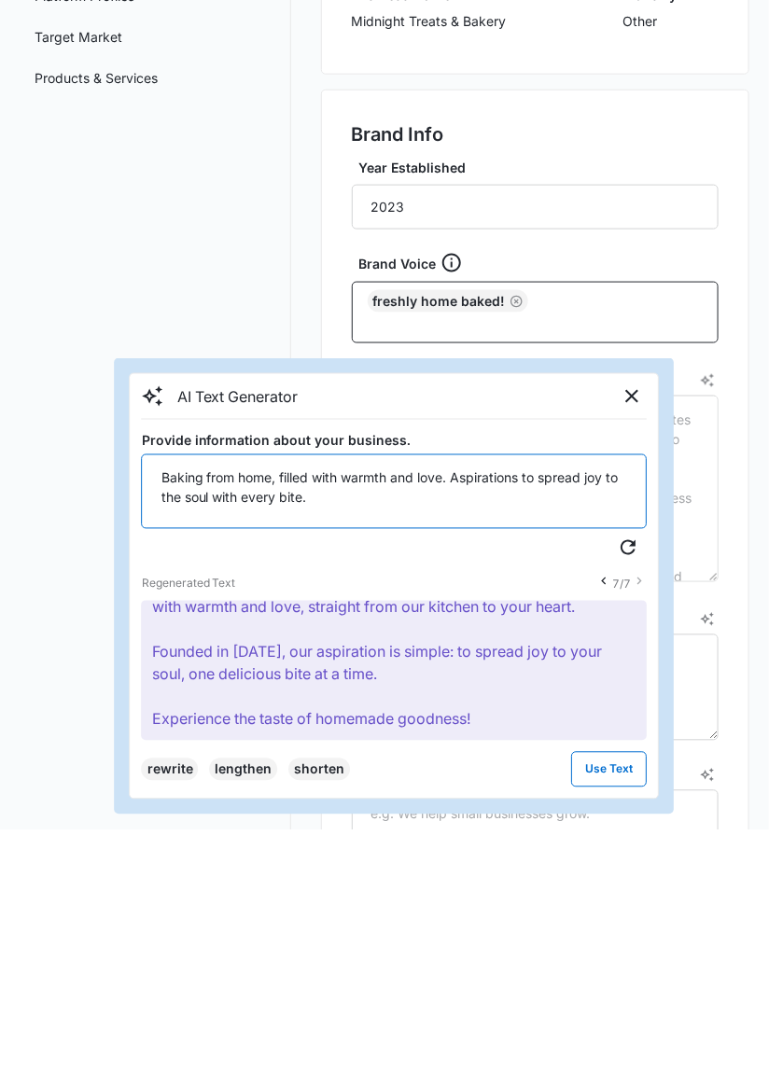
scroll to position [161, 0]
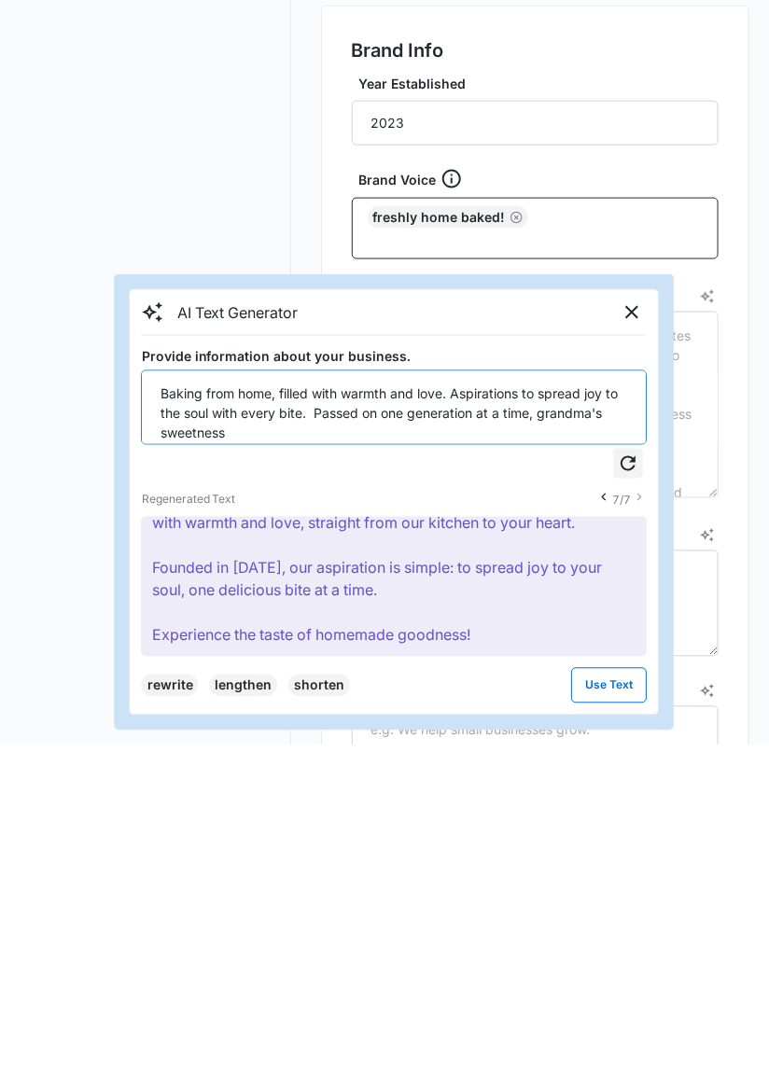
type textarea "Baking from home, filled with warmth and love. Aspirations to spread joy to the…"
click at [630, 789] on icon "Regenerate Text" at bounding box center [629, 790] width 22 height 22
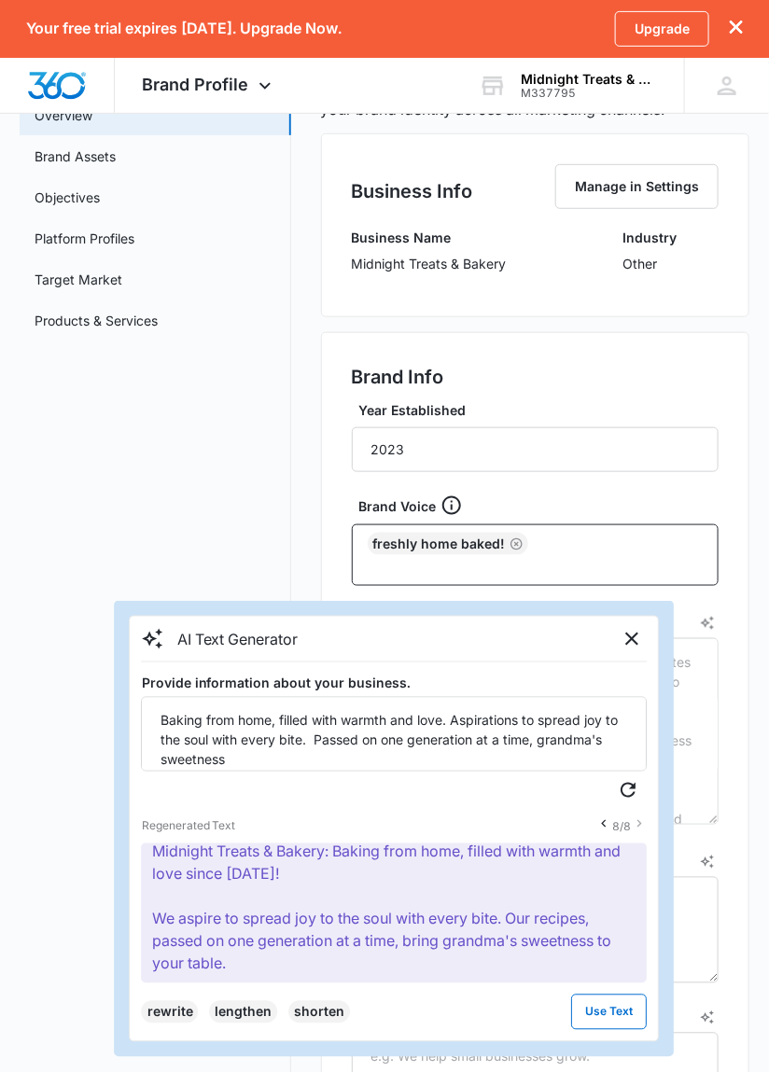
scroll to position [16, 0]
click at [631, 794] on icon "Regenerate Text" at bounding box center [629, 790] width 22 height 22
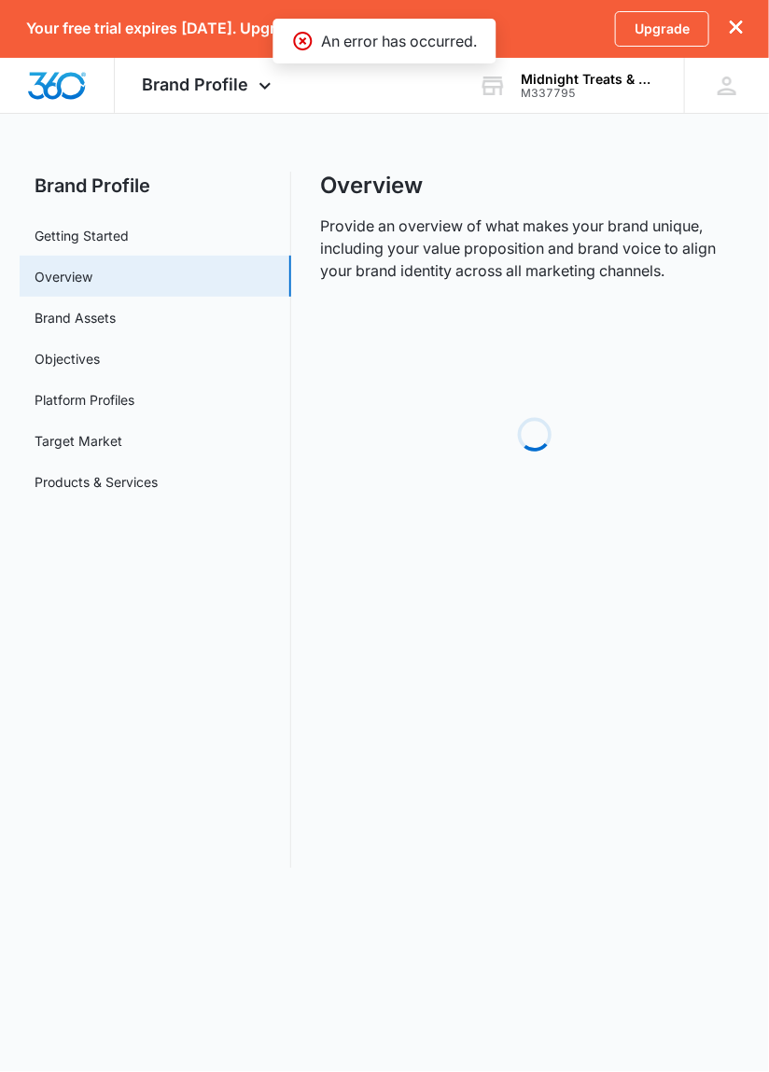
scroll to position [0, 0]
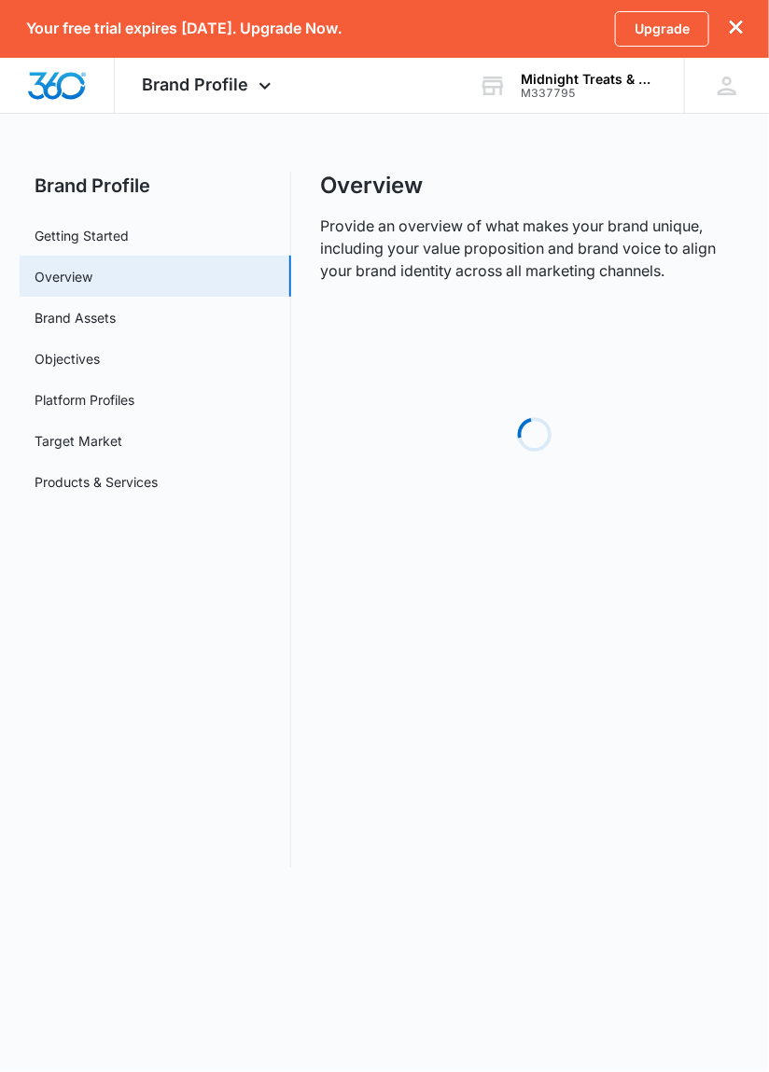
click at [765, 694] on main "Brand Profile Getting Started Overview Brand Assets Objectives Platform Profile…" at bounding box center [384, 531] width 769 height 719
click at [677, 809] on div "Overview Provide an overview of what makes your brand unique, including your va…" at bounding box center [535, 520] width 429 height 697
click at [738, 29] on icon "dismiss this dialog" at bounding box center [736, 27] width 13 height 13
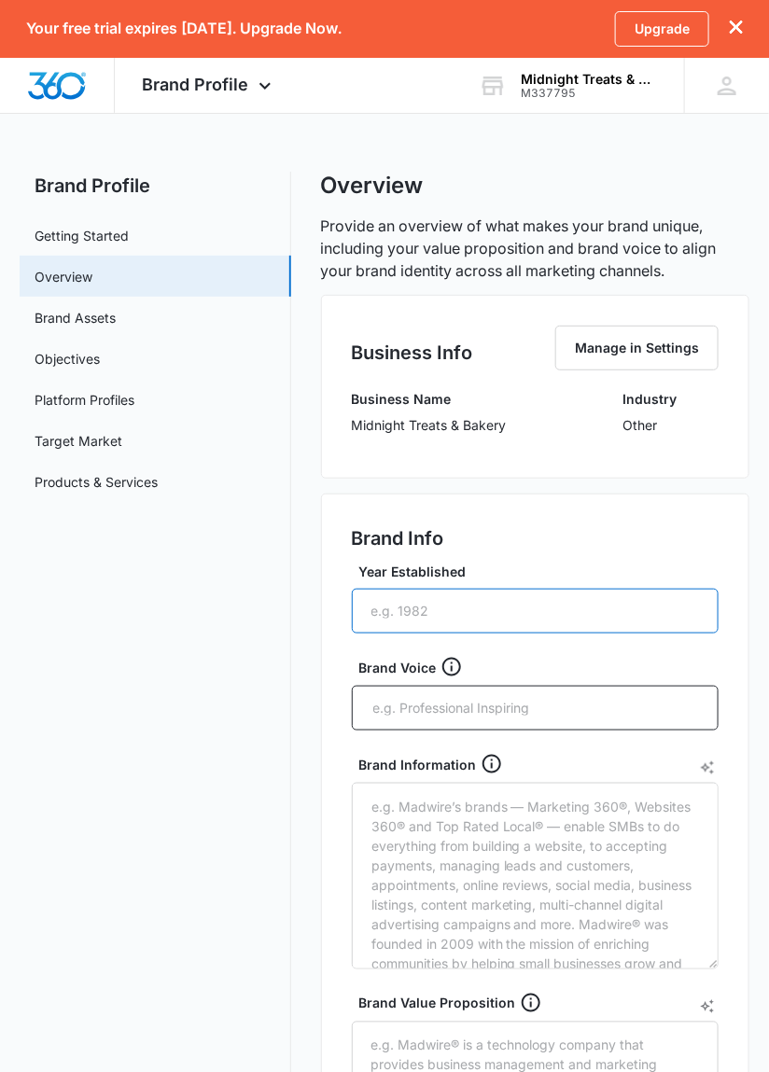
click at [476, 613] on input "Year Established" at bounding box center [536, 611] width 368 height 45
type input "2023"
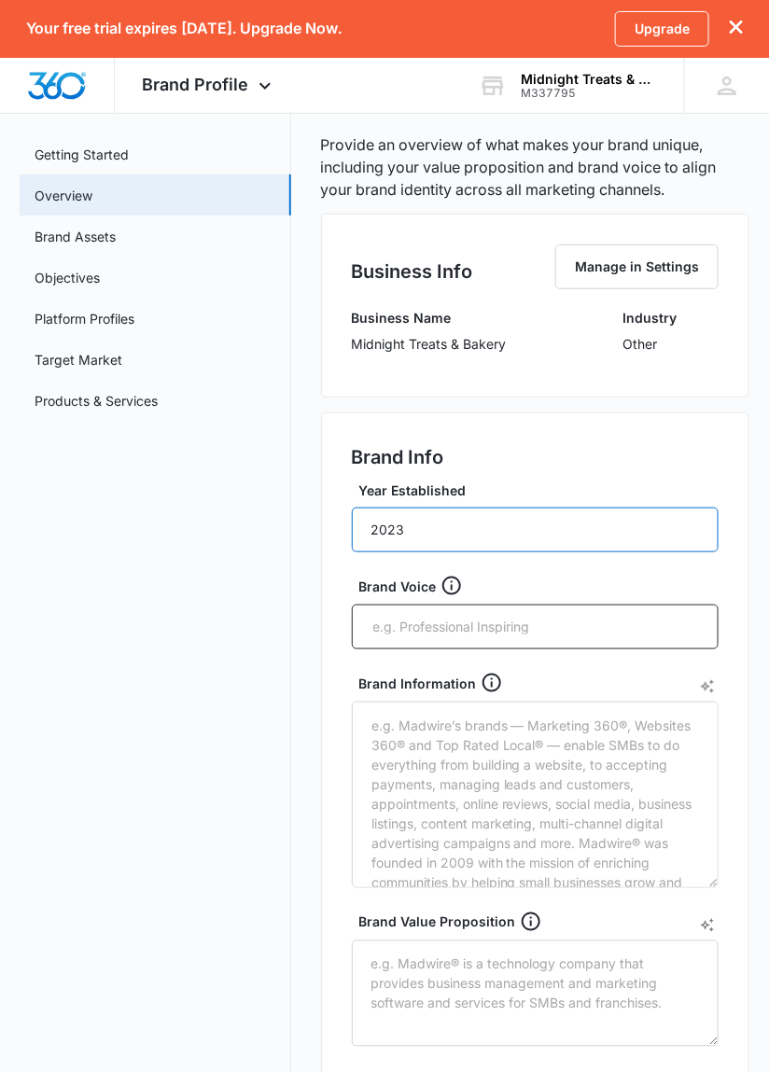
scroll to position [84, 0]
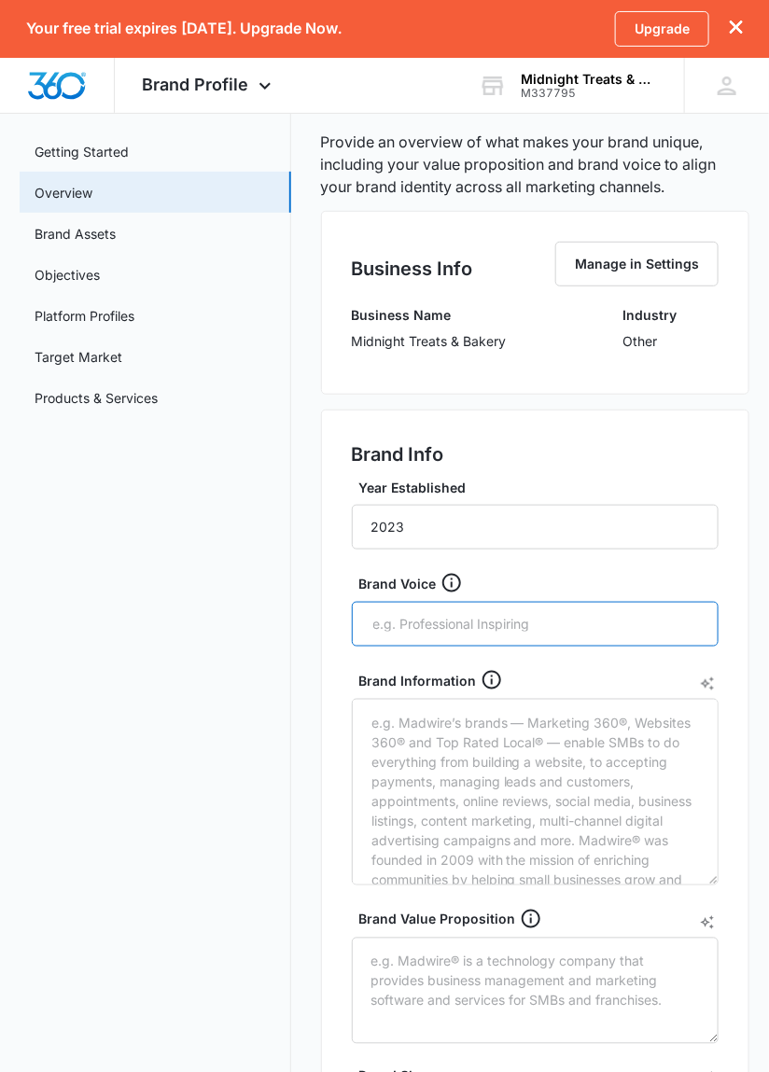
click at [546, 623] on input "text" at bounding box center [537, 624] width 332 height 28
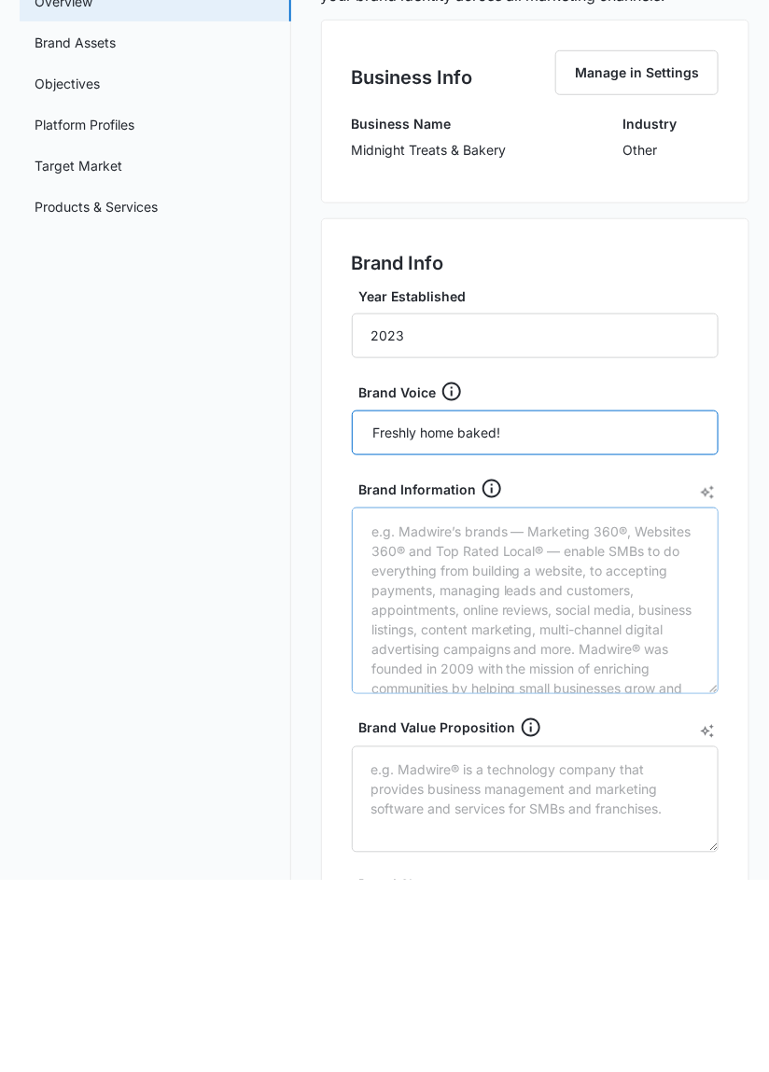
type input "Freshly home baked!"
click at [674, 728] on textarea "Brand Information" at bounding box center [536, 792] width 368 height 187
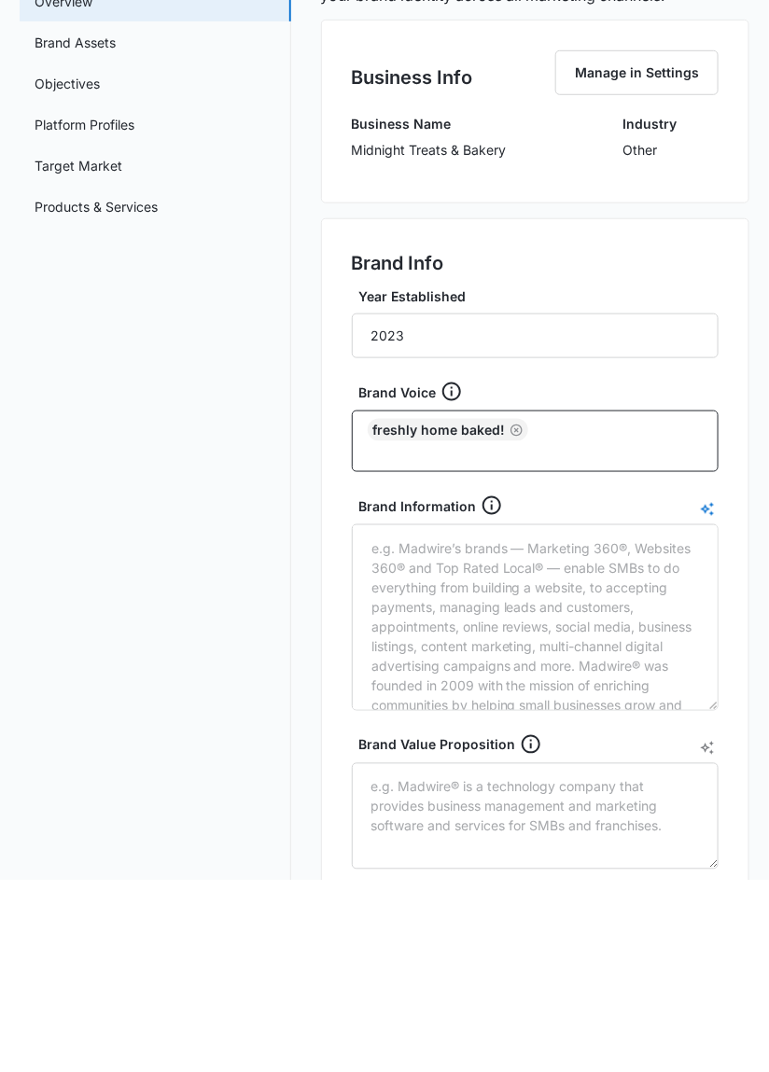
click at [711, 700] on icon "AI Text Generator" at bounding box center [707, 700] width 15 height 15
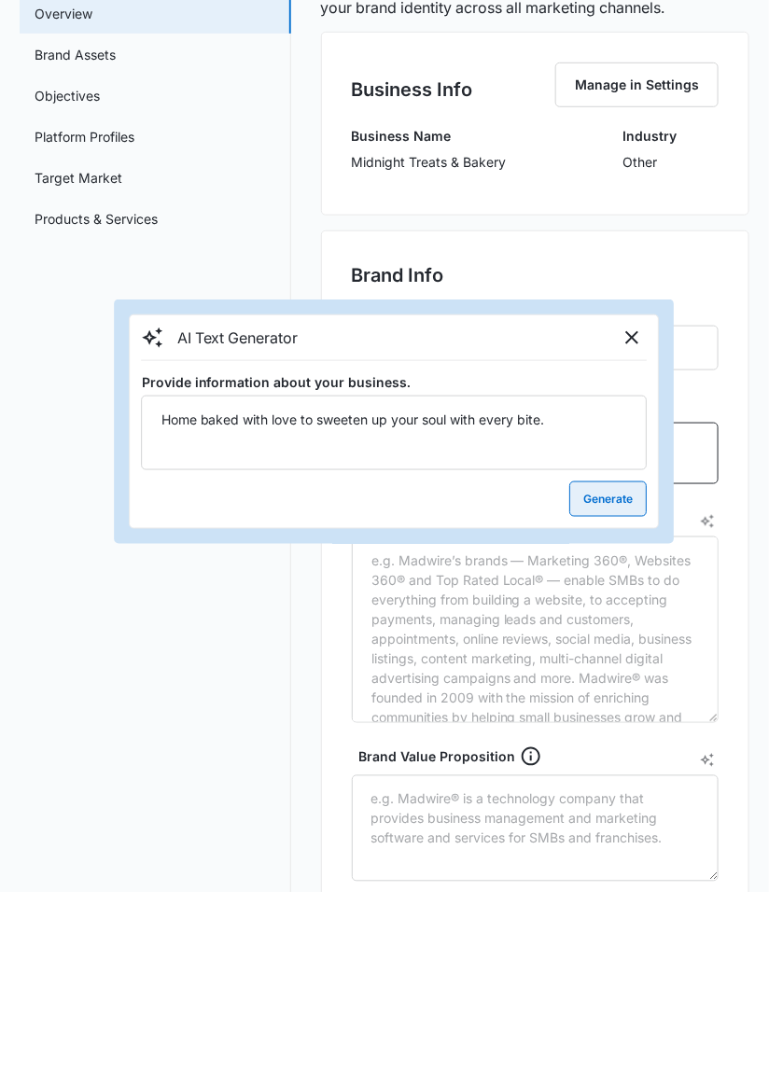
type textarea "Home baked with love to sweeten up your soul with every bite."
click at [624, 679] on button "Generate" at bounding box center [608, 678] width 77 height 35
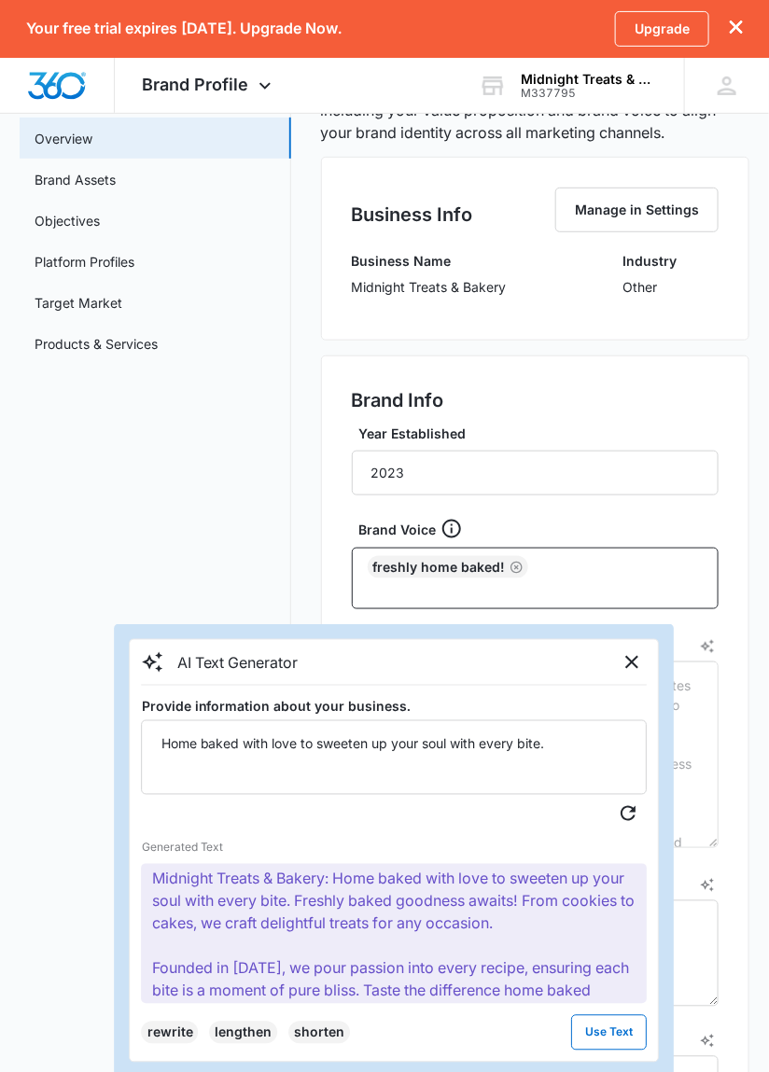
scroll to position [0, 0]
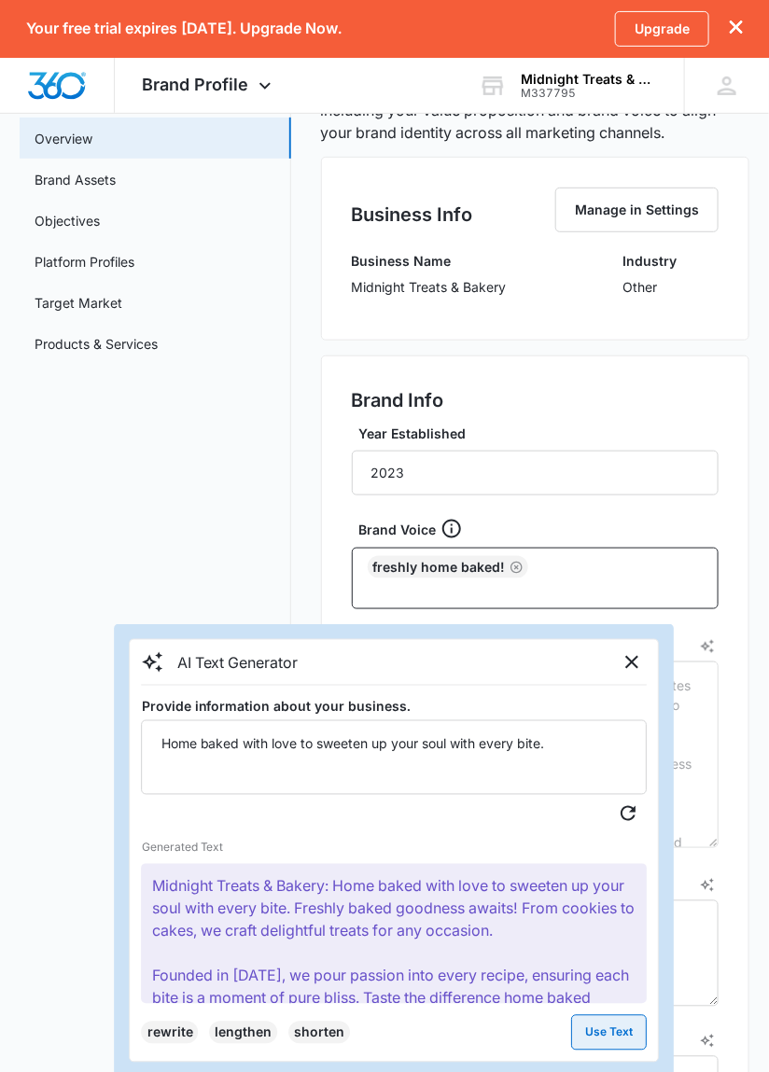
click at [614, 1039] on button "Use Text" at bounding box center [610, 1032] width 76 height 35
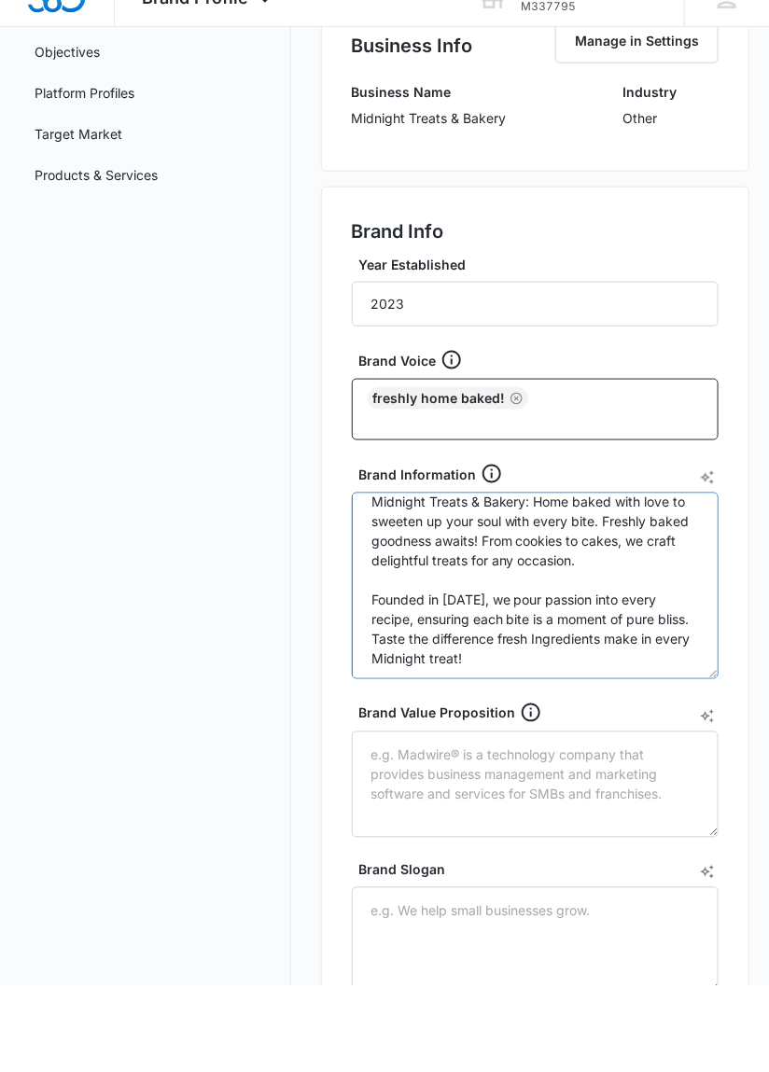
scroll to position [17, 0]
type textarea "Midnight Treats & Bakery: Home baked with love to sweeten up your soul with eve…"
click at [731, 705] on div "Brand Info Year Established 2023 Brand Voice Freshly home baked! Brand Informat…" at bounding box center [535, 727] width 429 height 909
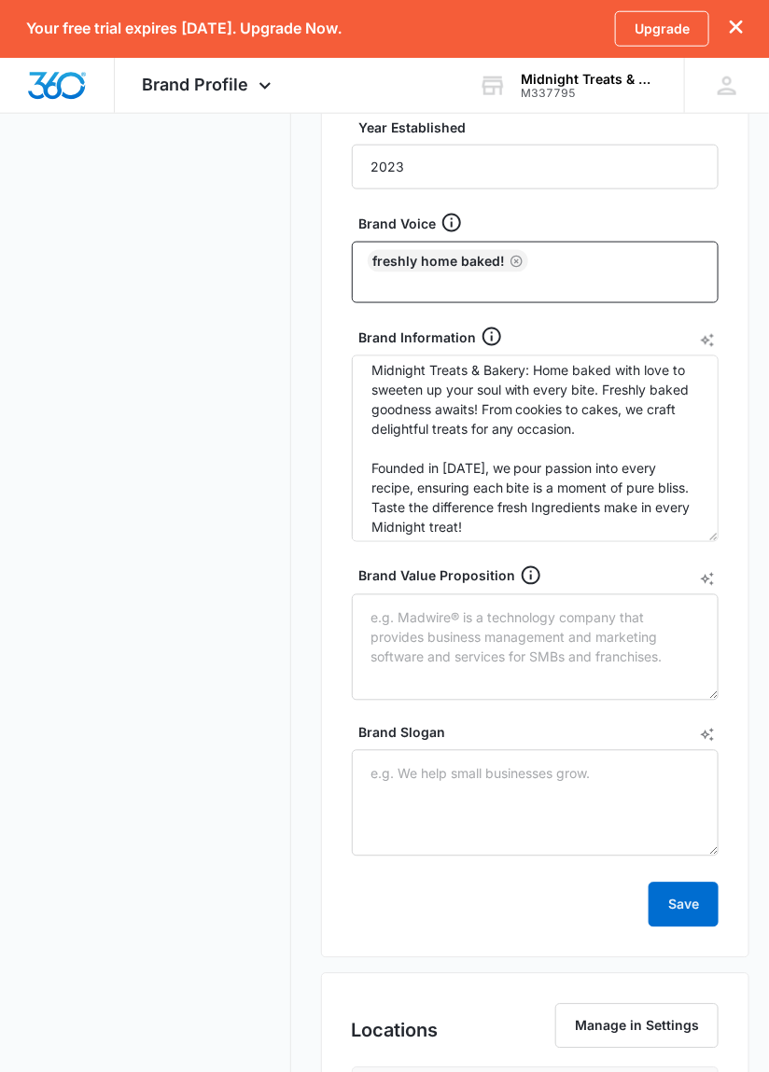
scroll to position [445, 0]
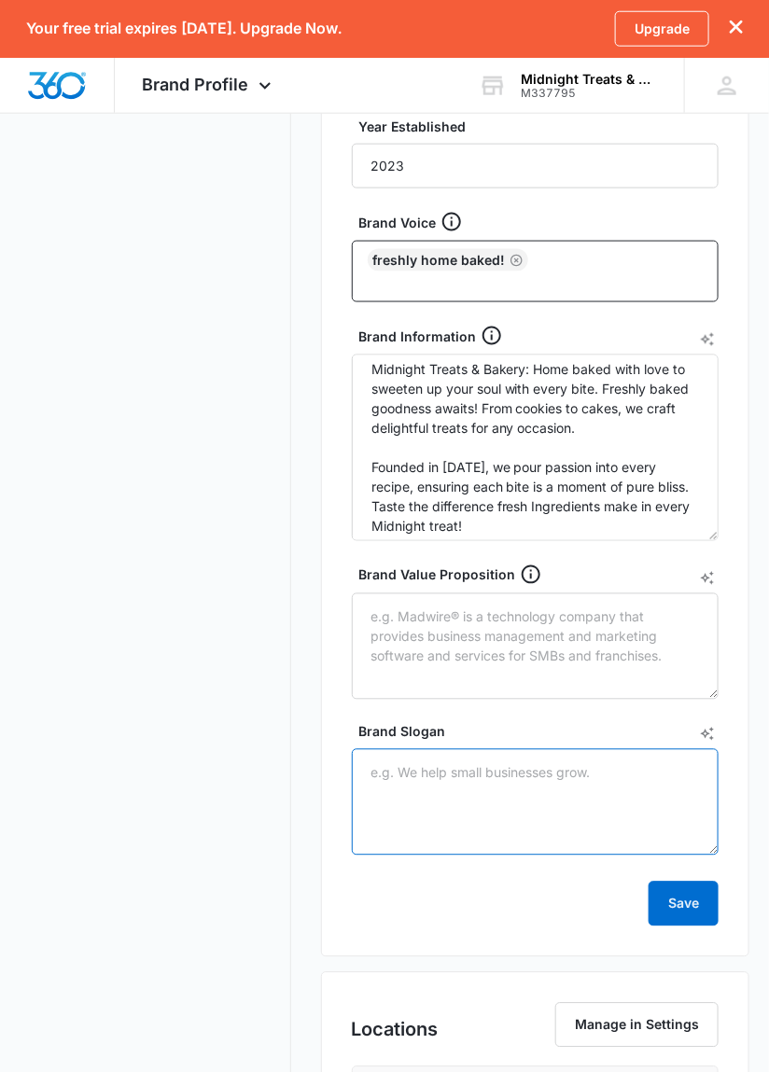
click at [431, 777] on textarea "Brand Slogan" at bounding box center [536, 802] width 368 height 106
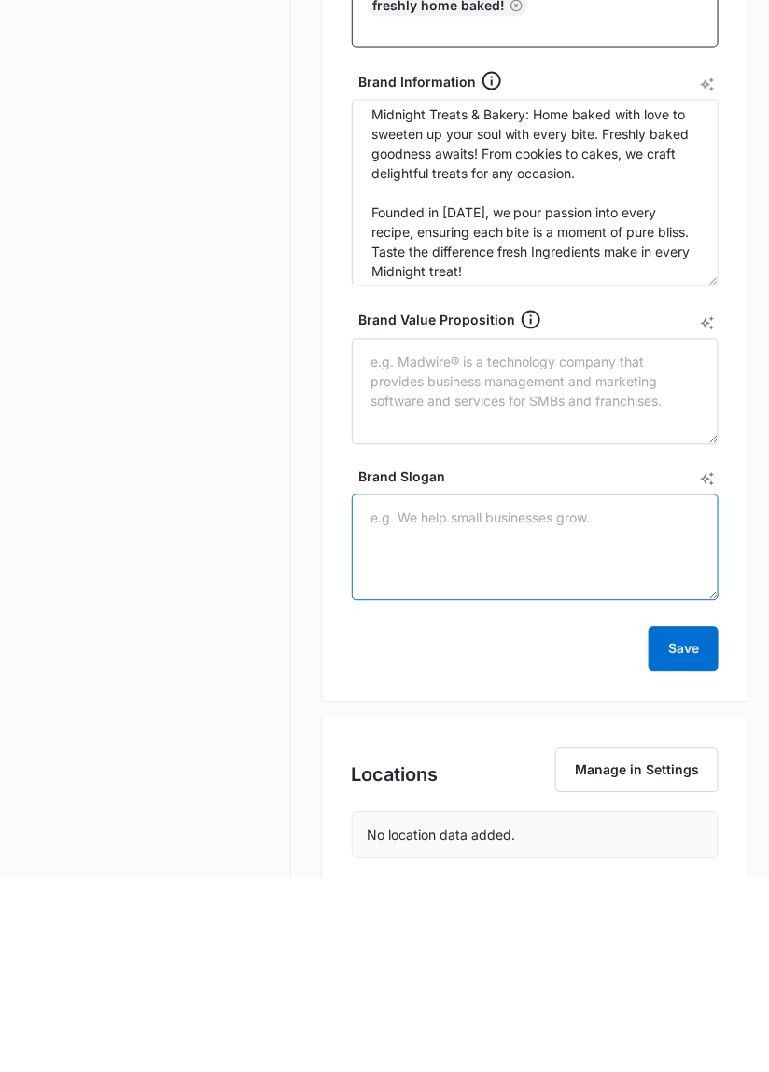
scroll to position [506, 0]
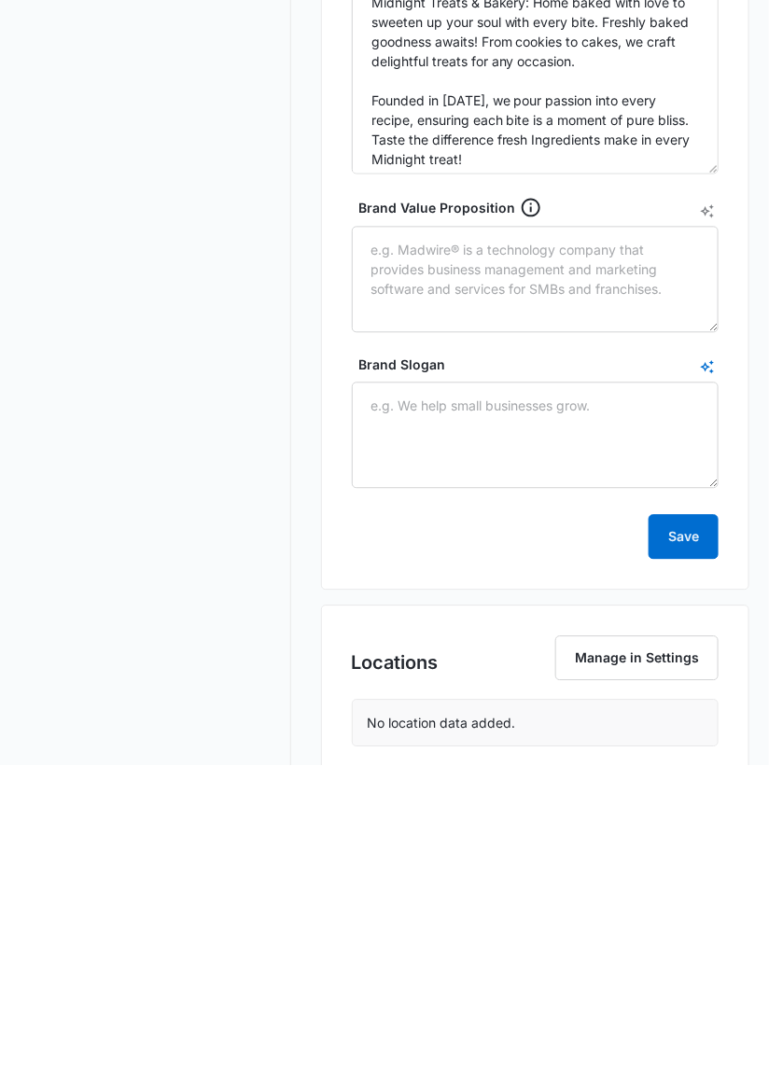
click at [714, 675] on icon "AI Text Generator" at bounding box center [707, 673] width 15 height 15
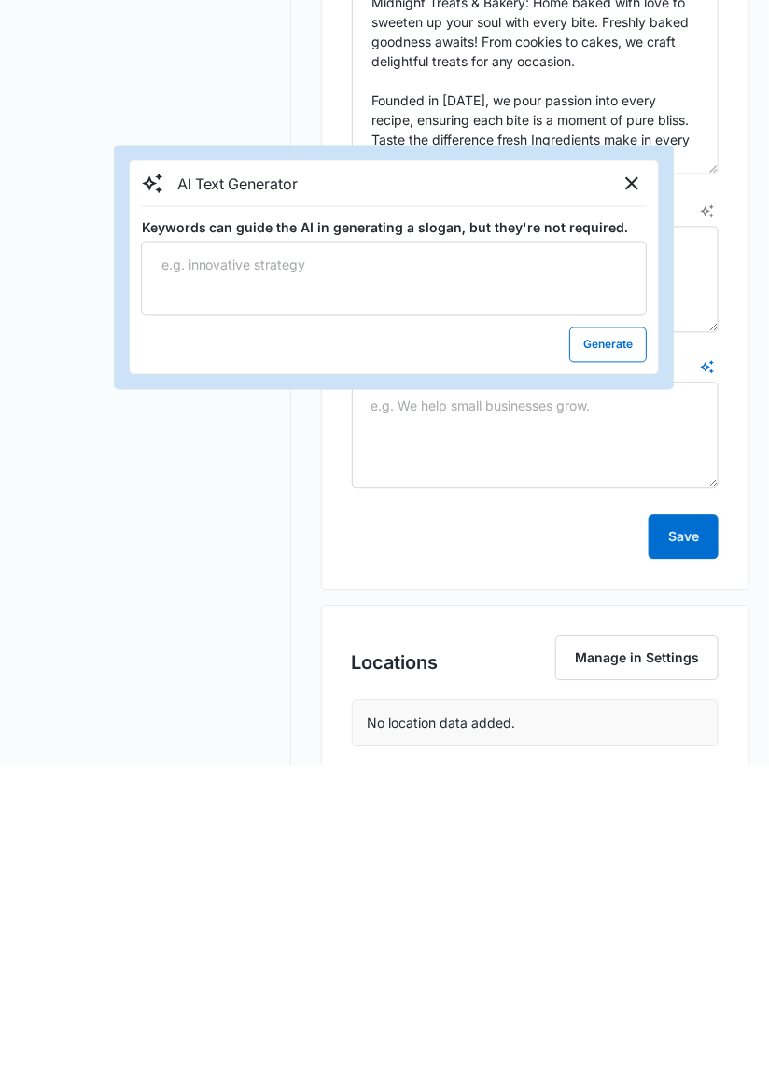
scroll to position [304, 0]
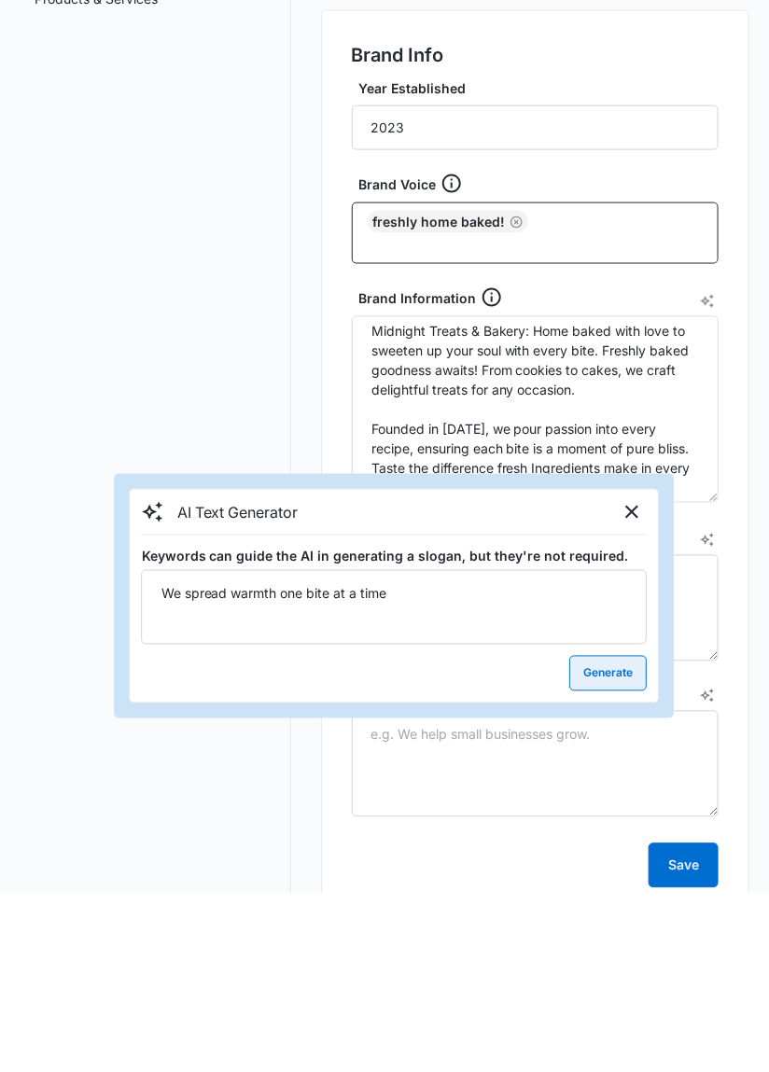
type textarea "We spread warmth one bite at a time"
click at [615, 857] on button "Generate" at bounding box center [608, 852] width 77 height 35
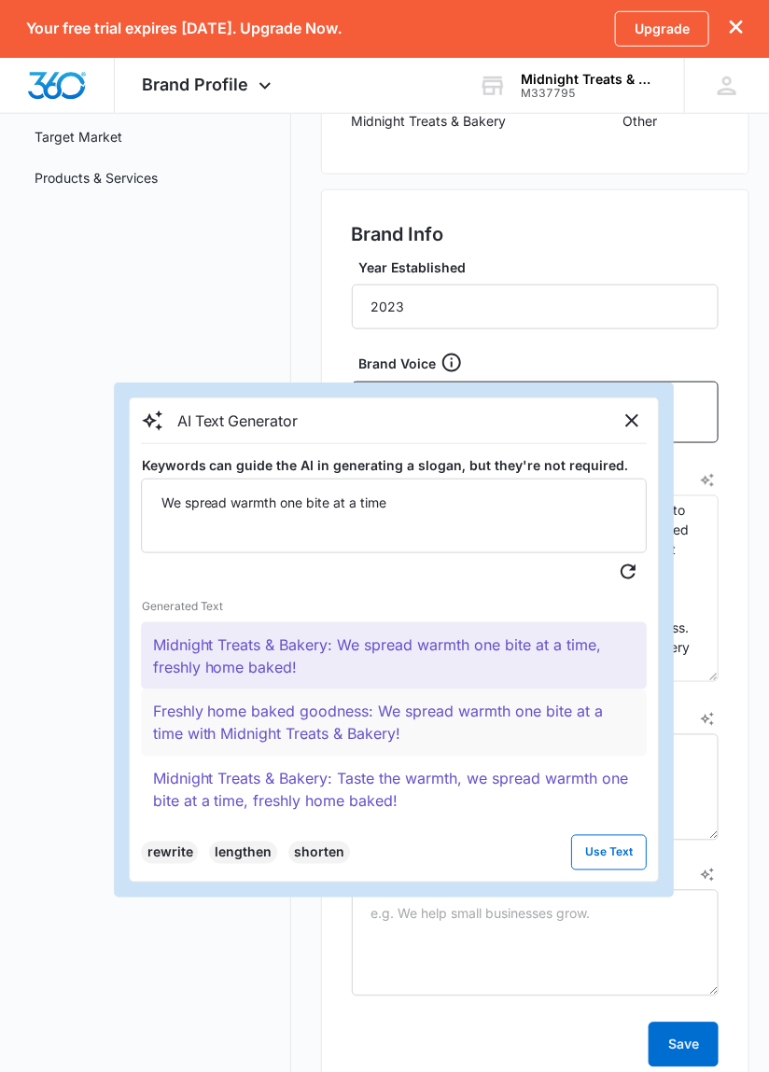
click at [351, 728] on button "Freshly home baked goodness: We spread warmth one bite at a time with Midnight …" at bounding box center [395, 723] width 506 height 67
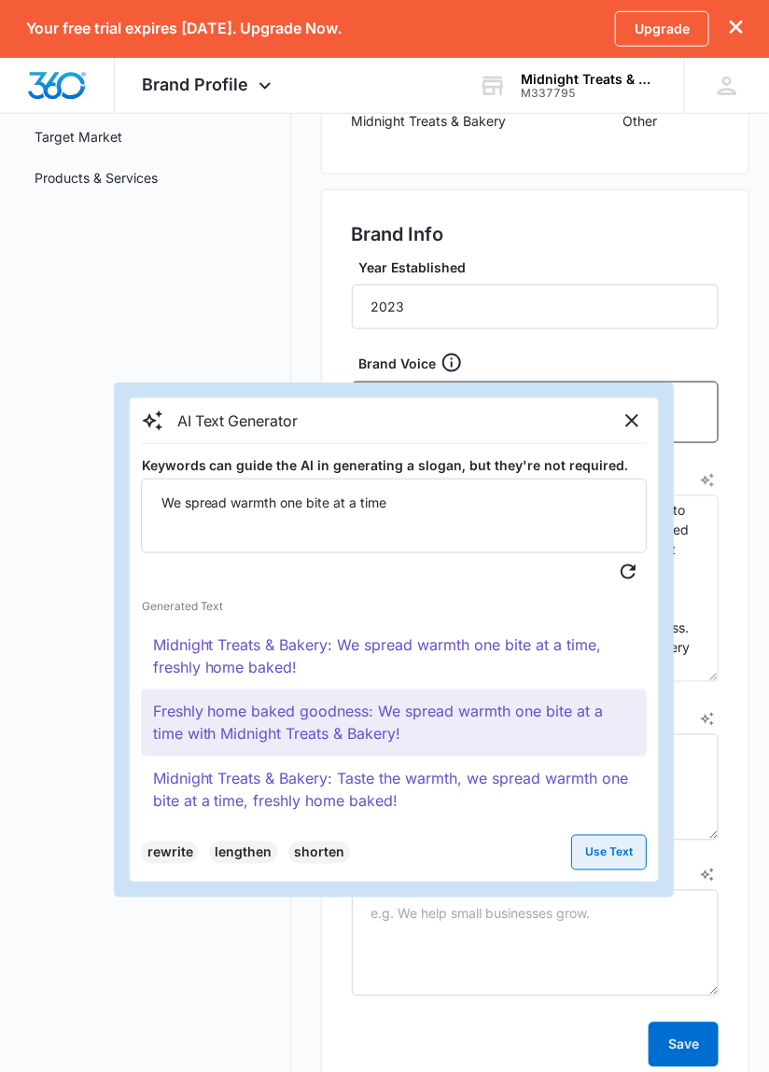
click at [627, 852] on button "Use Text" at bounding box center [610, 852] width 76 height 35
type textarea "Freshly home baked goodness: We spread warmth one bite at a time with Midnight …"
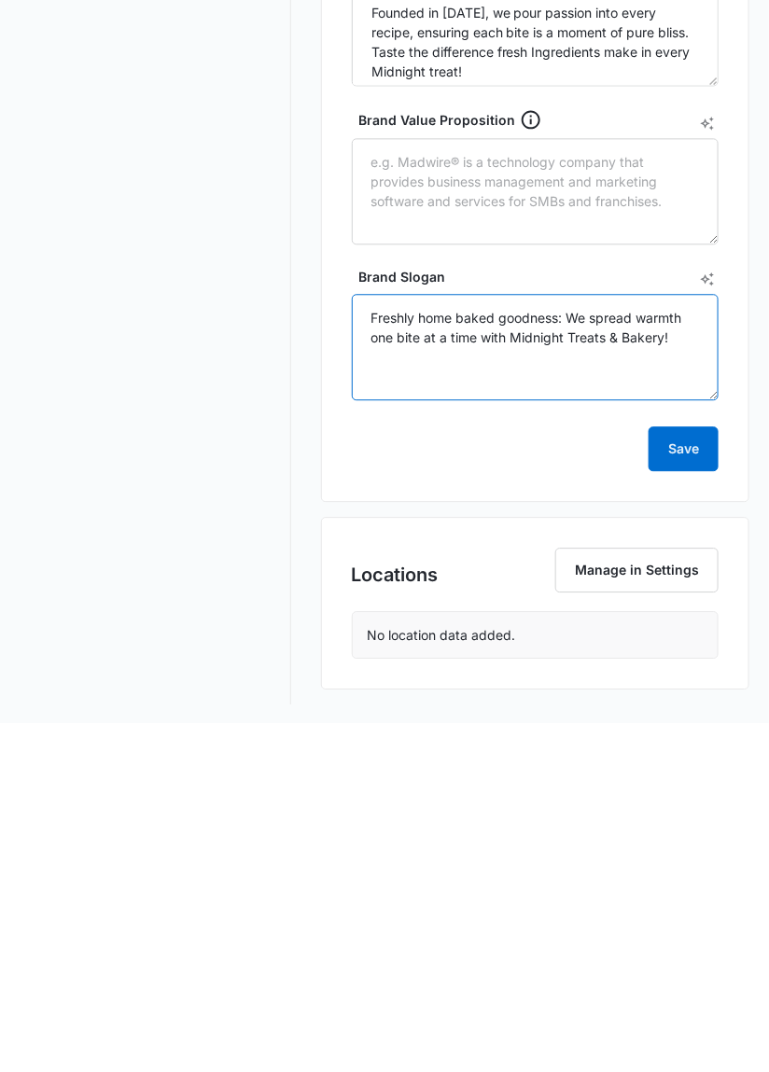
scroll to position [553, 0]
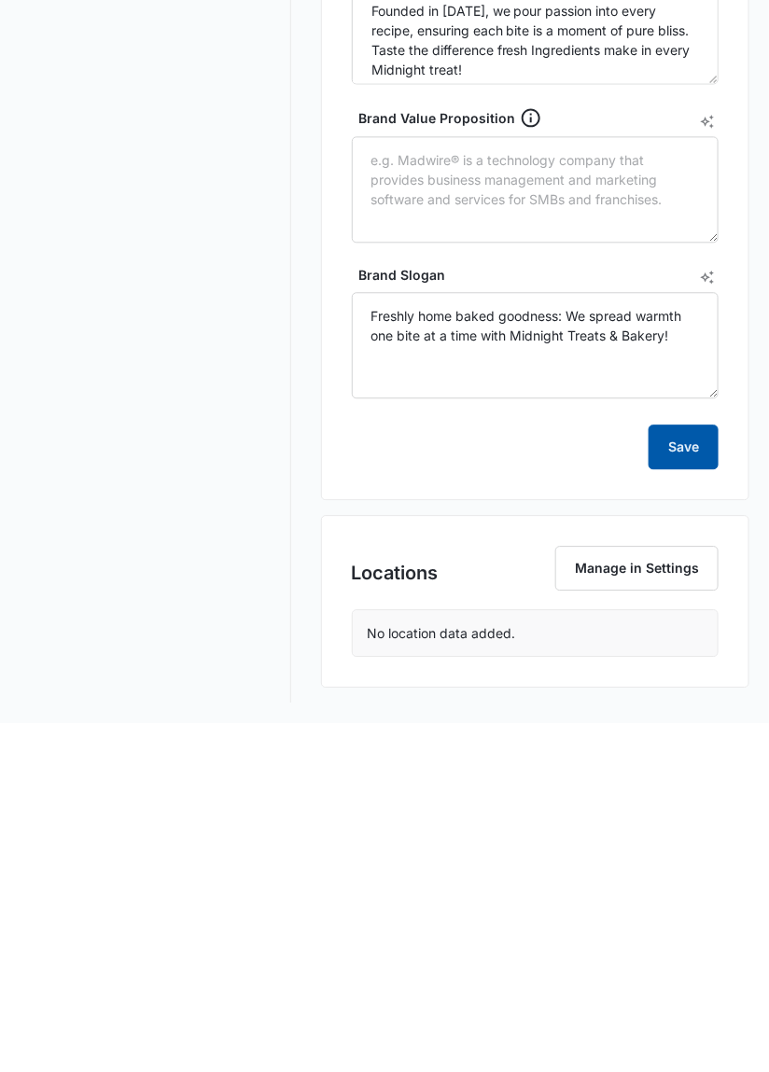
click at [686, 796] on button "Save" at bounding box center [684, 796] width 70 height 45
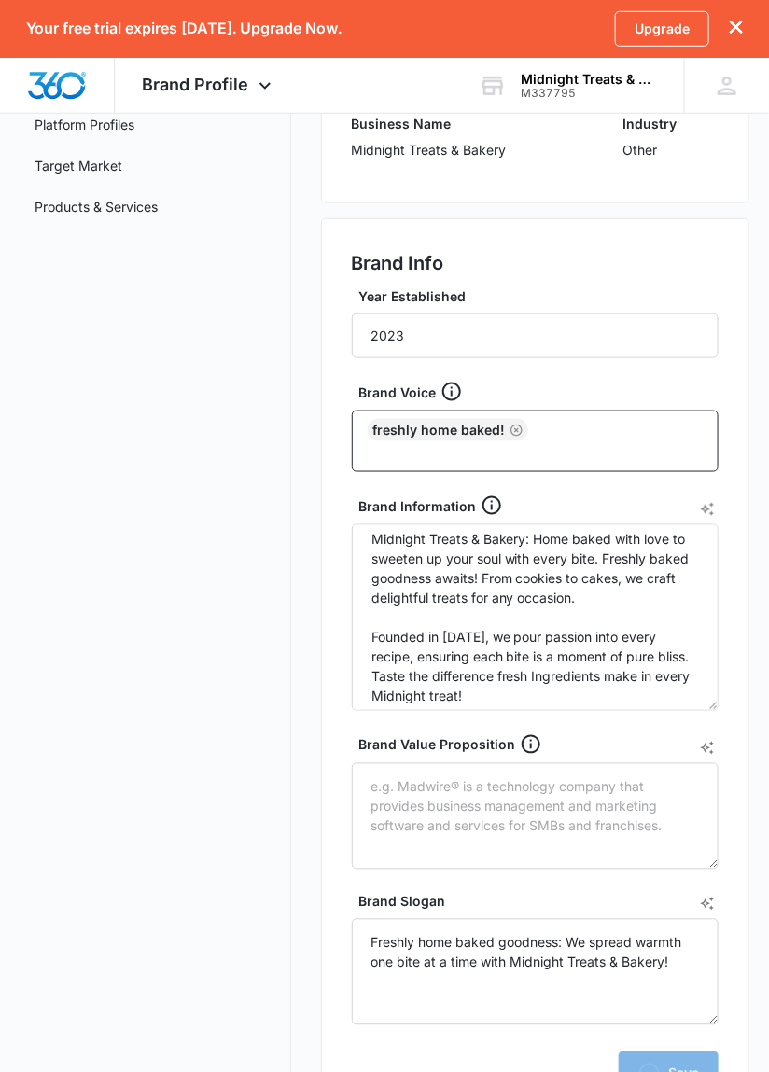
scroll to position [272, 0]
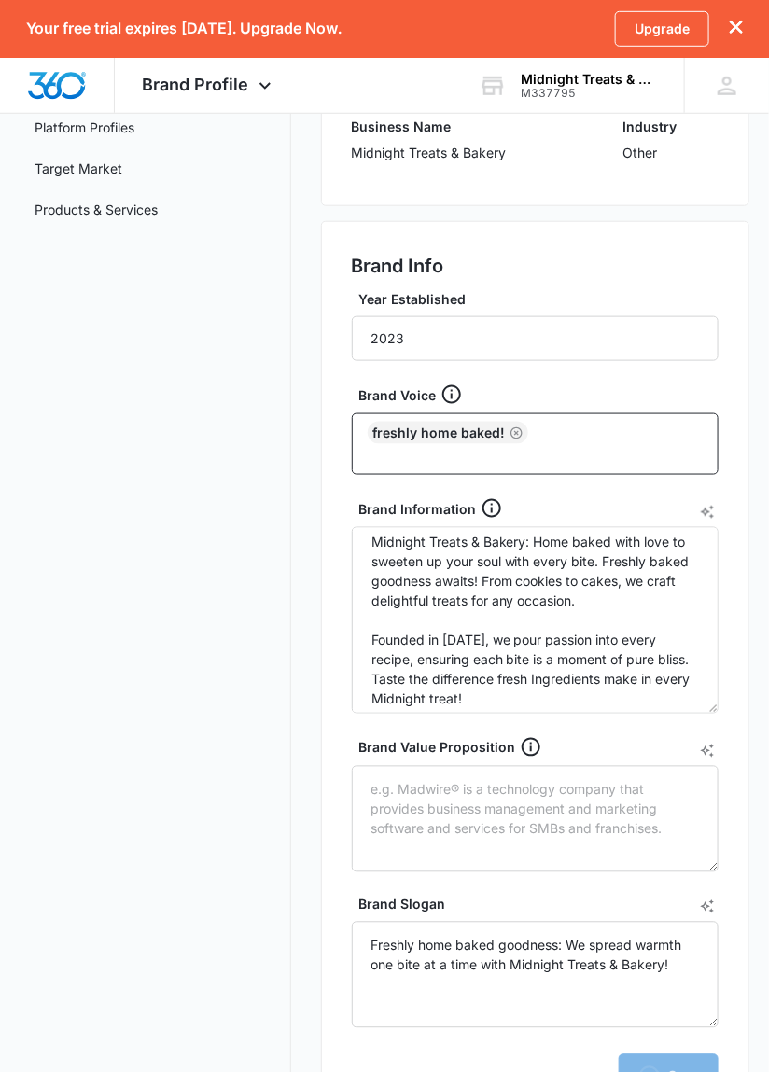
click at [736, 30] on icon "dismiss this dialog" at bounding box center [736, 27] width 13 height 13
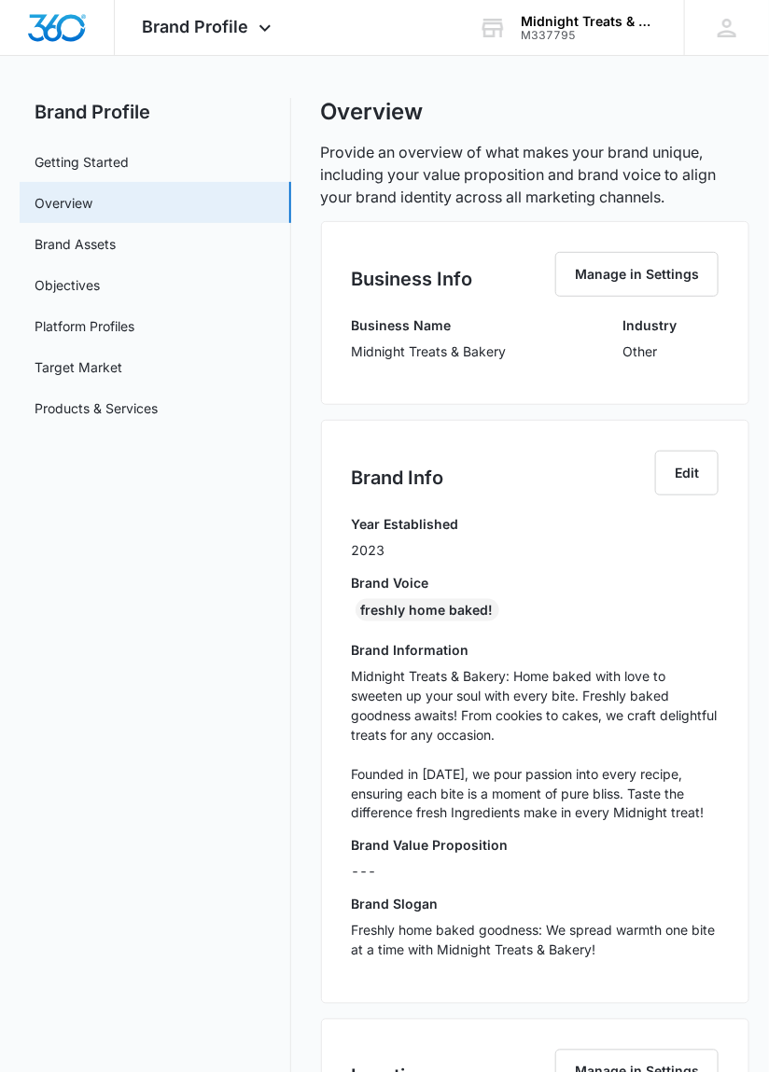
scroll to position [17, 0]
click at [106, 246] on link "Brand Assets" at bounding box center [75, 245] width 81 height 20
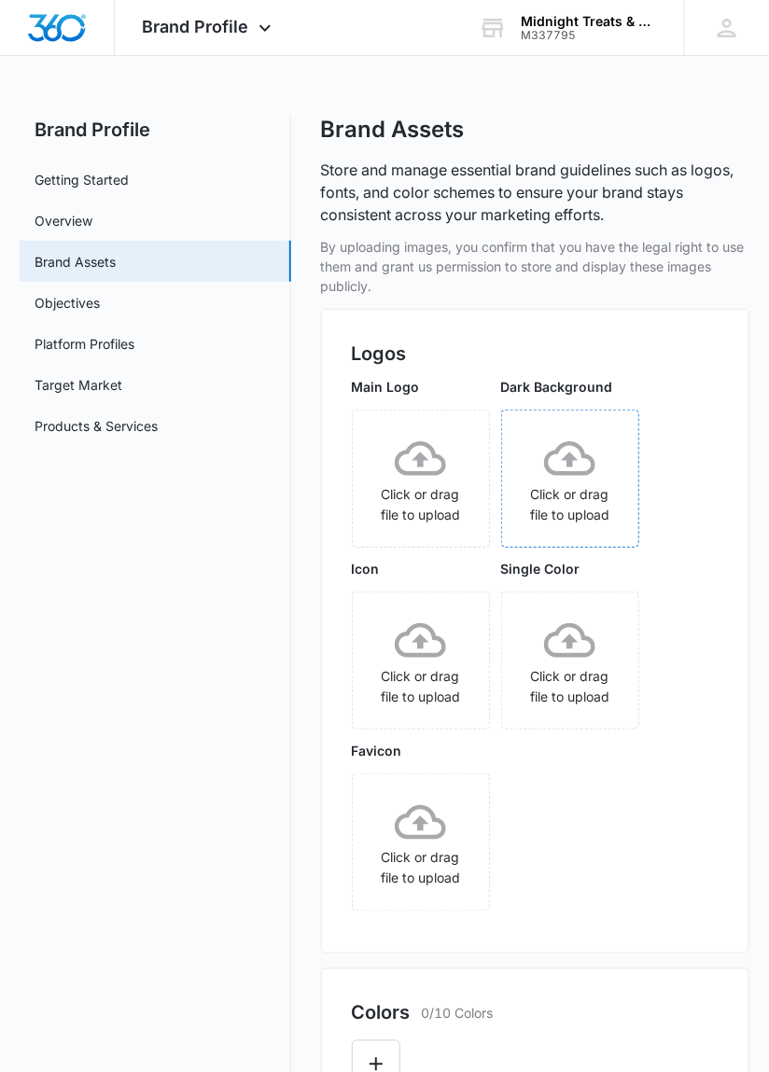
click at [586, 489] on div "Click or drag file to upload" at bounding box center [570, 479] width 136 height 92
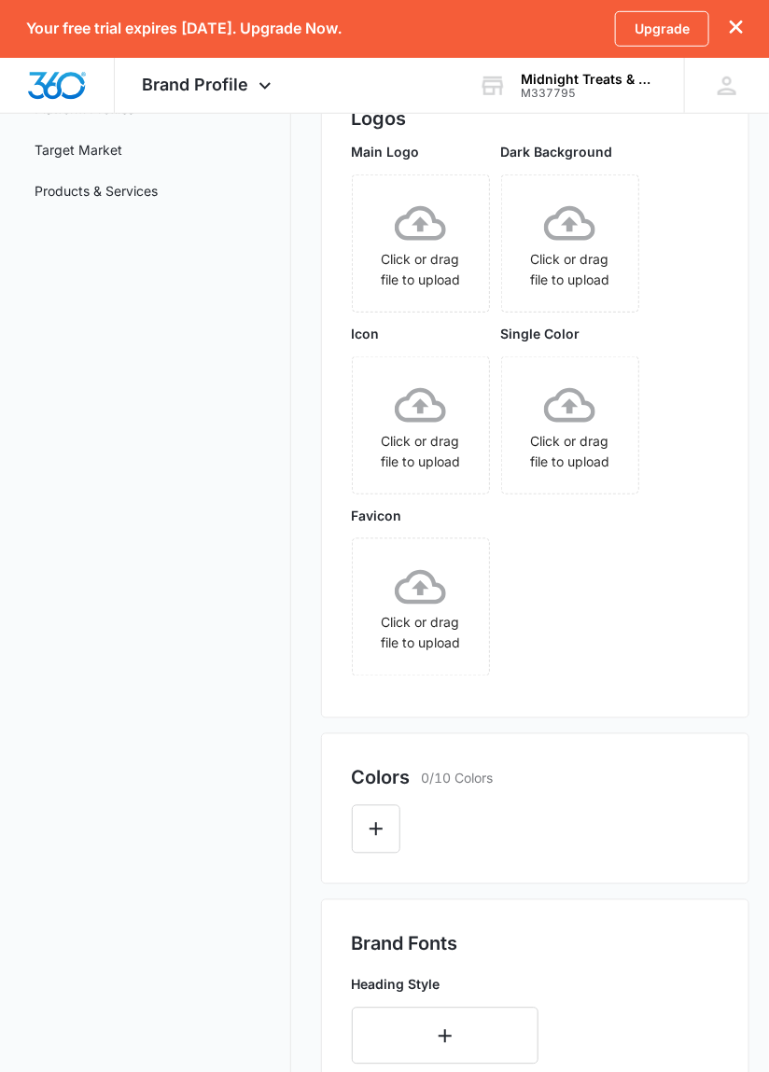
scroll to position [292, 0]
click at [374, 830] on icon "Edit Color" at bounding box center [376, 828] width 22 height 22
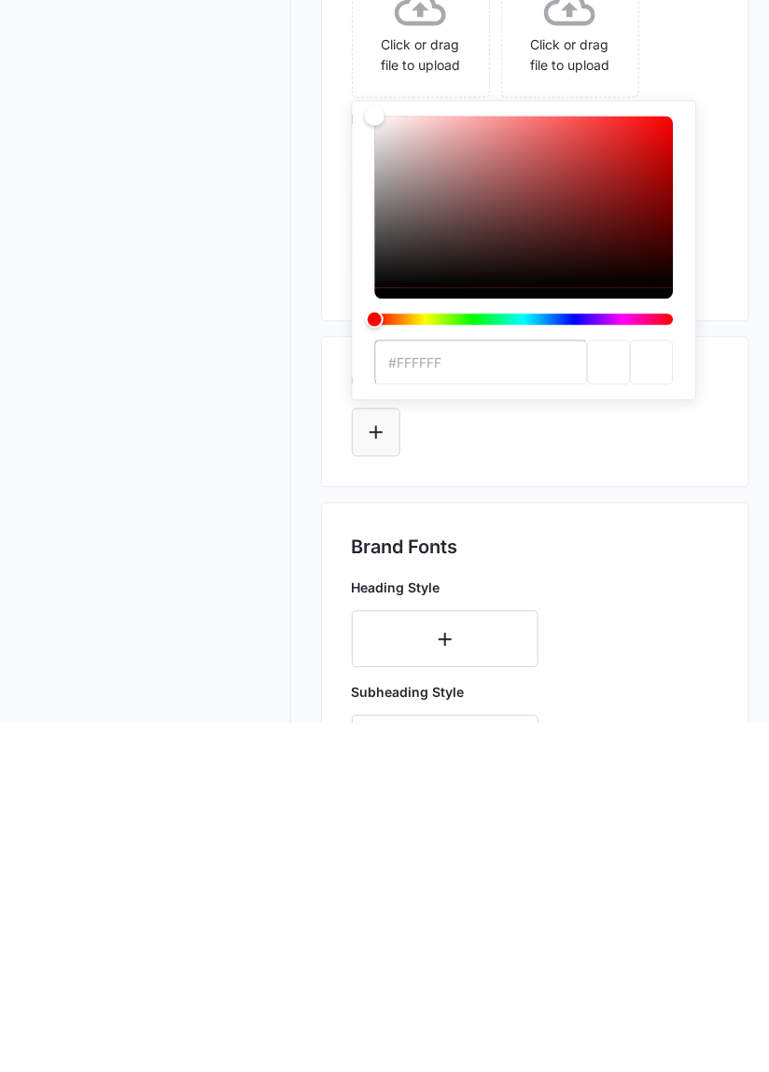
scroll to position [340, 0]
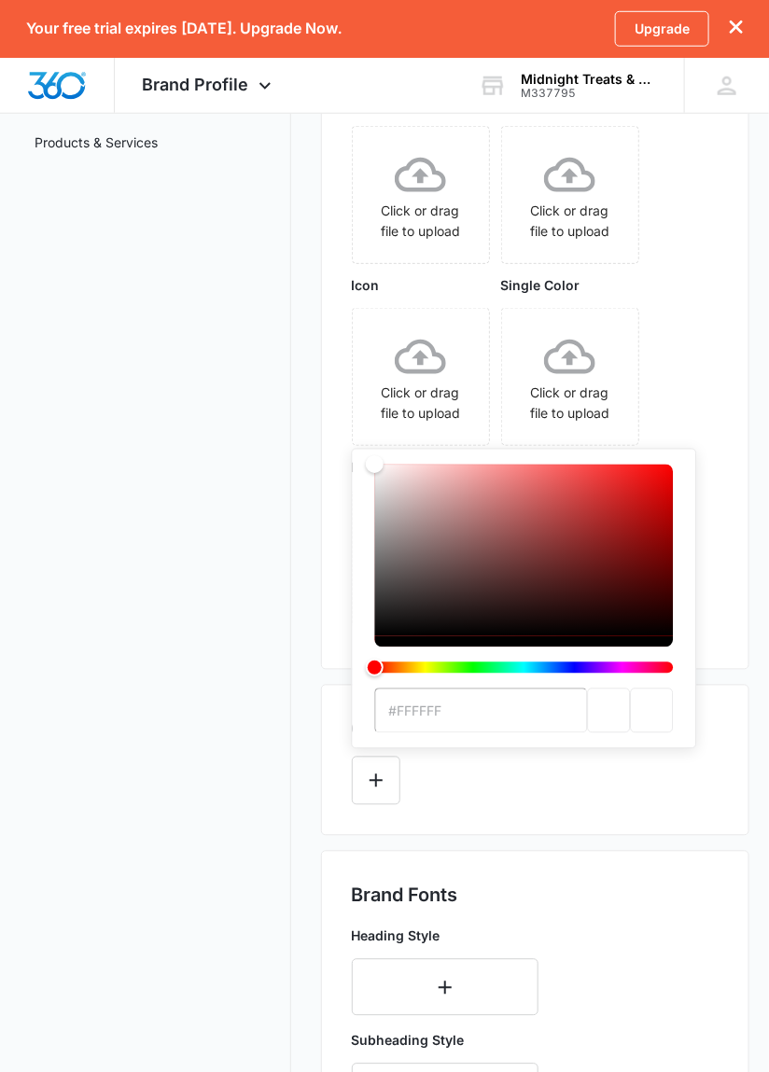
click at [383, 285] on p "Icon" at bounding box center [421, 285] width 138 height 20
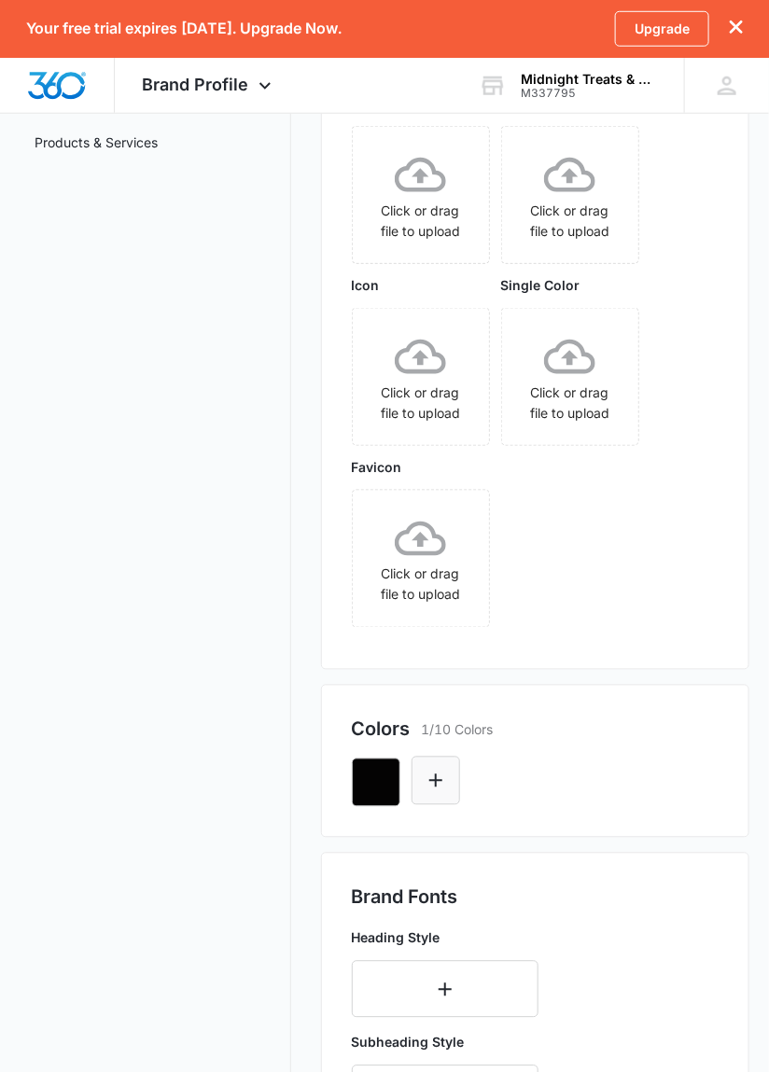
click at [457, 781] on button "Edit Color" at bounding box center [436, 781] width 49 height 49
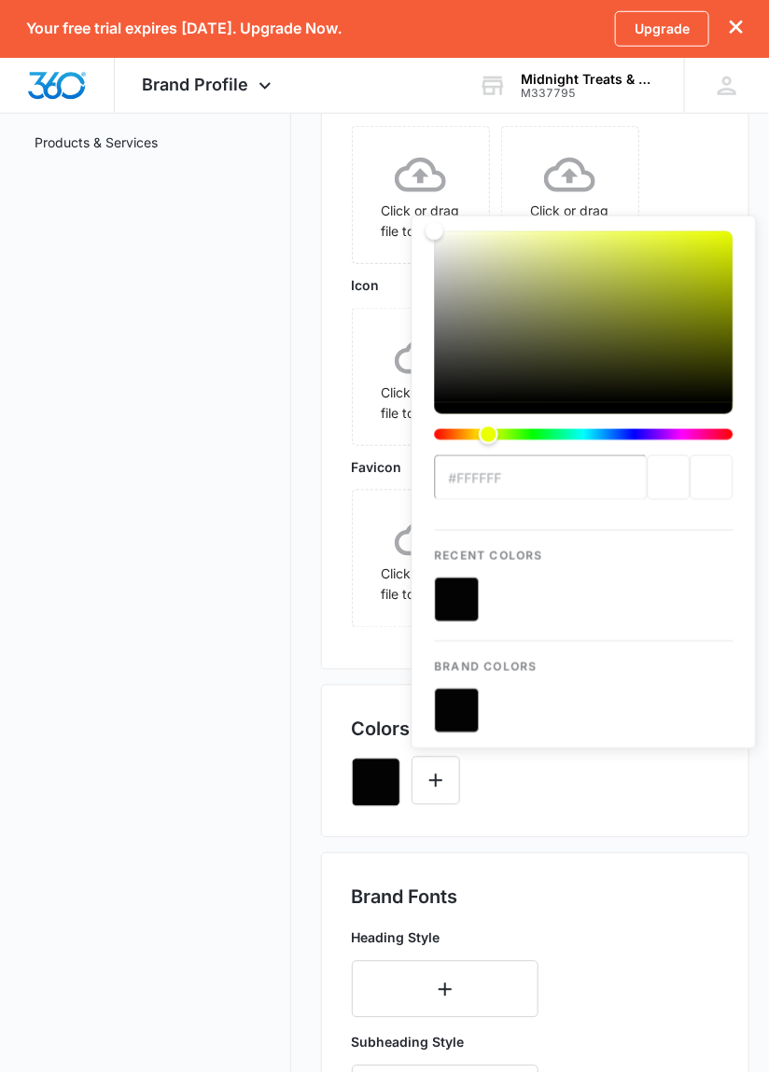
click at [488, 438] on div "Hue" at bounding box center [489, 435] width 20 height 20
click at [485, 440] on div "Hue" at bounding box center [489, 435] width 20 height 20
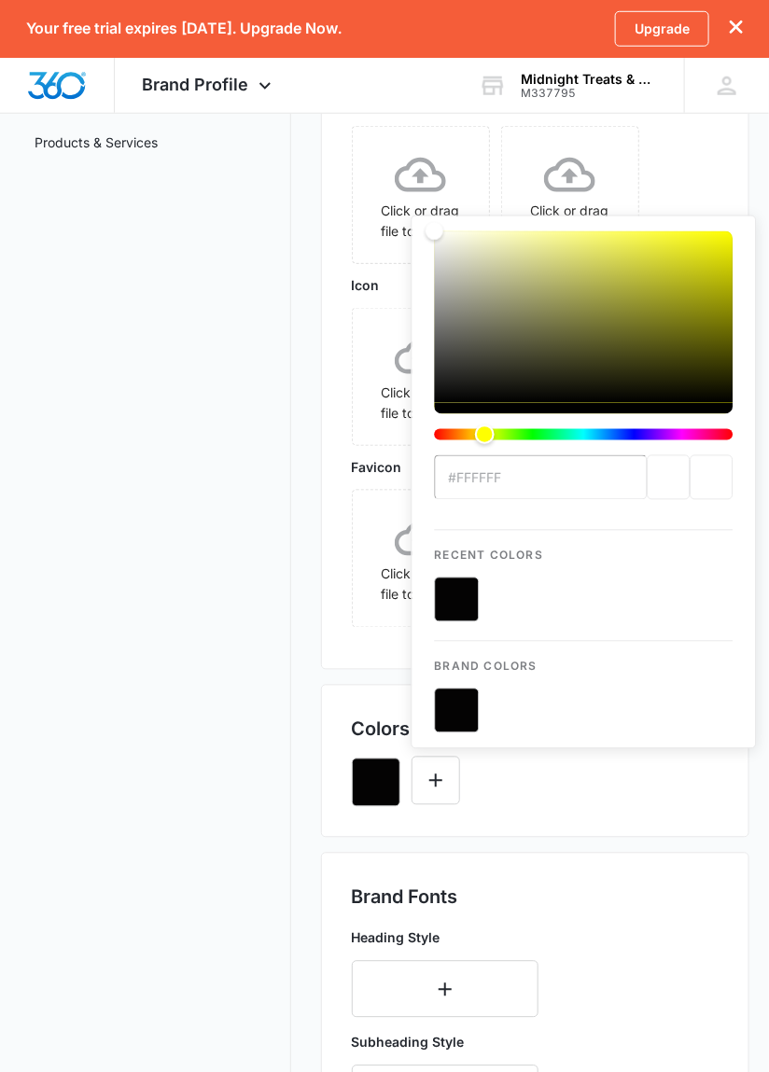
click at [495, 439] on div "Hue" at bounding box center [485, 435] width 20 height 20
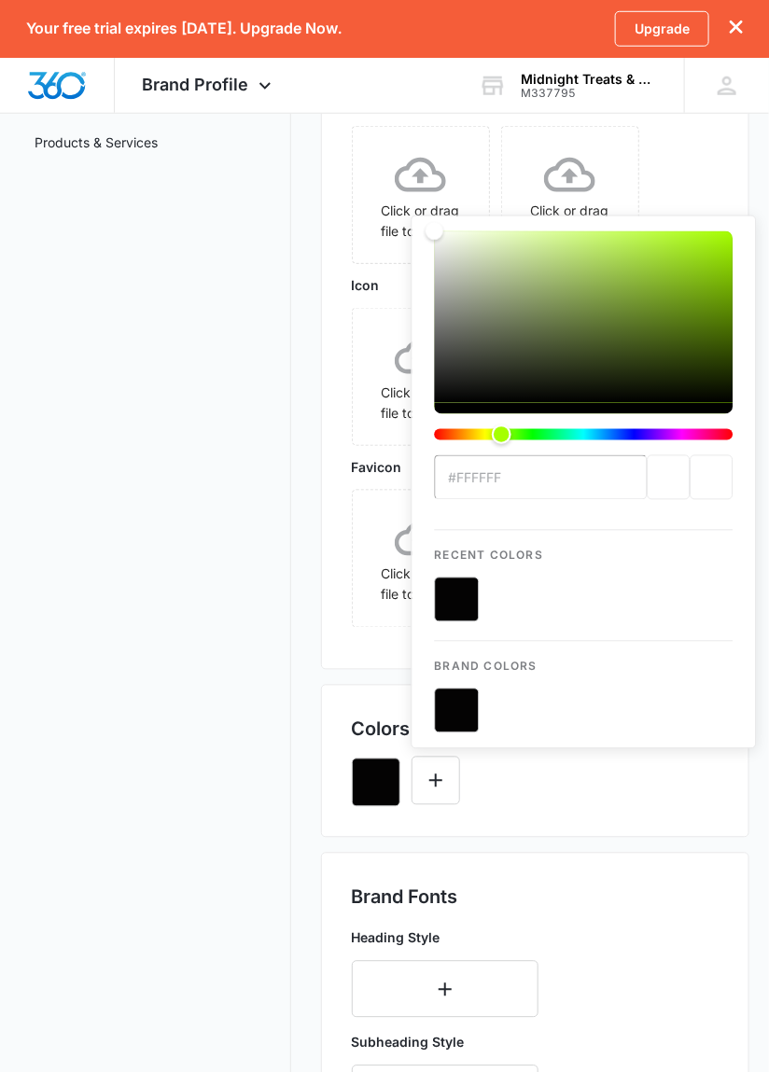
click at [492, 439] on div "Hue" at bounding box center [502, 435] width 20 height 20
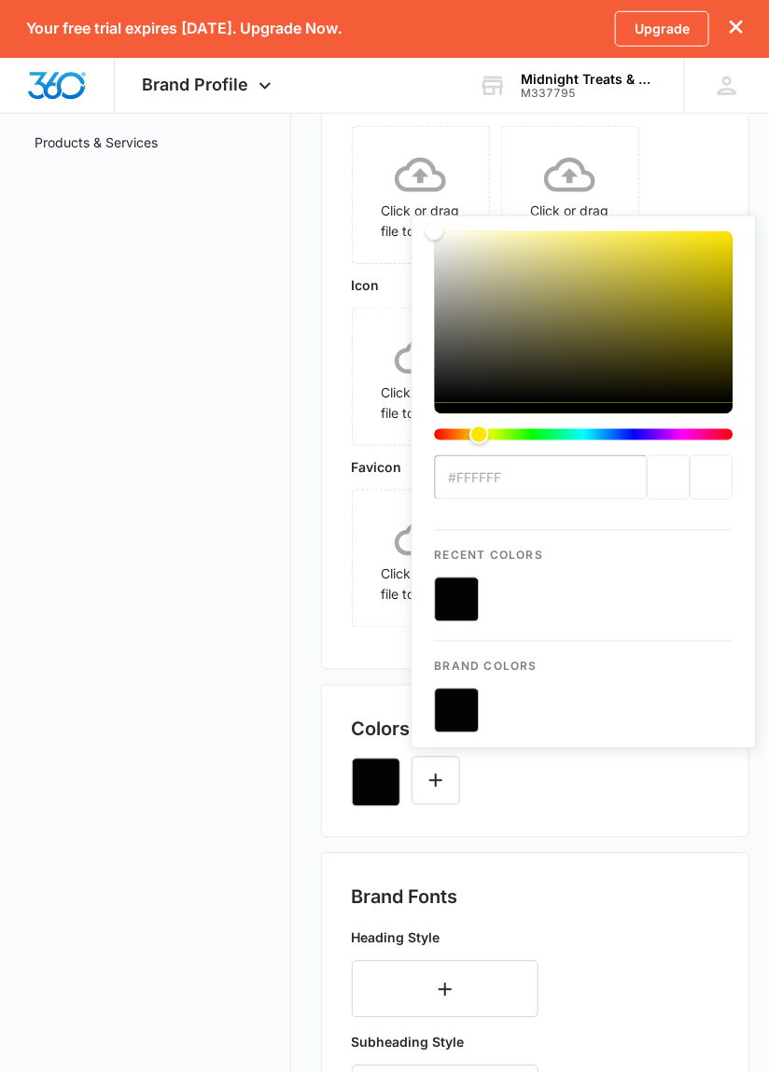
click at [480, 441] on div "Hue" at bounding box center [479, 435] width 20 height 20
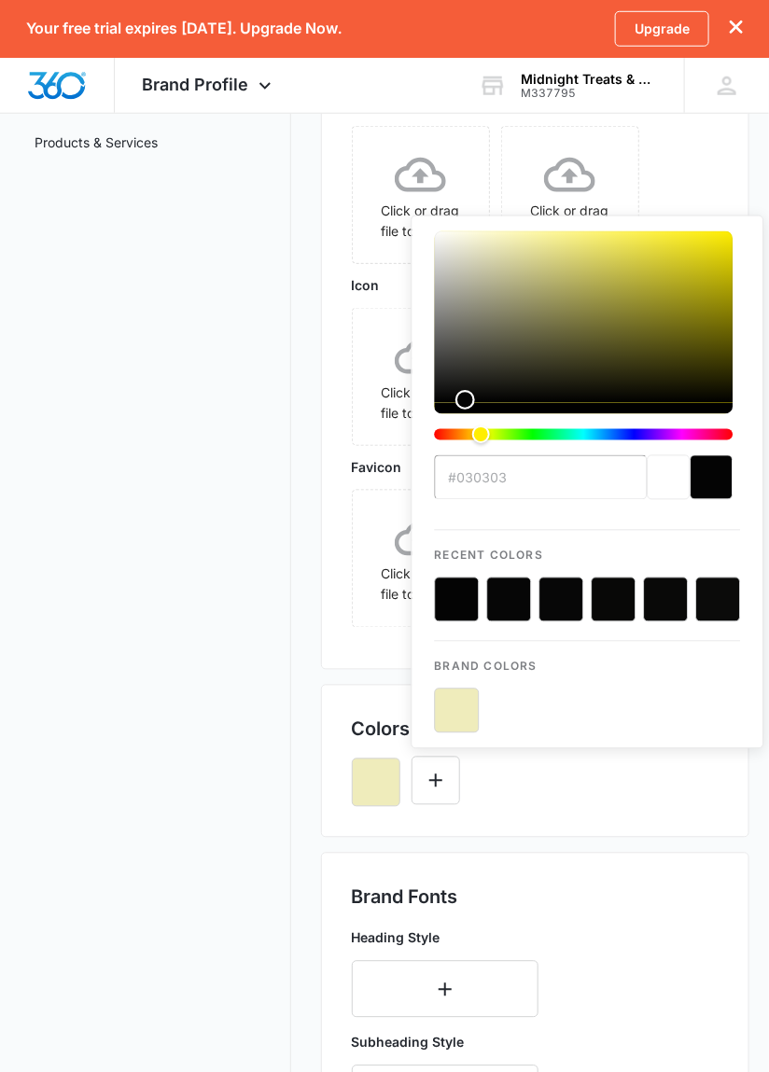
type input "#000000"
click at [373, 769] on button "button" at bounding box center [376, 783] width 49 height 49
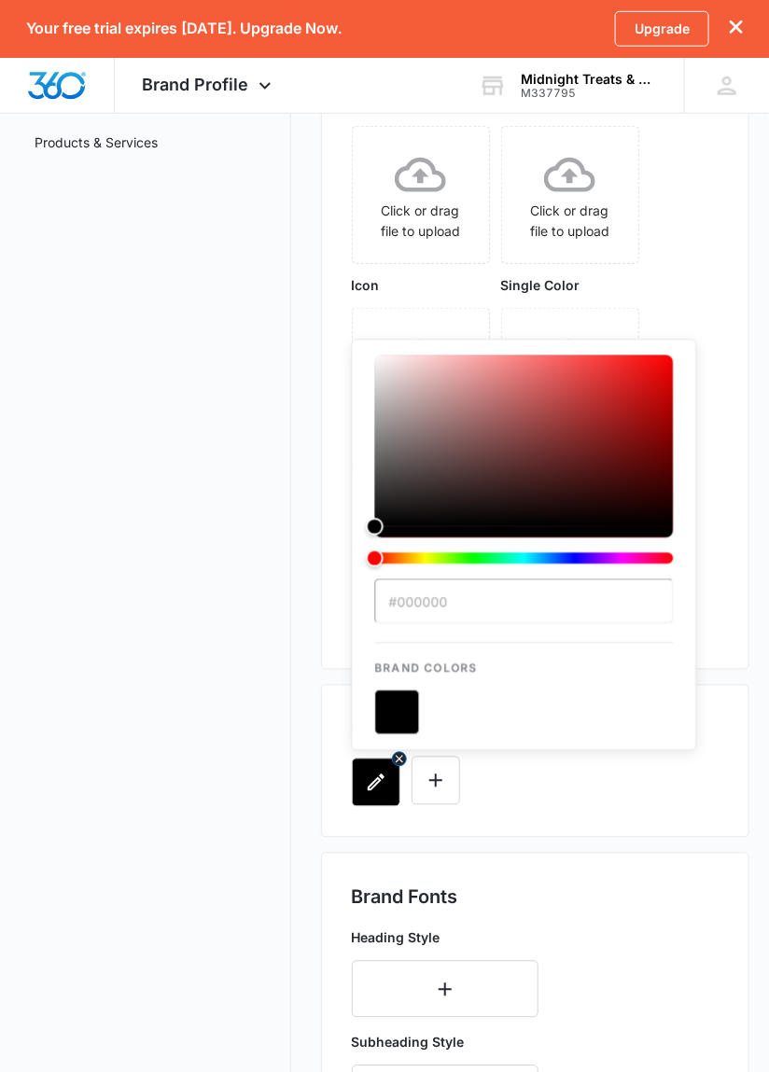
scroll to position [0, 0]
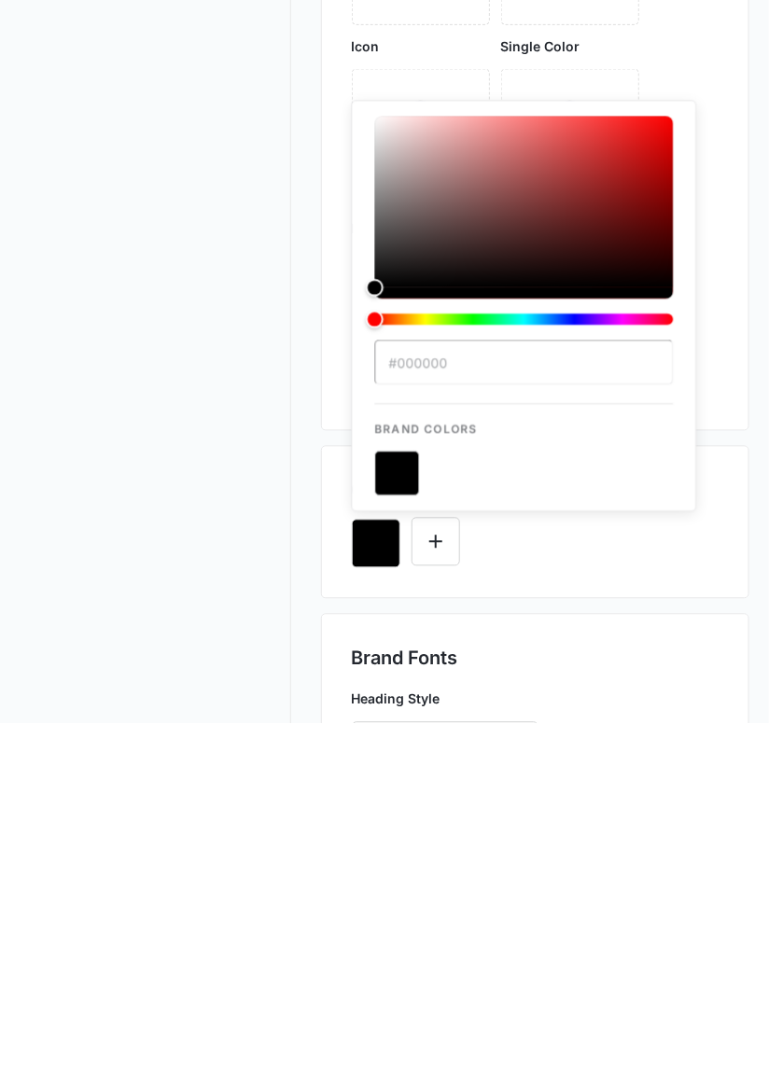
click at [653, 901] on div "#000000 Brand Colors" at bounding box center [536, 884] width 368 height 63
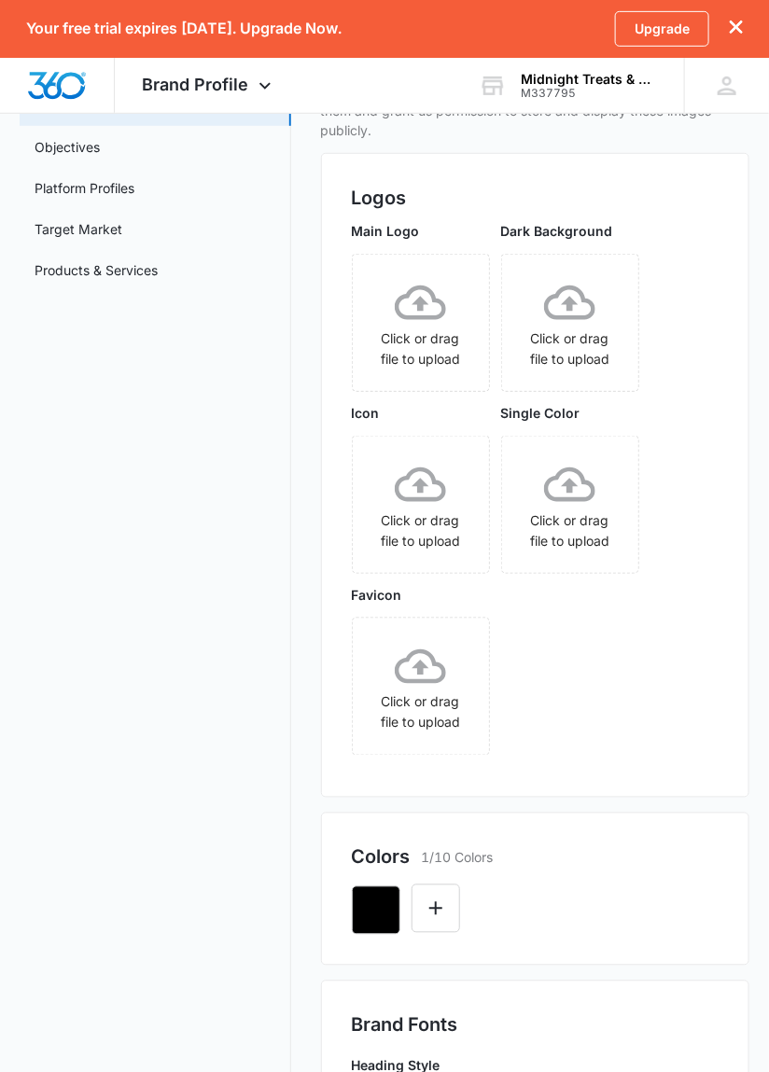
scroll to position [209, 0]
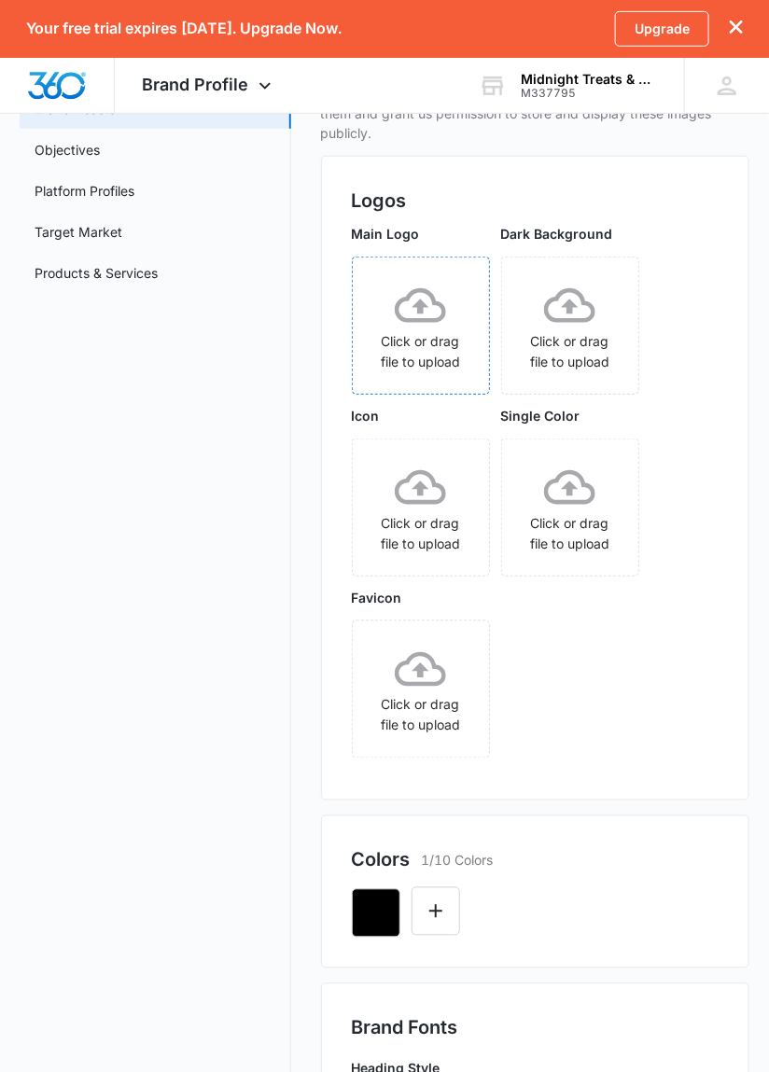
click at [445, 333] on div "Click or drag file to upload" at bounding box center [421, 326] width 136 height 92
click at [439, 521] on div "Click or drag file to upload" at bounding box center [421, 508] width 136 height 92
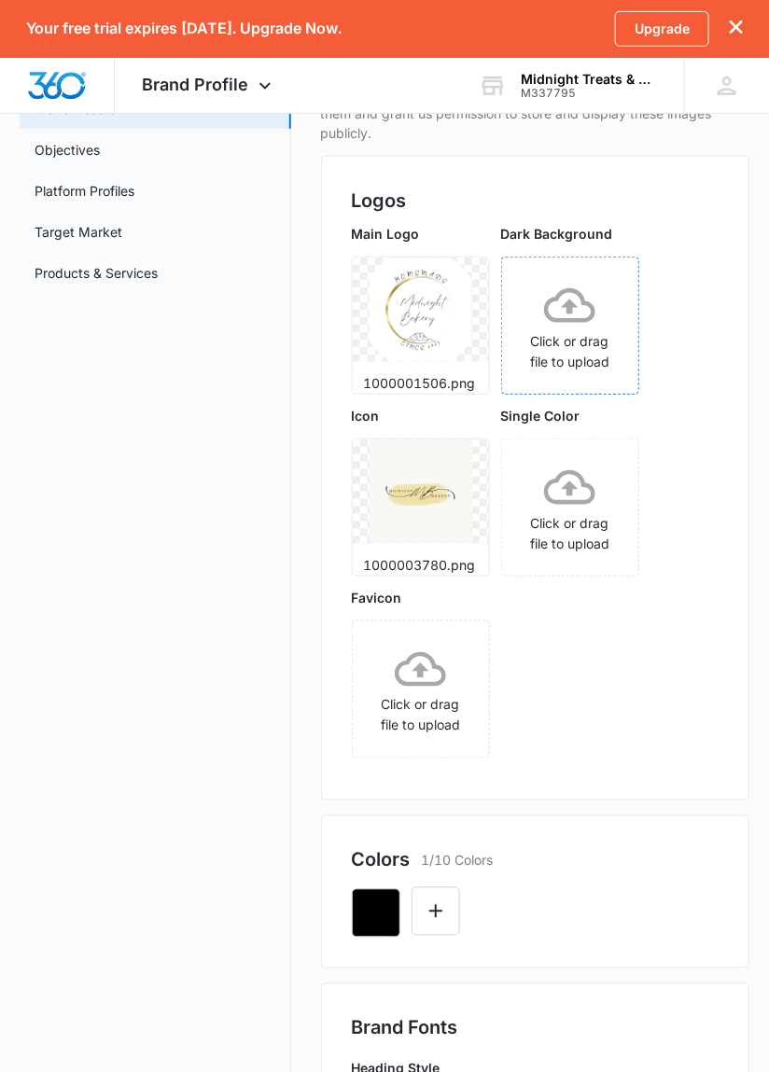
click at [592, 317] on icon at bounding box center [569, 305] width 51 height 35
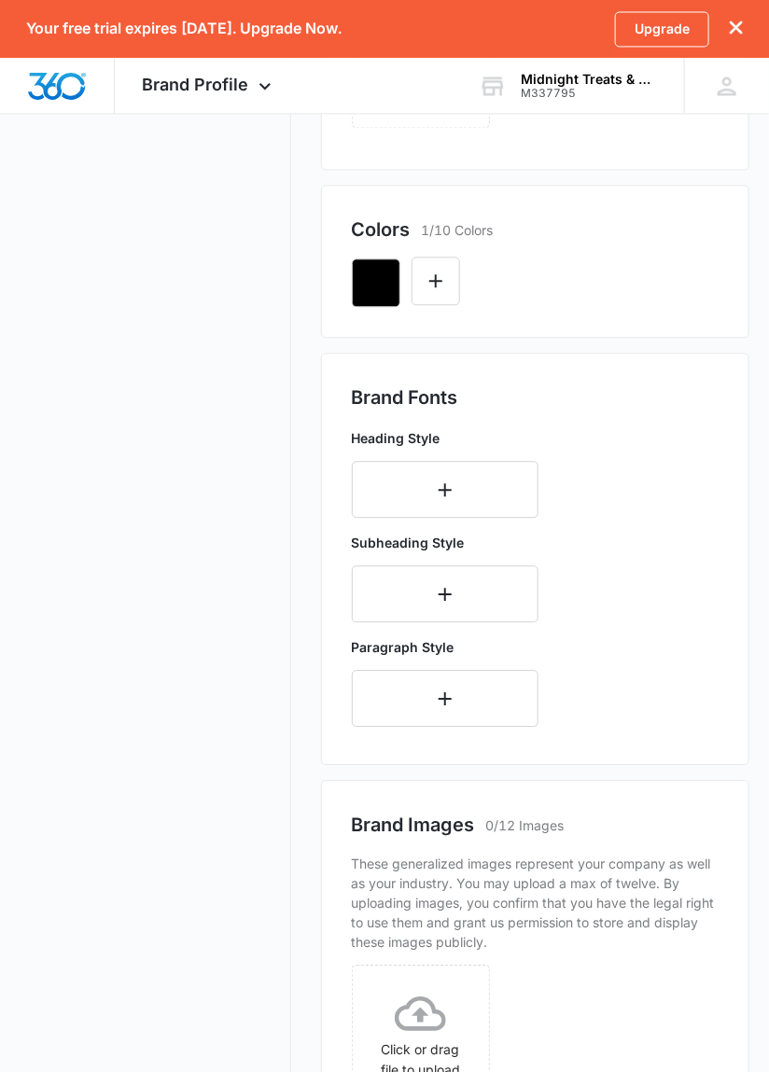
scroll to position [891, 0]
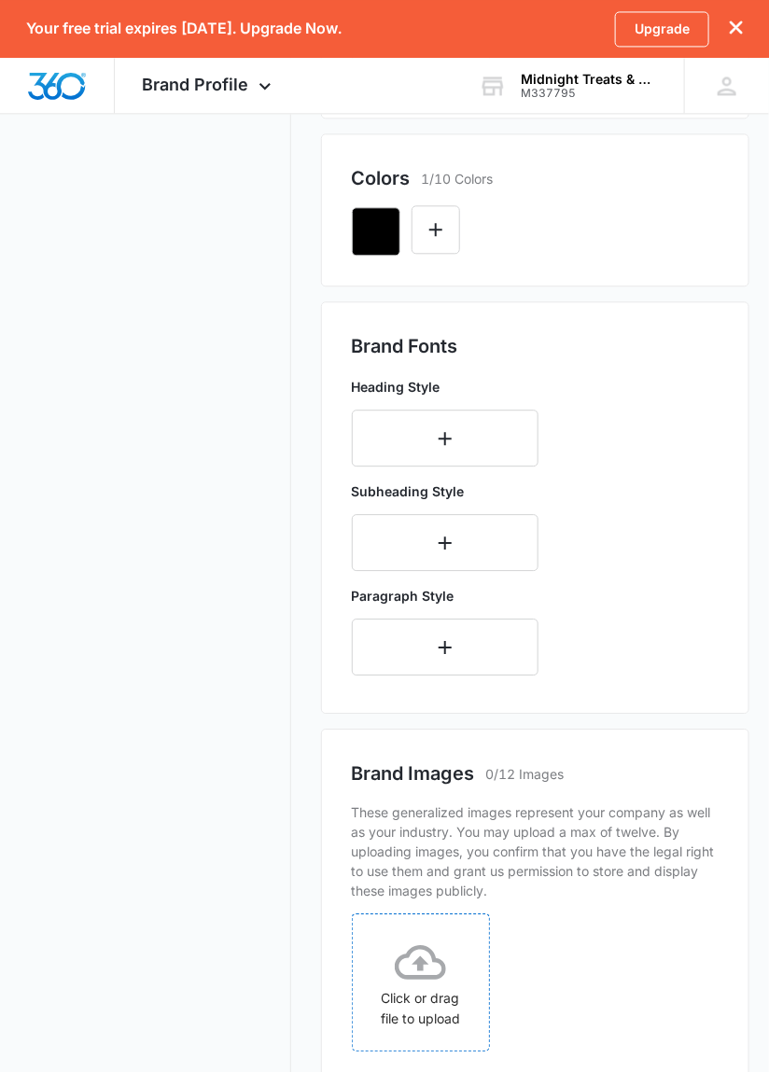
click at [436, 991] on div "Click or drag file to upload" at bounding box center [421, 983] width 136 height 92
click at [449, 975] on div "Click or drag file to upload" at bounding box center [421, 983] width 136 height 92
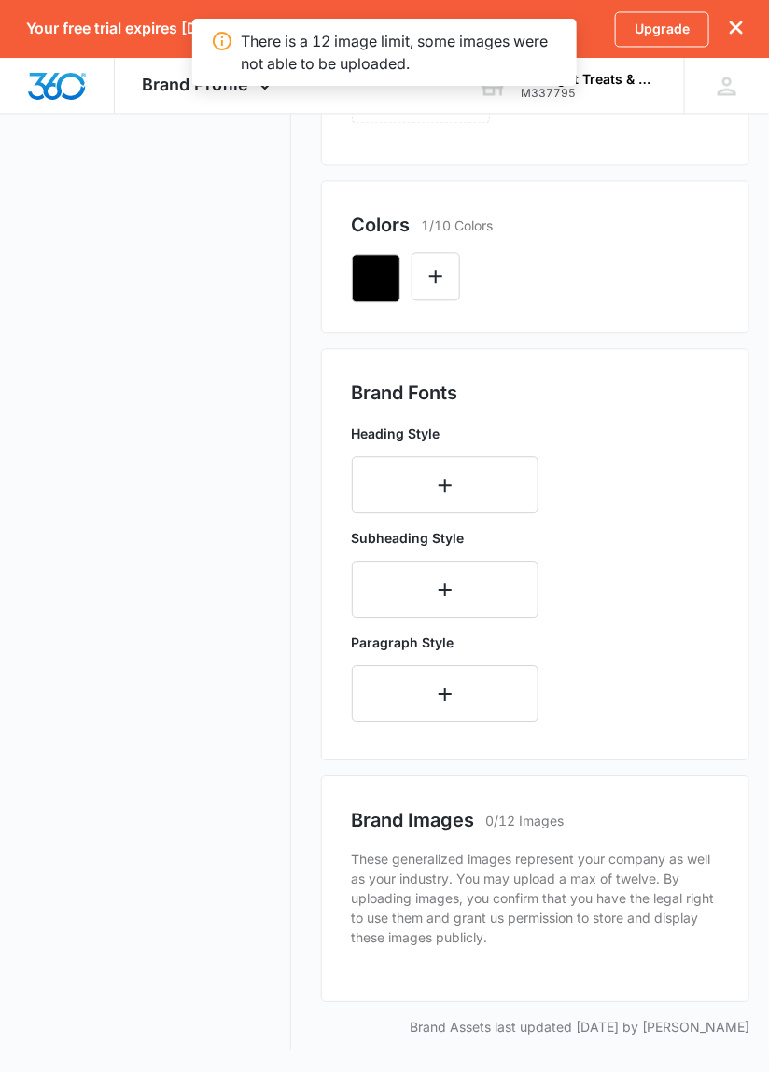
scroll to position [754, 0]
